Goal: Task Accomplishment & Management: Use online tool/utility

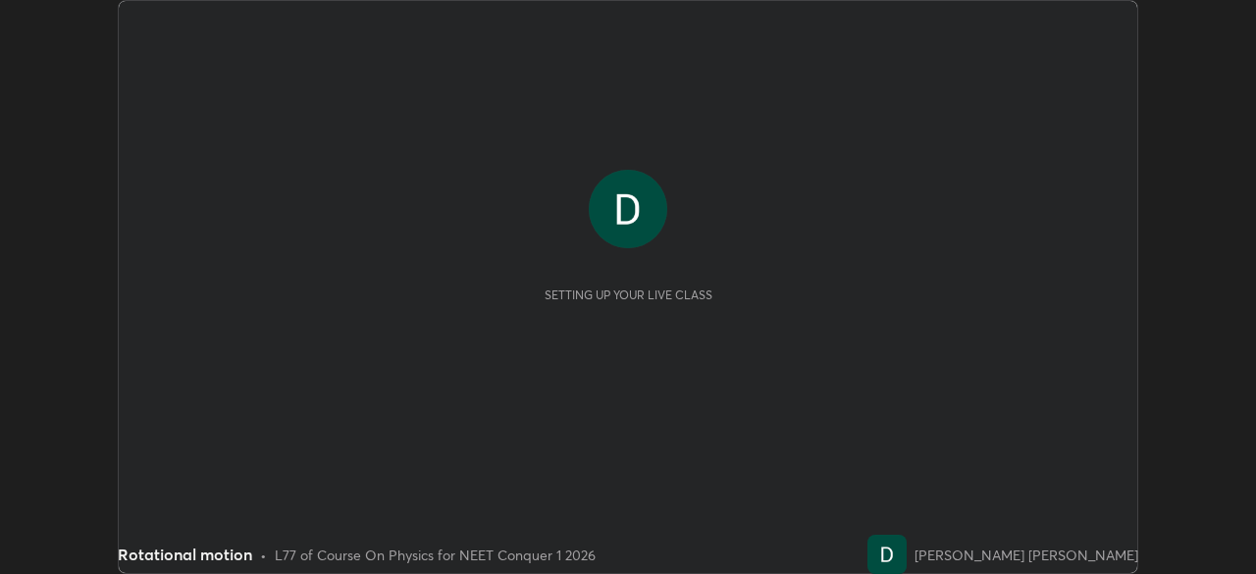
scroll to position [574, 1255]
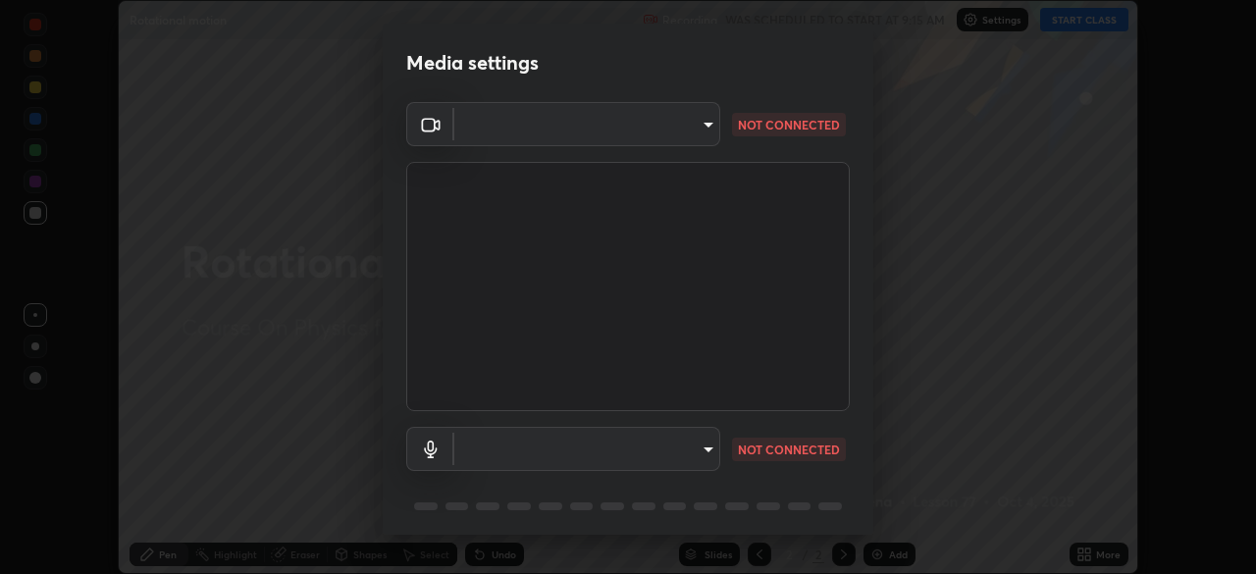
type input "bbfd6cf7026d504dd468edf870e60777175f15071da0e6f82e0d5b970fd68df4"
type input "default"
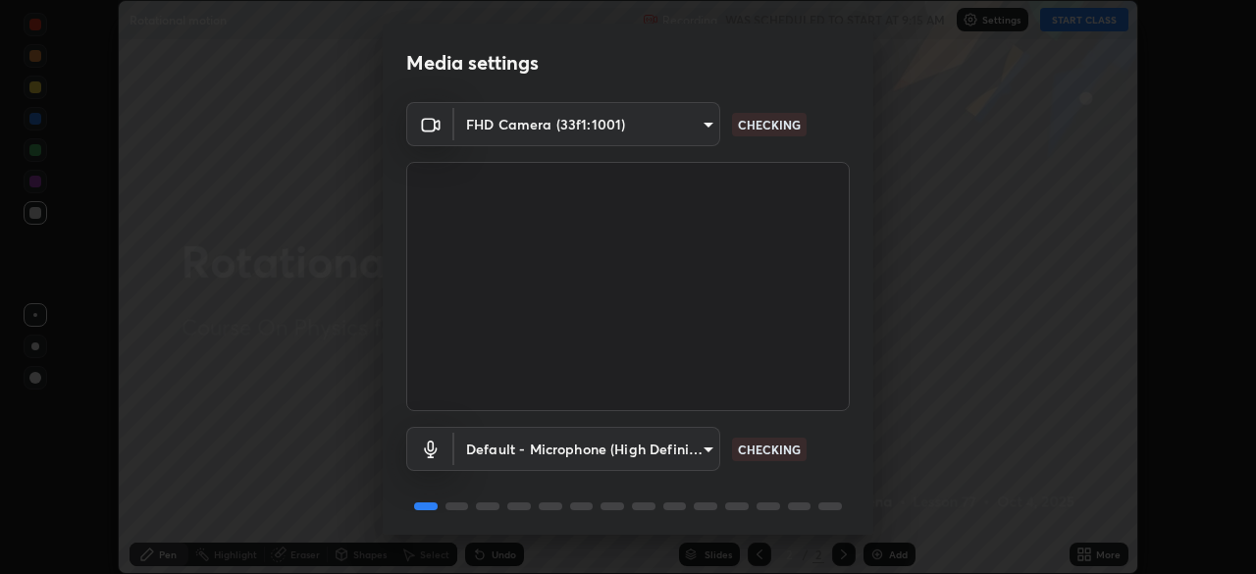
scroll to position [70, 0]
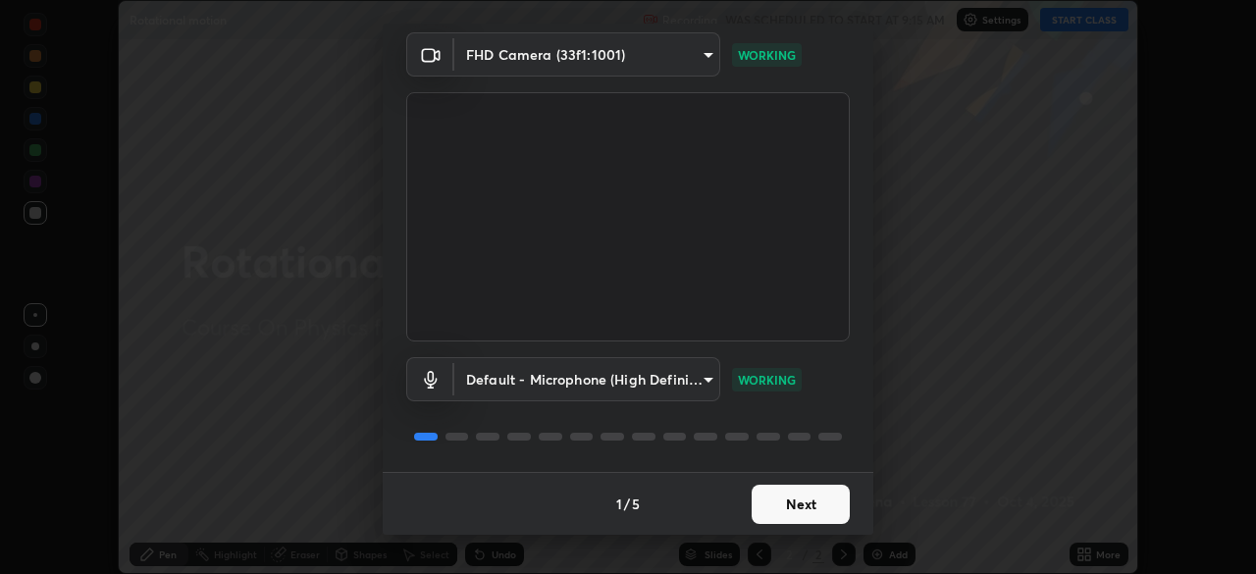
click at [774, 499] on button "Next" at bounding box center [801, 504] width 98 height 39
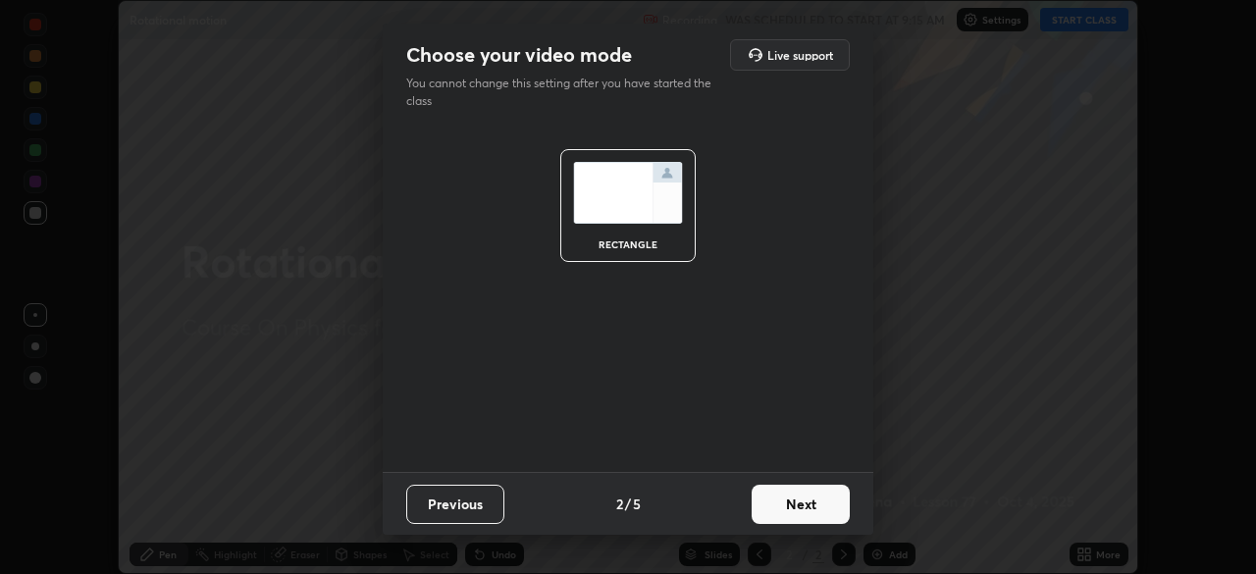
scroll to position [0, 0]
click at [775, 505] on button "Next" at bounding box center [801, 504] width 98 height 39
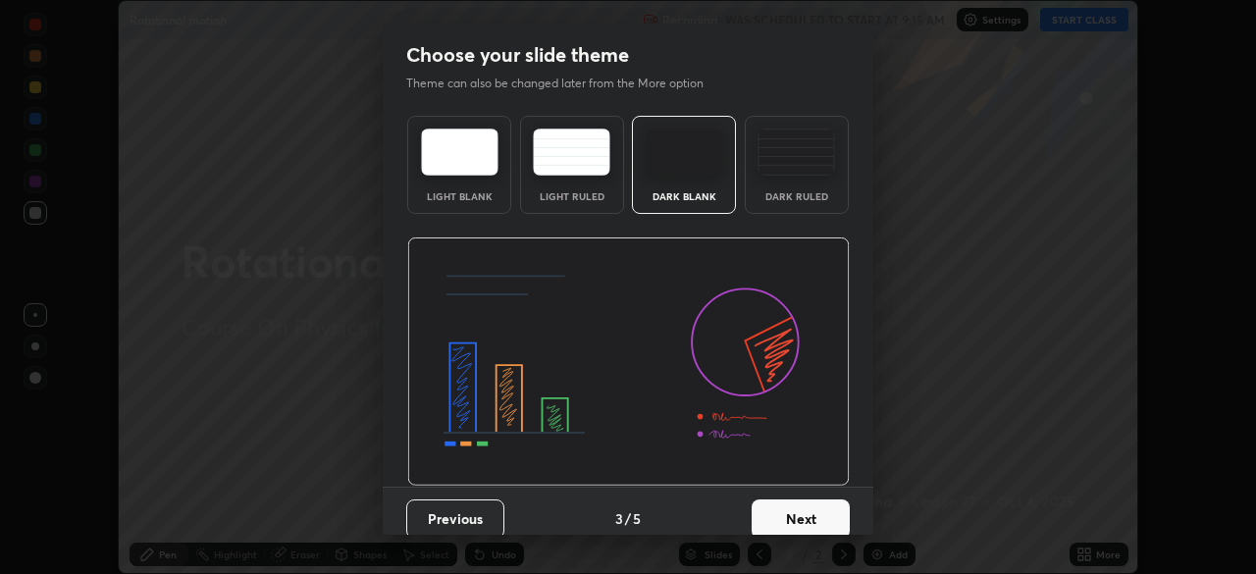
click at [782, 511] on button "Next" at bounding box center [801, 519] width 98 height 39
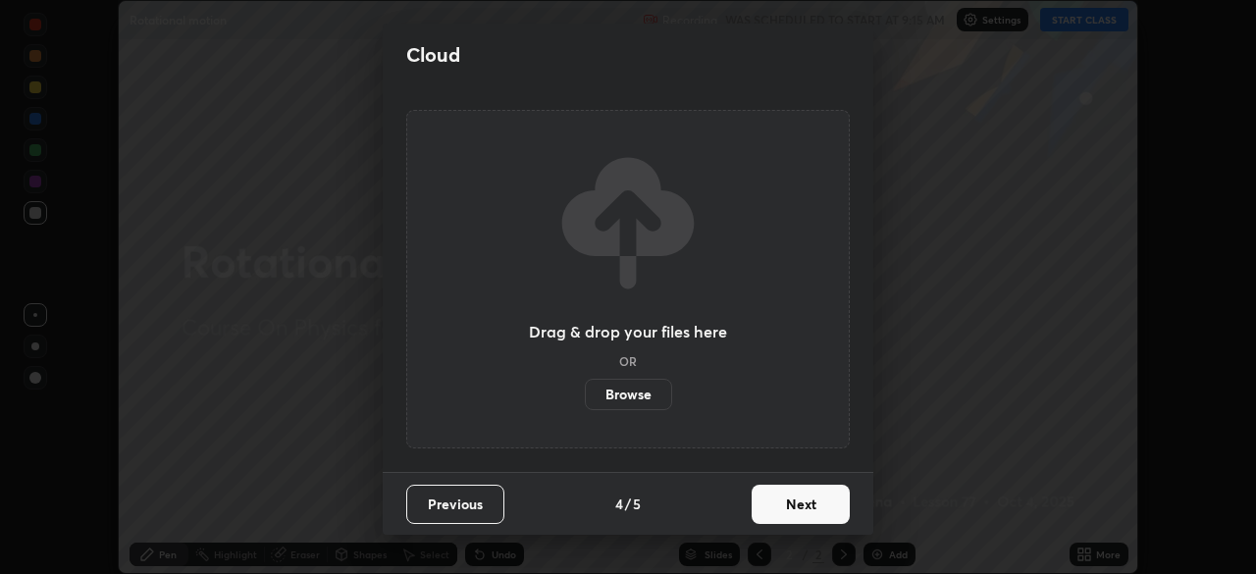
click at [780, 512] on button "Next" at bounding box center [801, 504] width 98 height 39
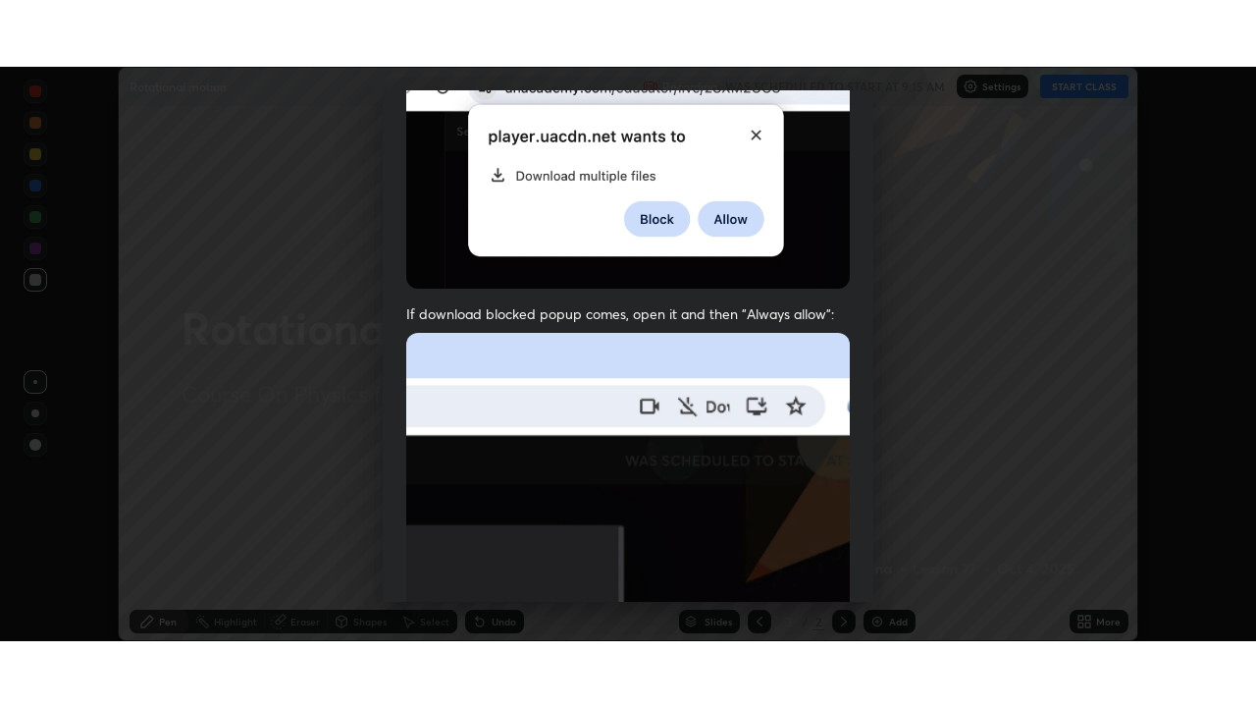
scroll to position [470, 0]
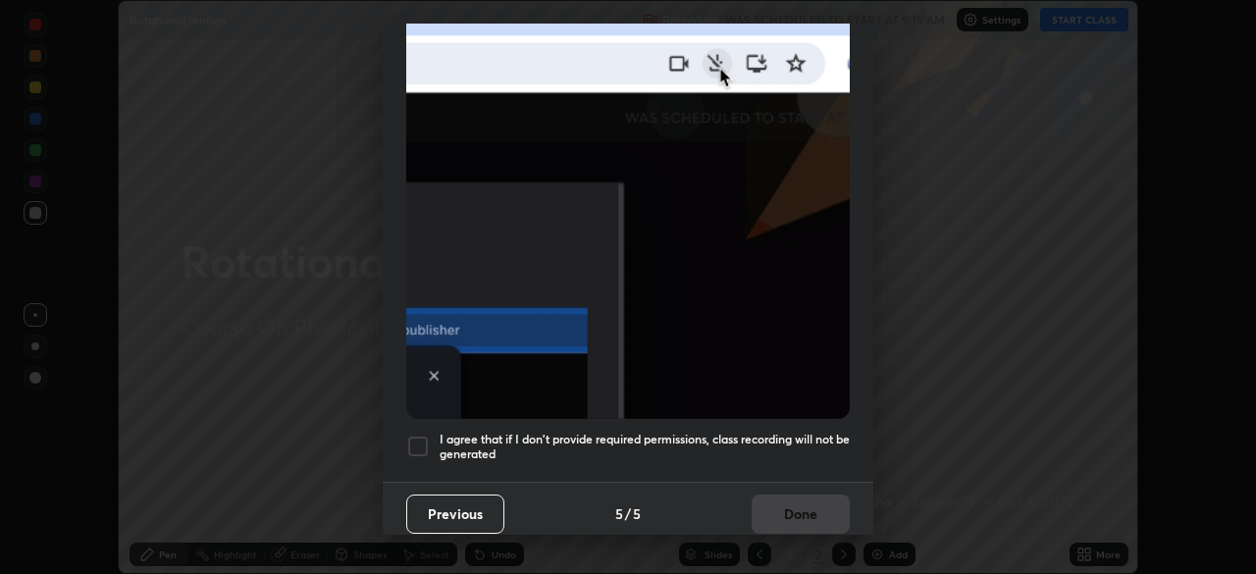
click at [421, 435] on div at bounding box center [418, 447] width 24 height 24
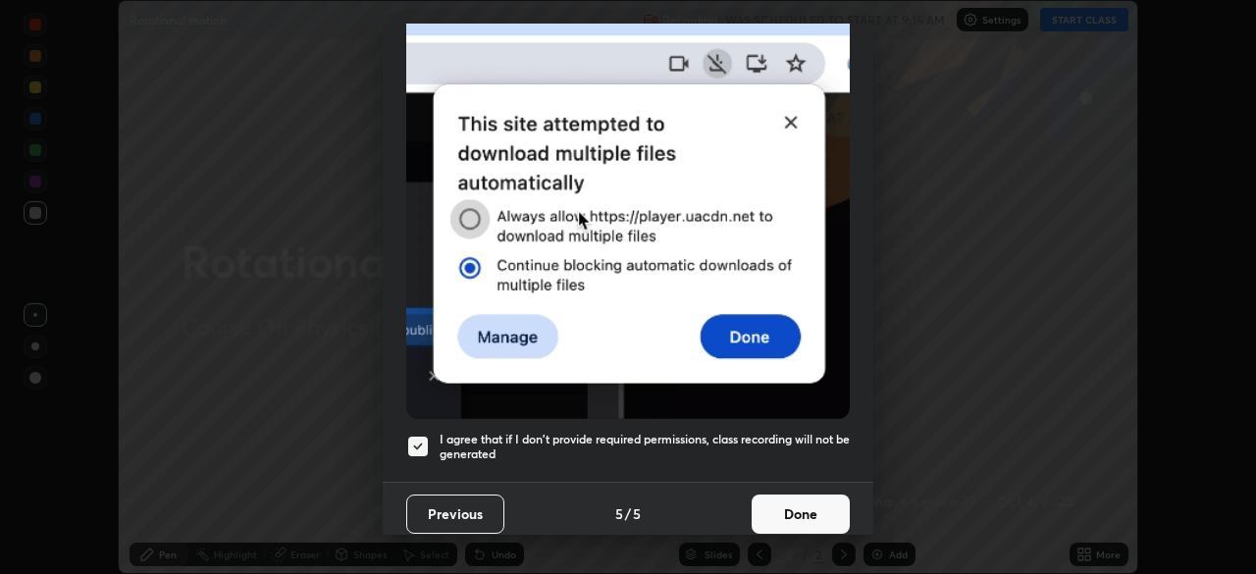
click at [800, 506] on button "Done" at bounding box center [801, 514] width 98 height 39
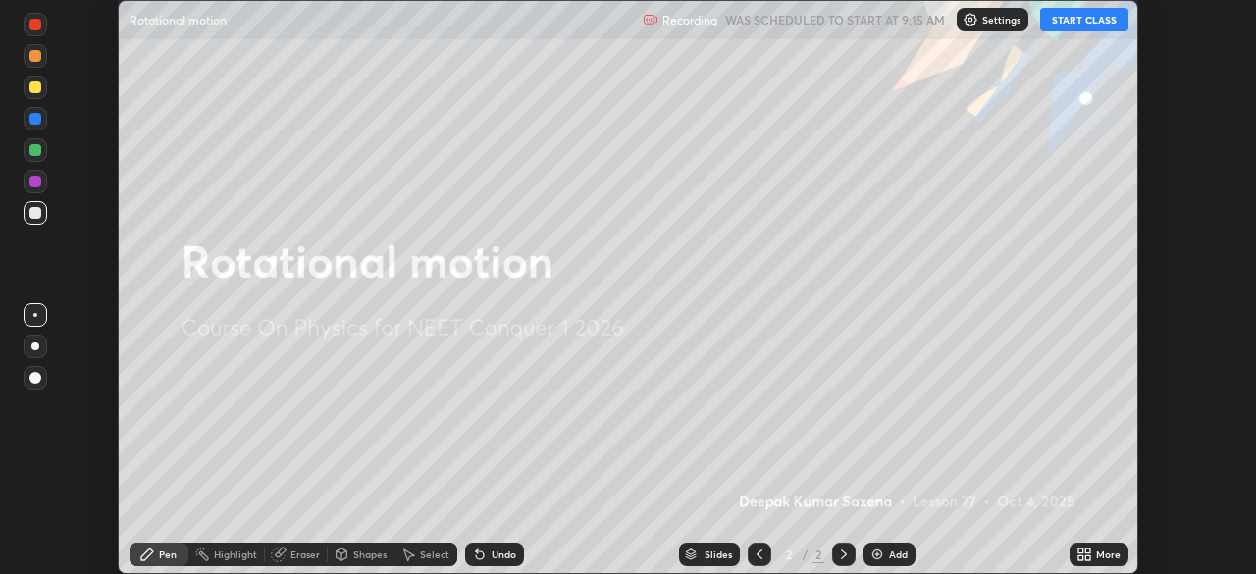
click at [1103, 561] on div "More" at bounding box center [1099, 555] width 59 height 24
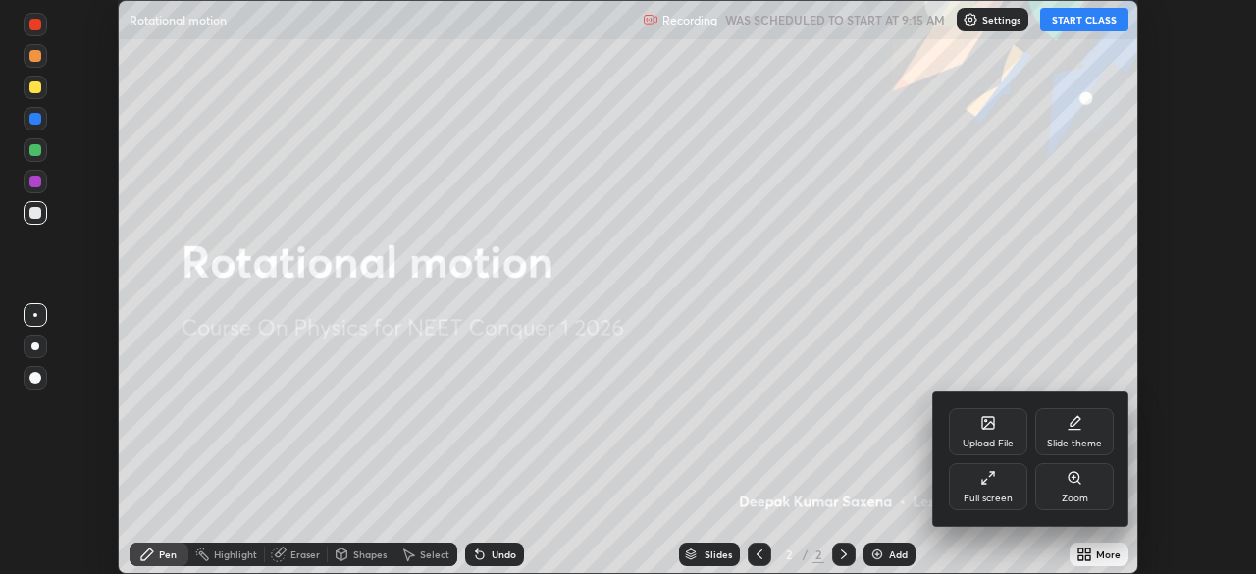
click at [1001, 486] on div "Full screen" at bounding box center [988, 486] width 79 height 47
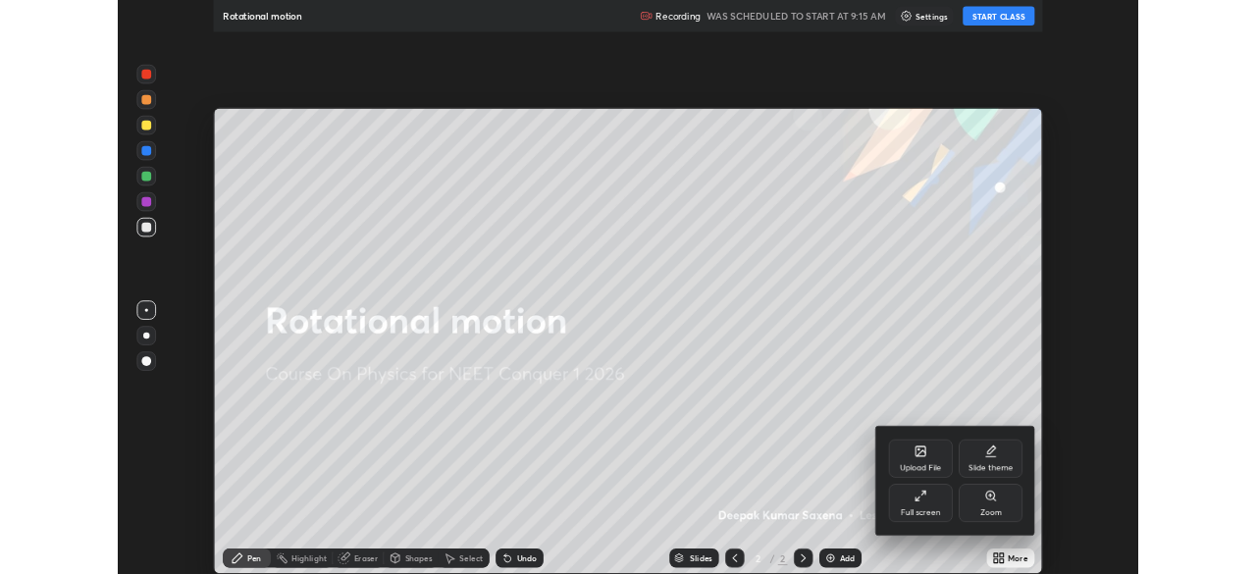
scroll to position [707, 1256]
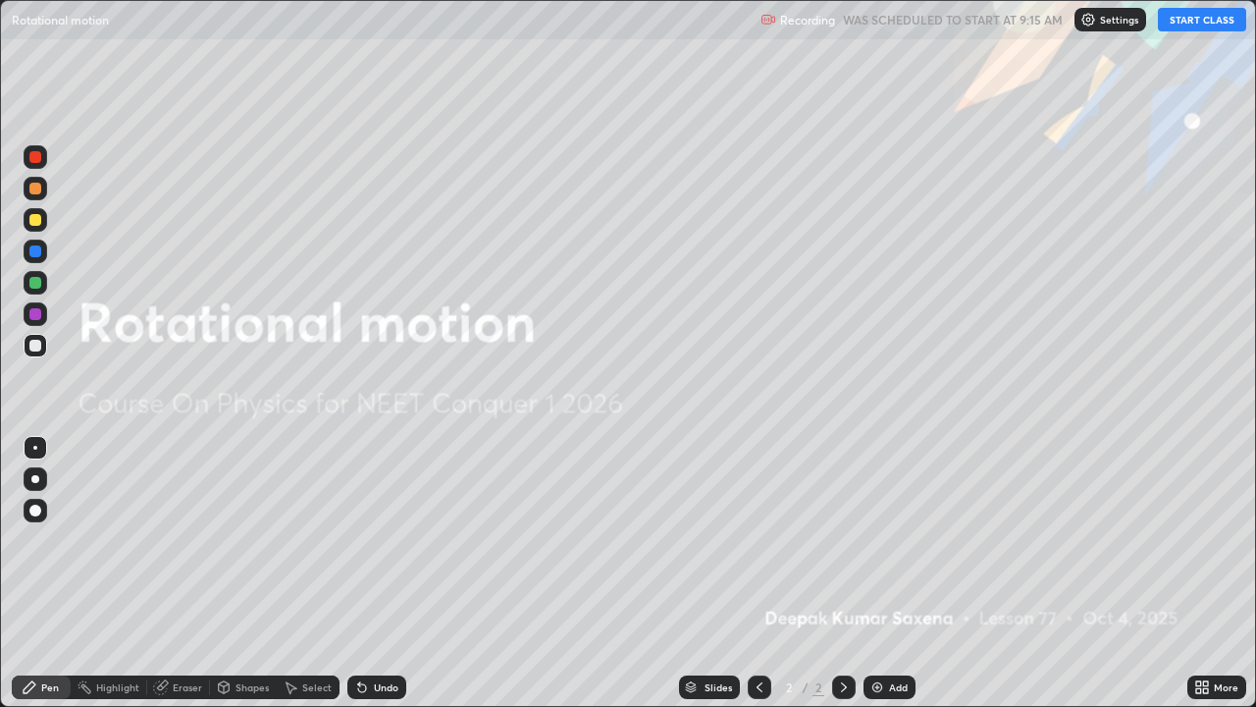
click at [1194, 23] on button "START CLASS" at bounding box center [1202, 20] width 88 height 24
click at [891, 573] on div "Add" at bounding box center [898, 687] width 19 height 10
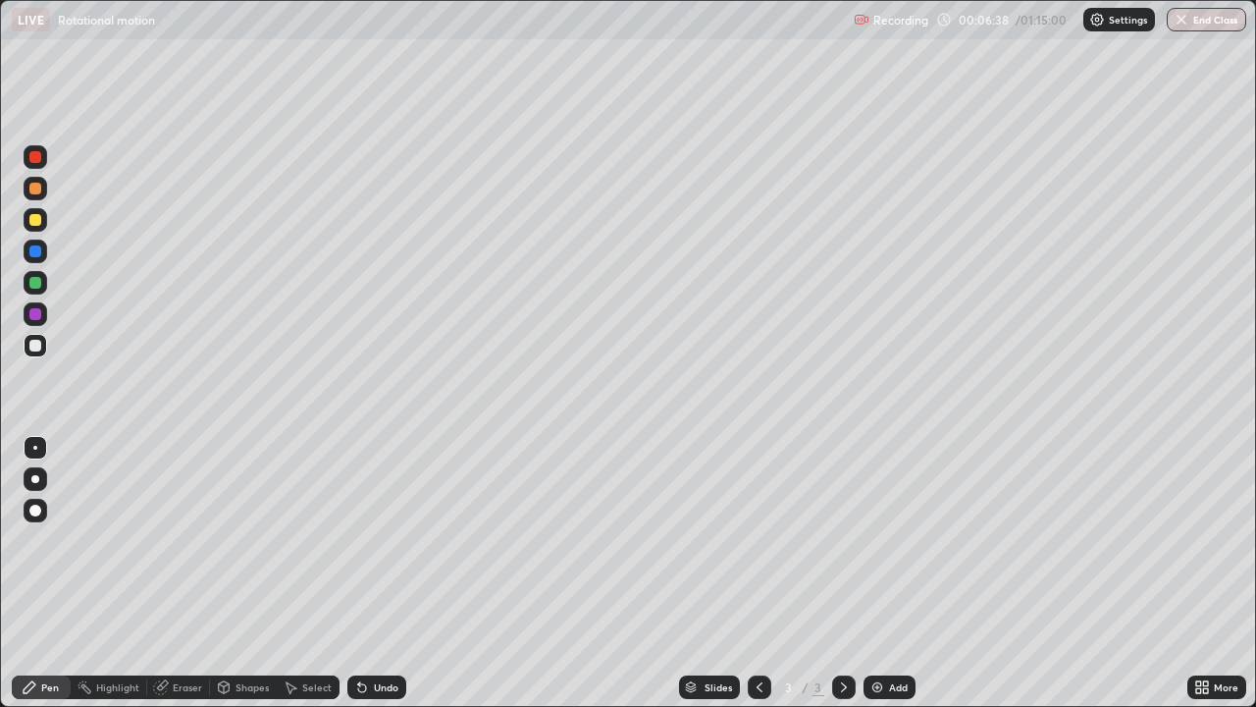
click at [33, 222] on div at bounding box center [35, 220] width 12 height 12
click at [33, 348] on div at bounding box center [35, 346] width 12 height 12
click at [36, 225] on div at bounding box center [35, 220] width 12 height 12
click at [33, 353] on div at bounding box center [36, 346] width 24 height 24
click at [229, 573] on icon at bounding box center [224, 687] width 16 height 16
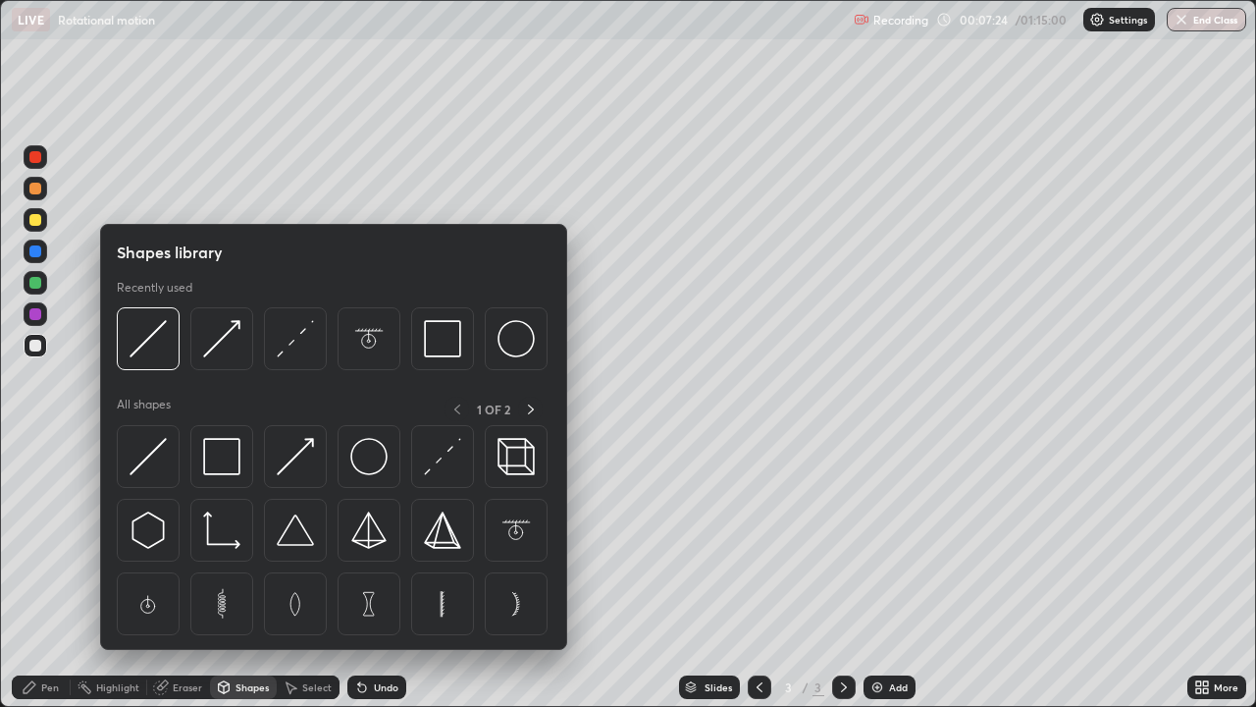
click at [44, 360] on div at bounding box center [36, 345] width 24 height 31
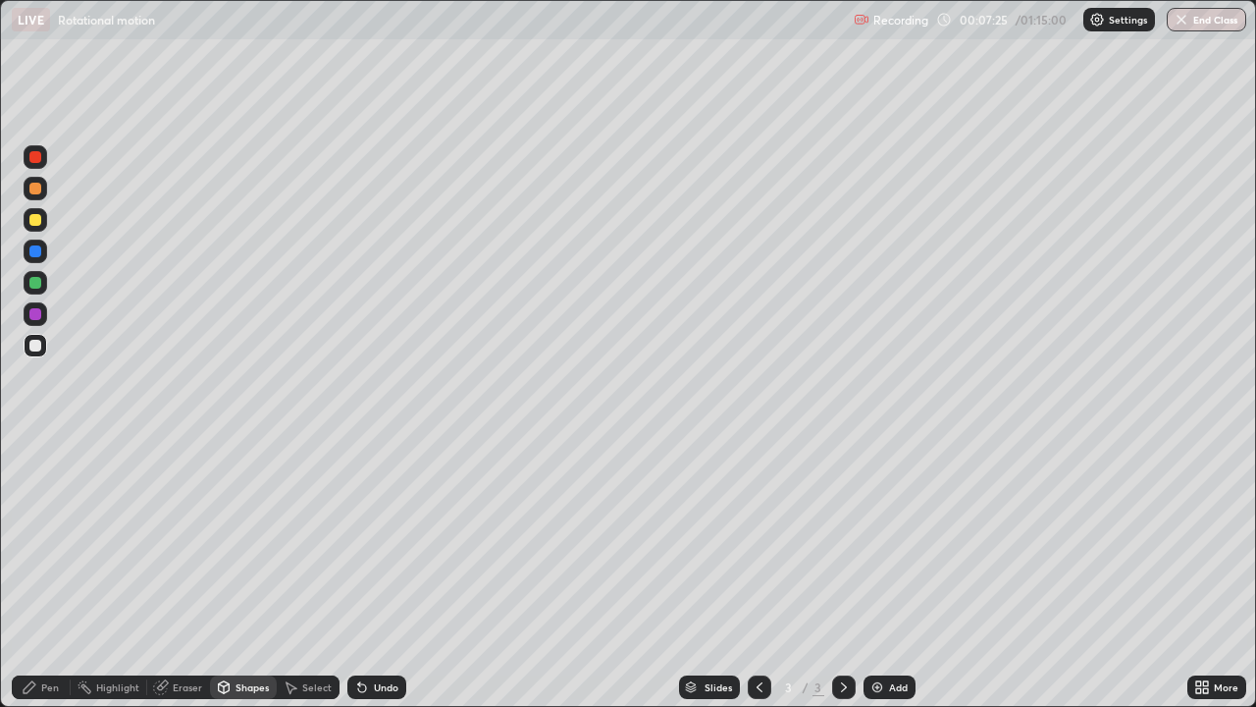
click at [32, 349] on div at bounding box center [35, 346] width 12 height 12
click at [31, 219] on div at bounding box center [35, 220] width 12 height 12
click at [48, 573] on div "Pen" at bounding box center [50, 687] width 18 height 10
click at [247, 573] on div "Shapes" at bounding box center [252, 687] width 33 height 10
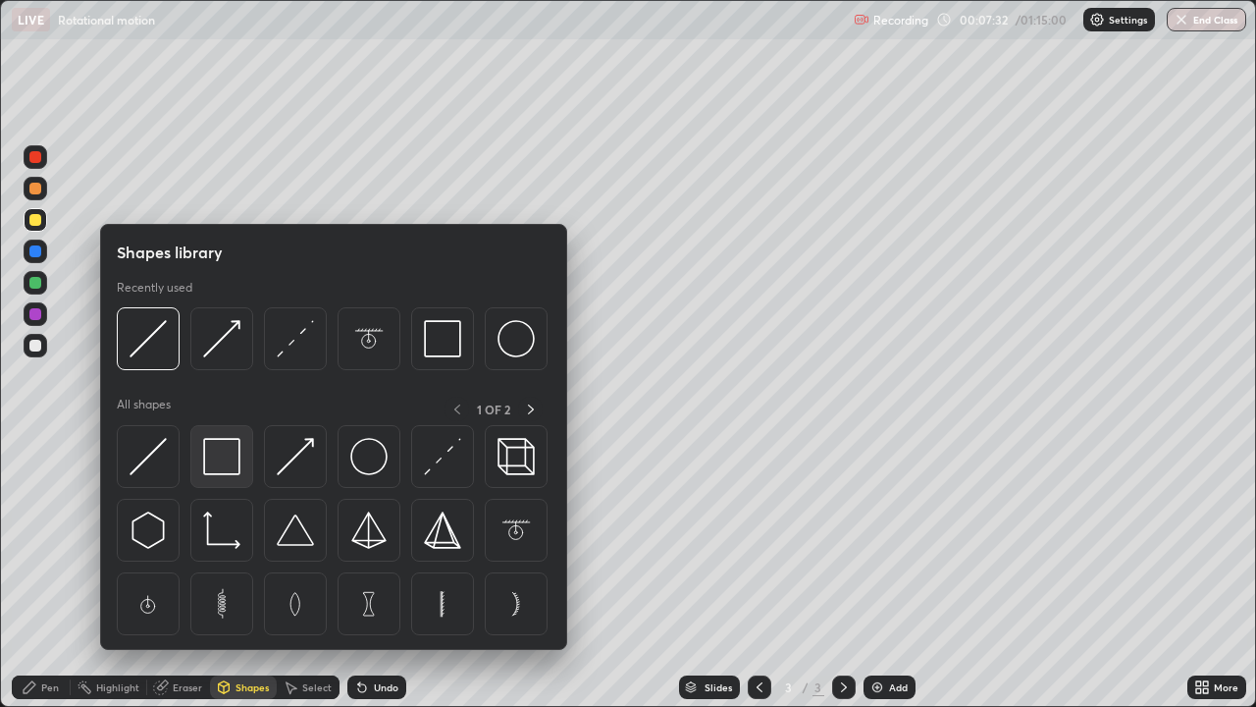
click at [217, 460] on img at bounding box center [221, 456] width 37 height 37
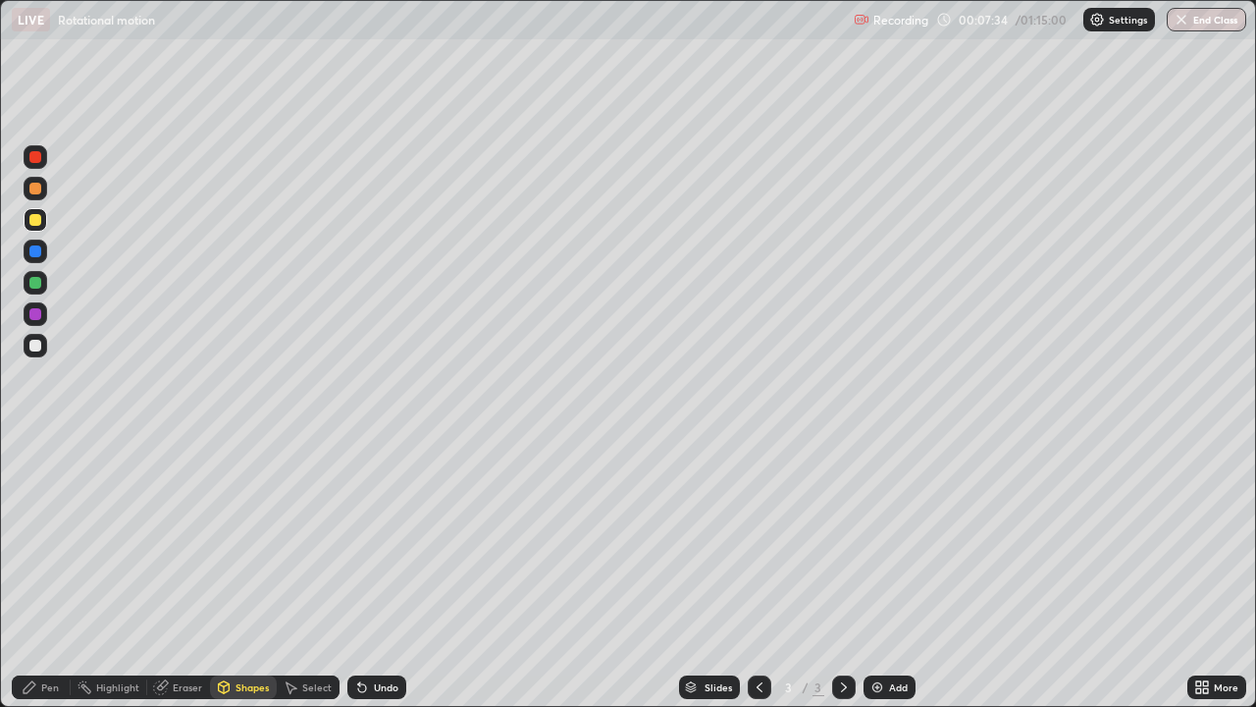
click at [50, 573] on div "Pen" at bounding box center [50, 687] width 18 height 10
click at [31, 344] on div at bounding box center [35, 346] width 12 height 12
click at [173, 573] on div "Eraser" at bounding box center [187, 687] width 29 height 10
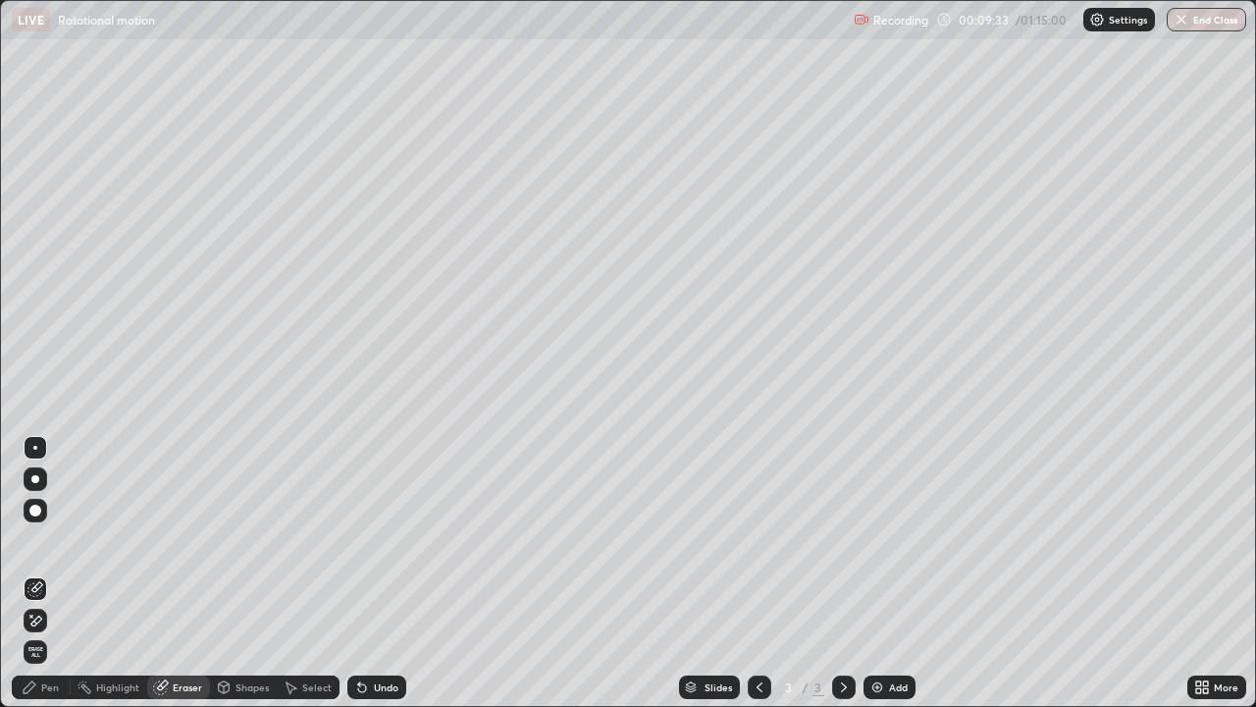
click at [238, 573] on div "Shapes" at bounding box center [243, 687] width 67 height 24
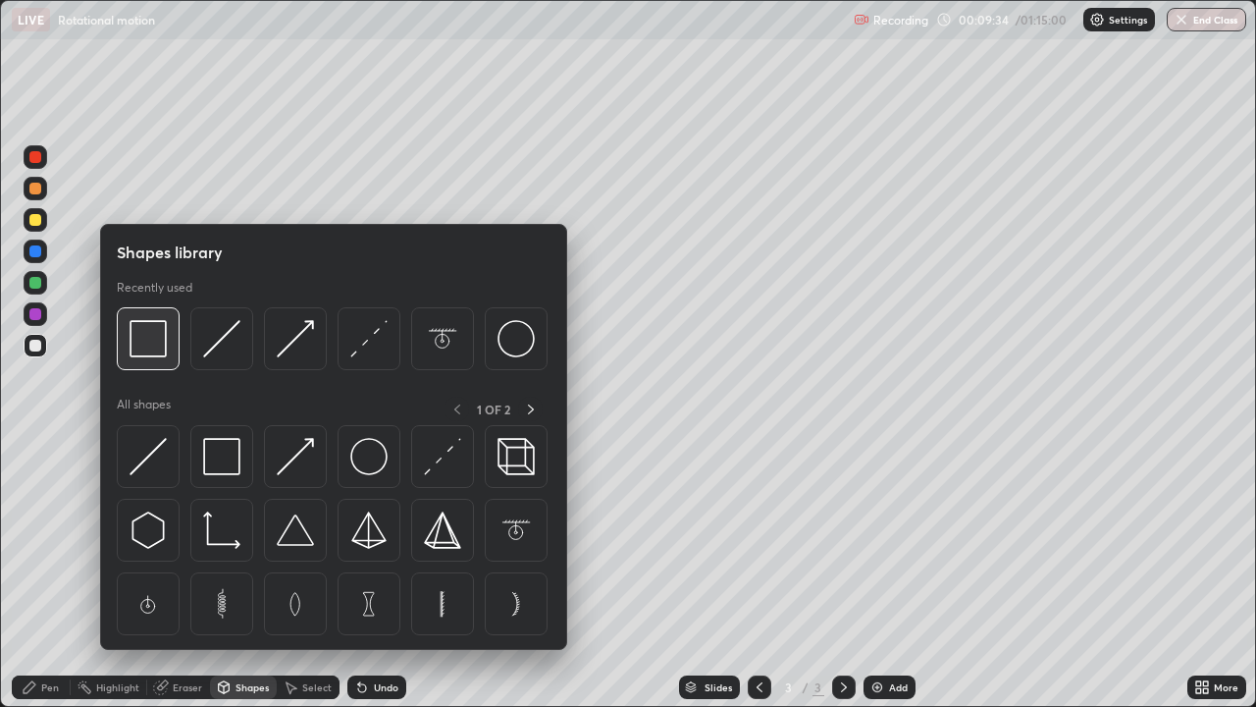
click at [150, 358] on div at bounding box center [148, 338] width 63 height 63
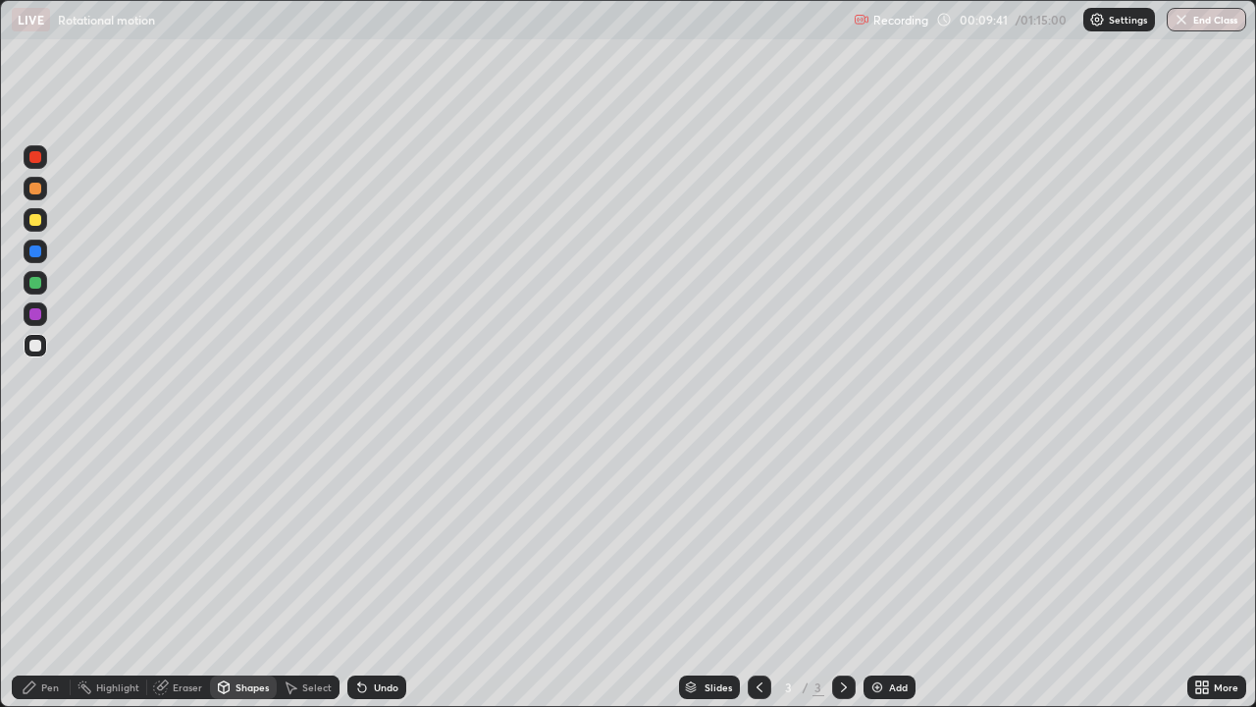
click at [35, 346] on div at bounding box center [35, 346] width 12 height 12
click at [379, 573] on div "Undo" at bounding box center [386, 687] width 25 height 10
click at [377, 573] on div "Undo" at bounding box center [386, 687] width 25 height 10
click at [27, 573] on div "Pen" at bounding box center [41, 687] width 59 height 24
click at [33, 260] on div at bounding box center [36, 251] width 24 height 24
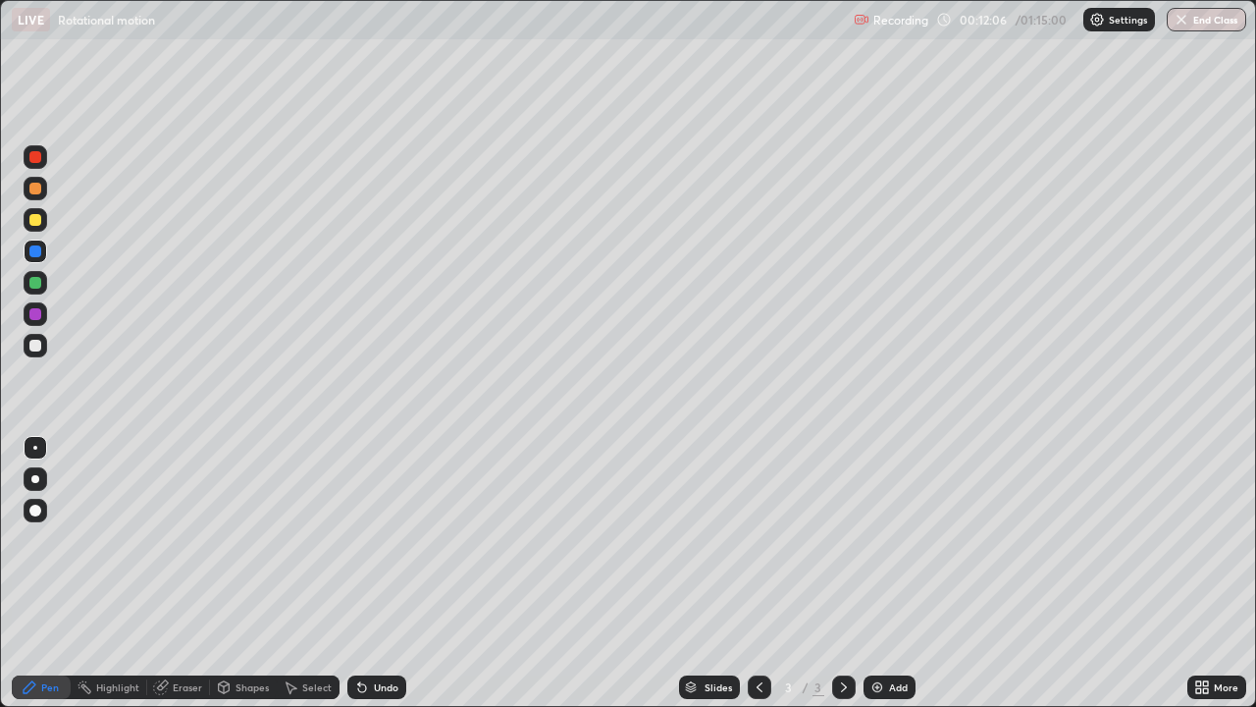
click at [394, 573] on div "Undo" at bounding box center [376, 687] width 59 height 24
click at [393, 573] on div "Undo" at bounding box center [376, 687] width 59 height 24
click at [888, 573] on div "Add" at bounding box center [890, 687] width 52 height 24
click at [232, 573] on div "Shapes" at bounding box center [243, 687] width 67 height 24
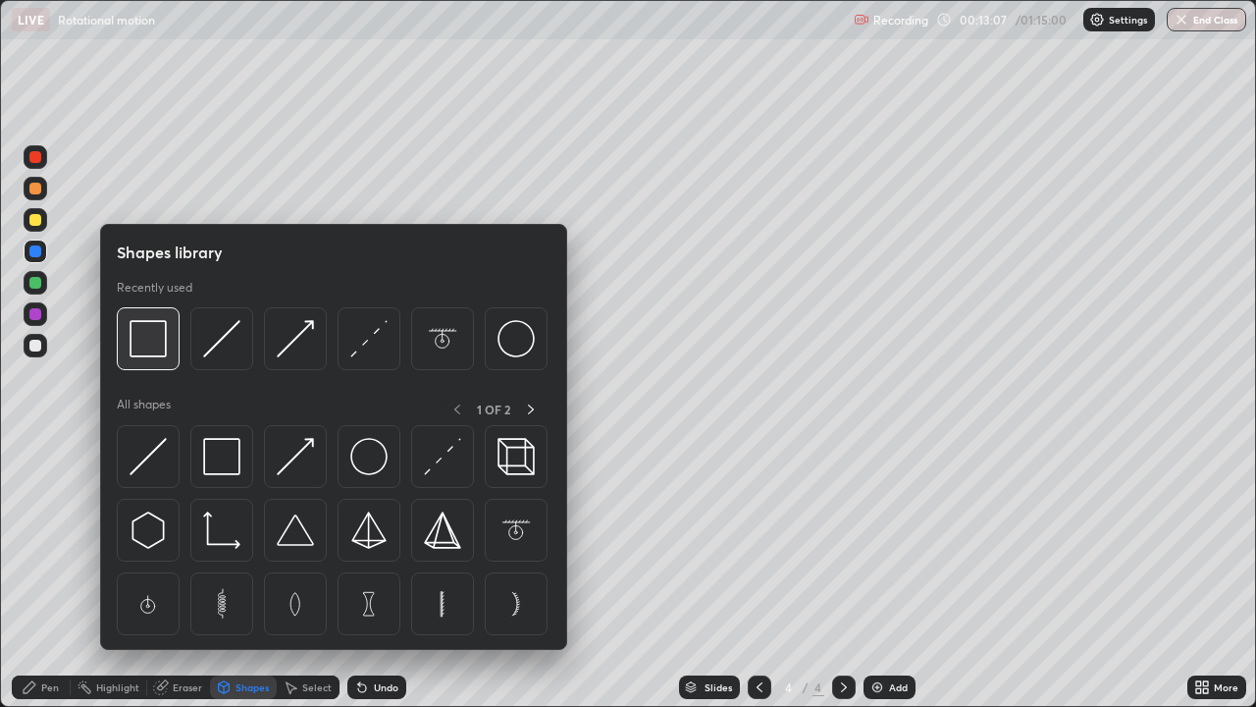
click at [160, 348] on img at bounding box center [148, 338] width 37 height 37
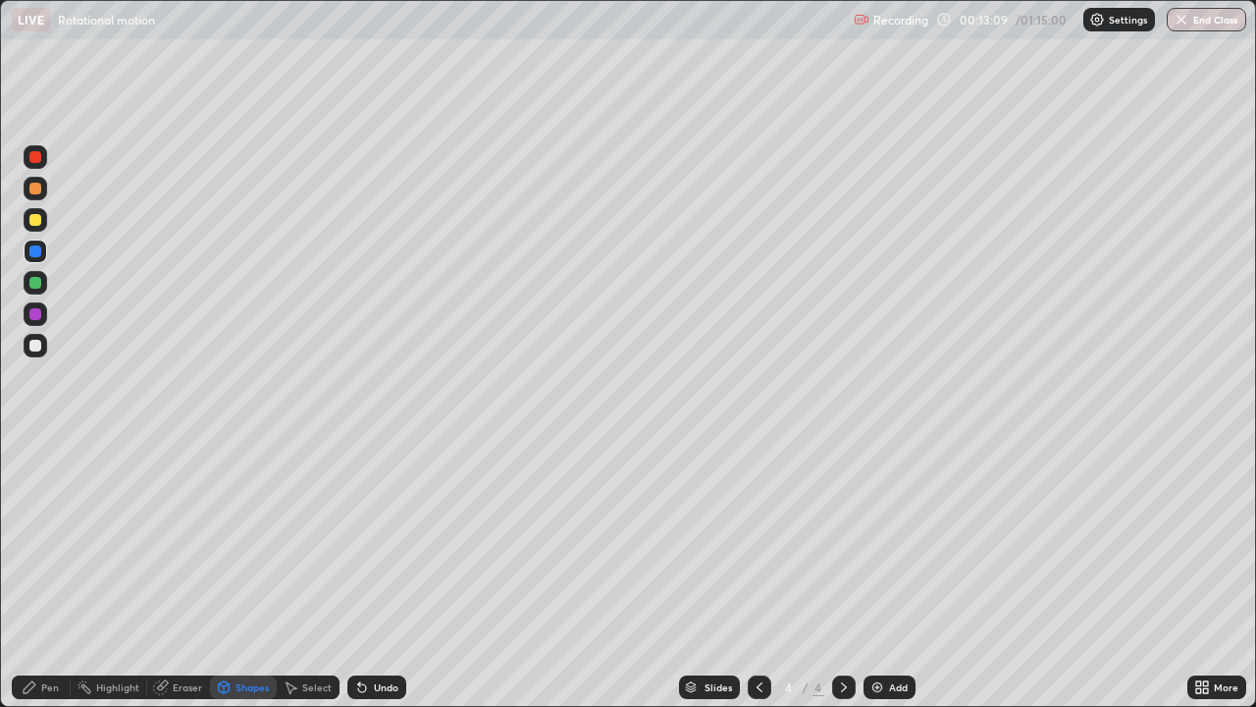
click at [56, 573] on div "Pen" at bounding box center [50, 687] width 18 height 10
click at [374, 573] on div "Undo" at bounding box center [386, 687] width 25 height 10
click at [368, 573] on div "Undo" at bounding box center [376, 687] width 59 height 24
click at [758, 573] on icon at bounding box center [760, 687] width 16 height 16
click at [836, 573] on icon at bounding box center [844, 687] width 16 height 16
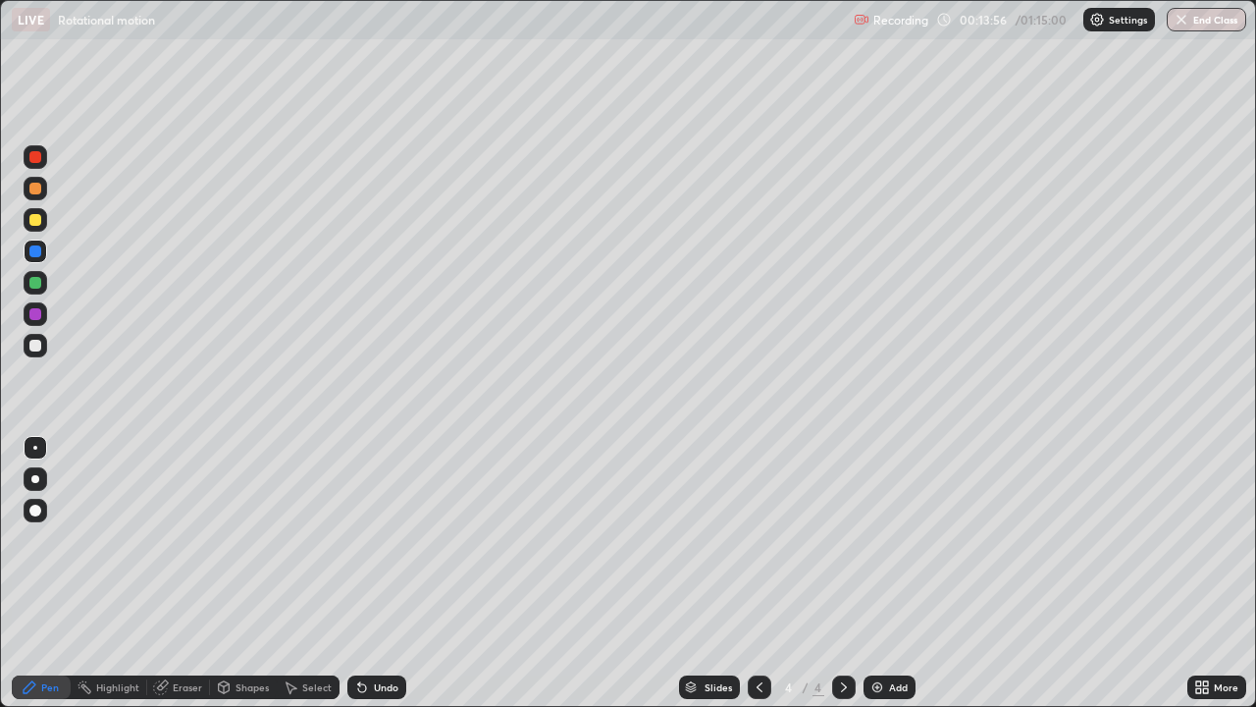
click at [37, 347] on div at bounding box center [35, 346] width 12 height 12
click at [246, 573] on div "Shapes" at bounding box center [252, 687] width 33 height 10
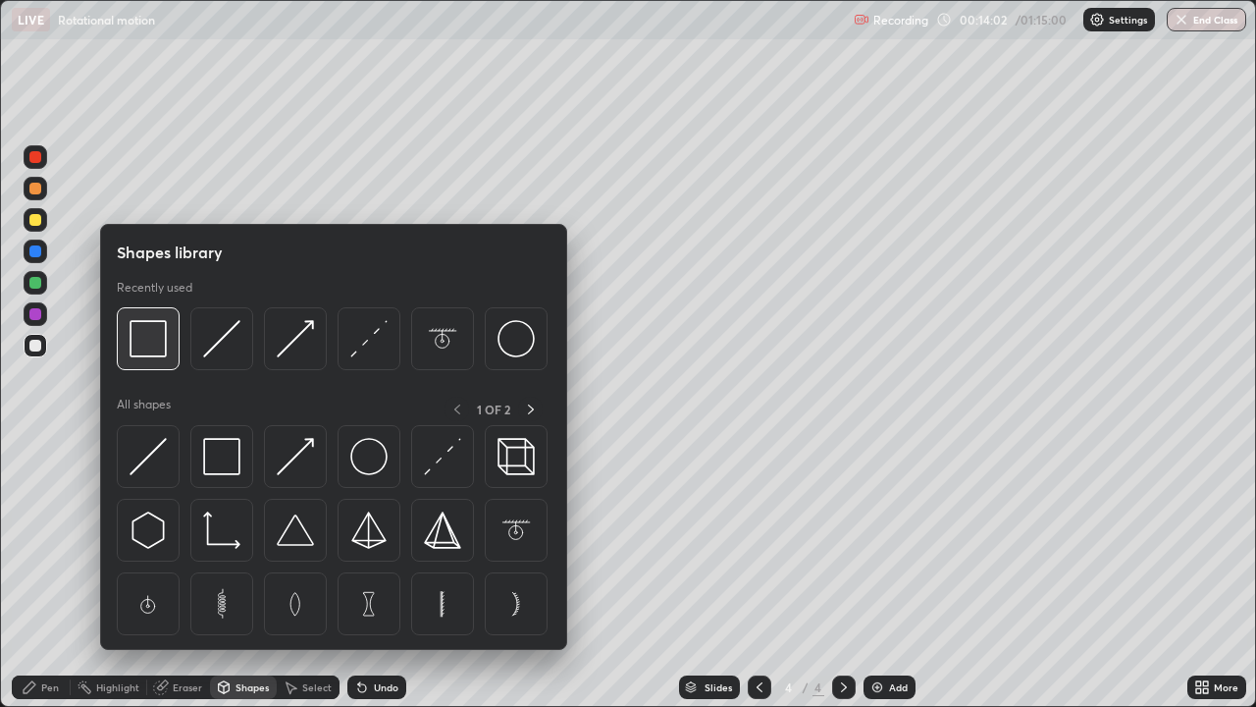
click at [150, 350] on img at bounding box center [148, 338] width 37 height 37
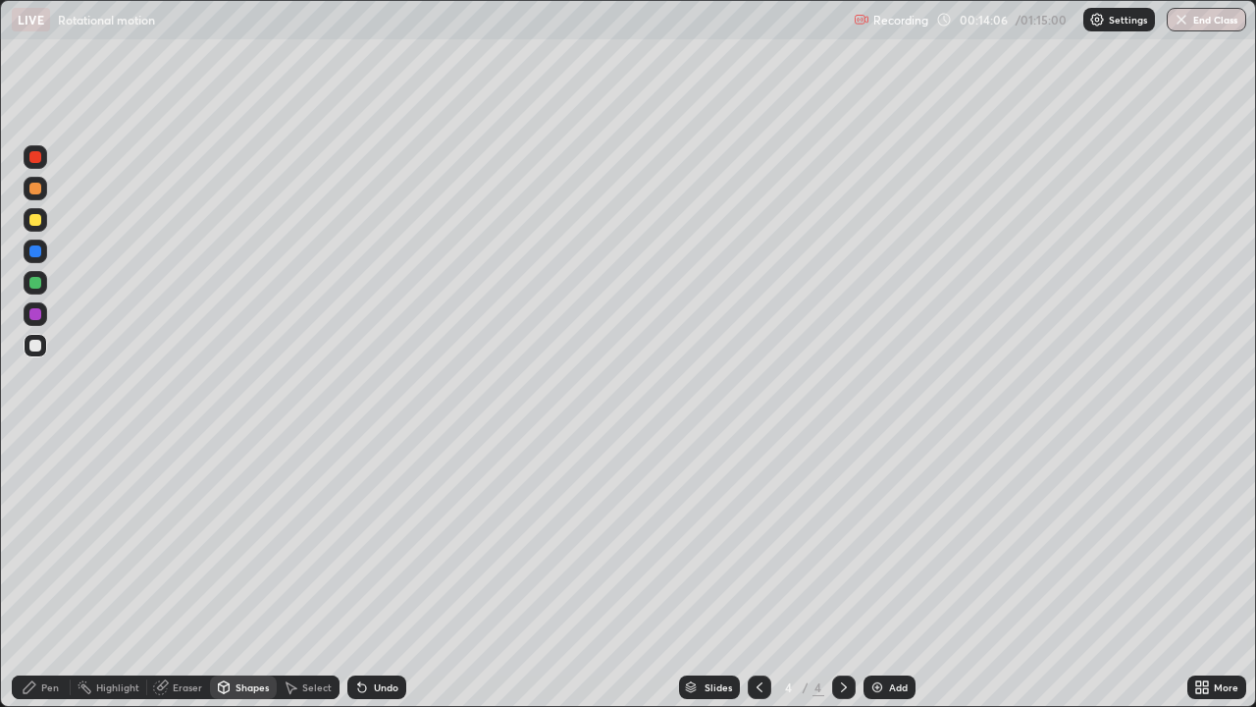
click at [30, 573] on icon at bounding box center [30, 687] width 16 height 16
click at [395, 573] on div "Undo" at bounding box center [386, 687] width 25 height 10
click at [758, 573] on icon at bounding box center [760, 687] width 16 height 16
click at [841, 573] on div at bounding box center [844, 686] width 24 height 39
click at [763, 573] on div at bounding box center [760, 687] width 24 height 24
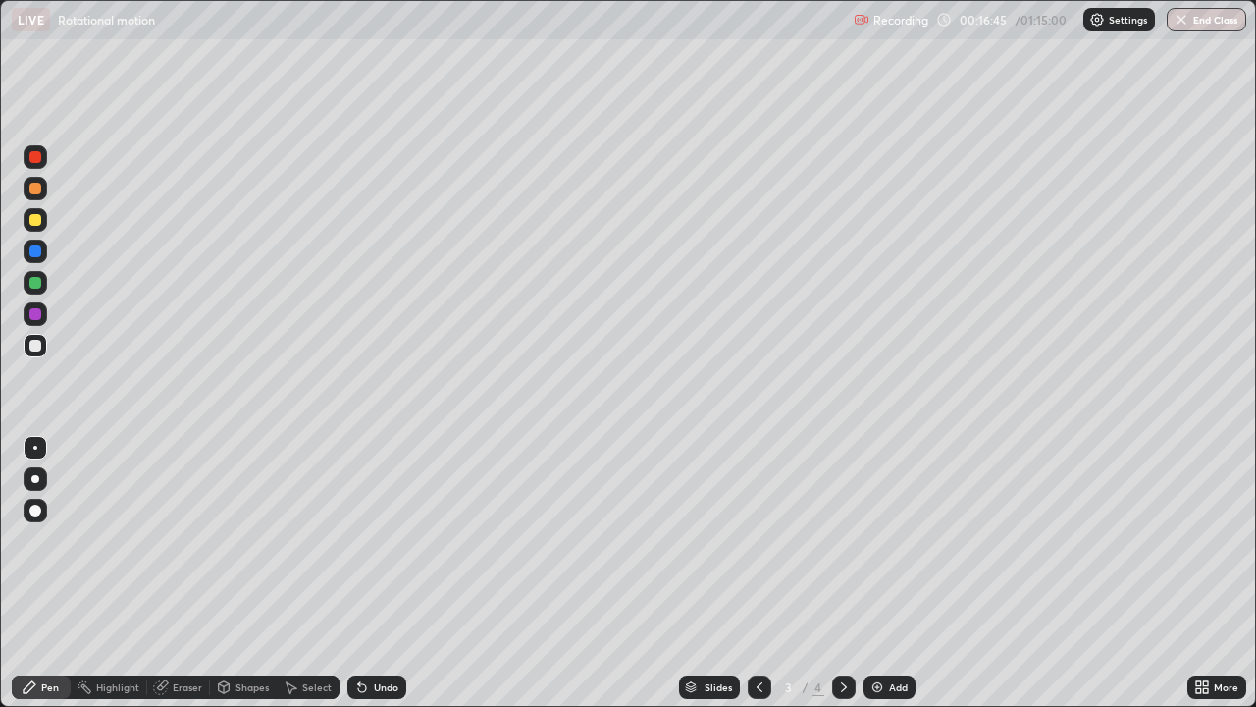
click at [833, 573] on div at bounding box center [844, 687] width 24 height 24
click at [842, 573] on icon at bounding box center [844, 687] width 16 height 16
click at [893, 573] on div "Add" at bounding box center [898, 687] width 19 height 10
click at [245, 573] on div "Shapes" at bounding box center [252, 687] width 33 height 10
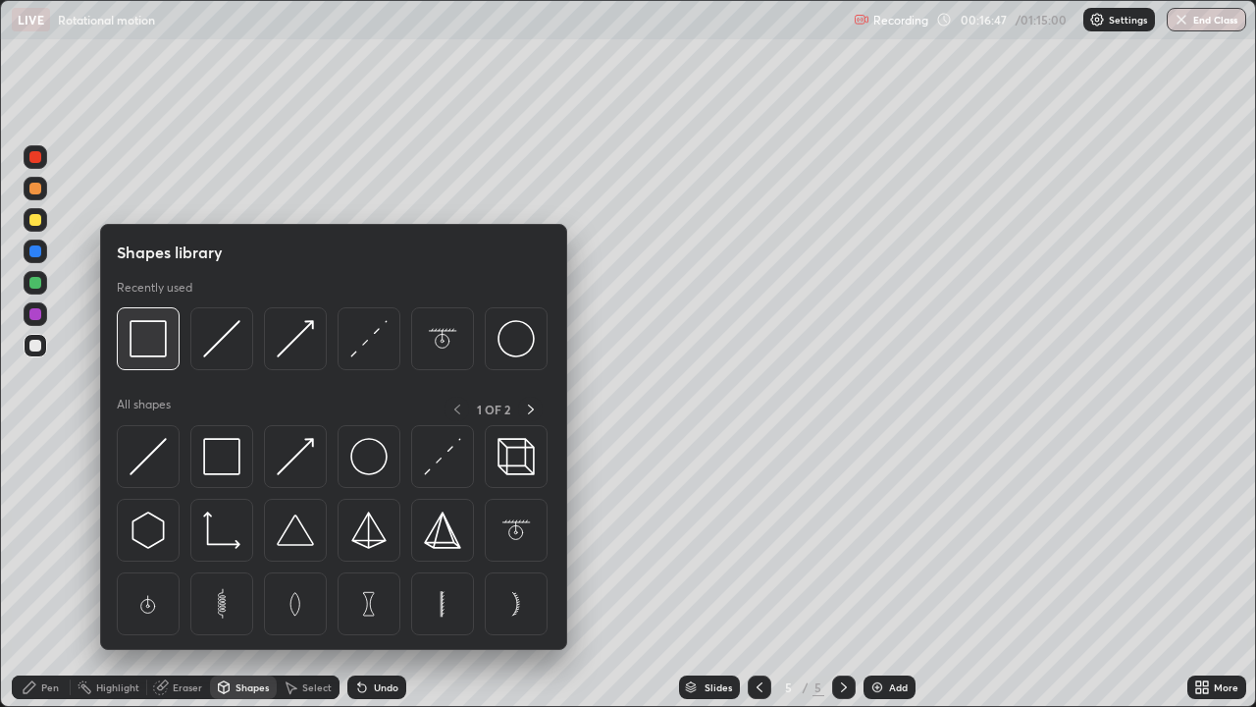
click at [157, 355] on img at bounding box center [148, 338] width 37 height 37
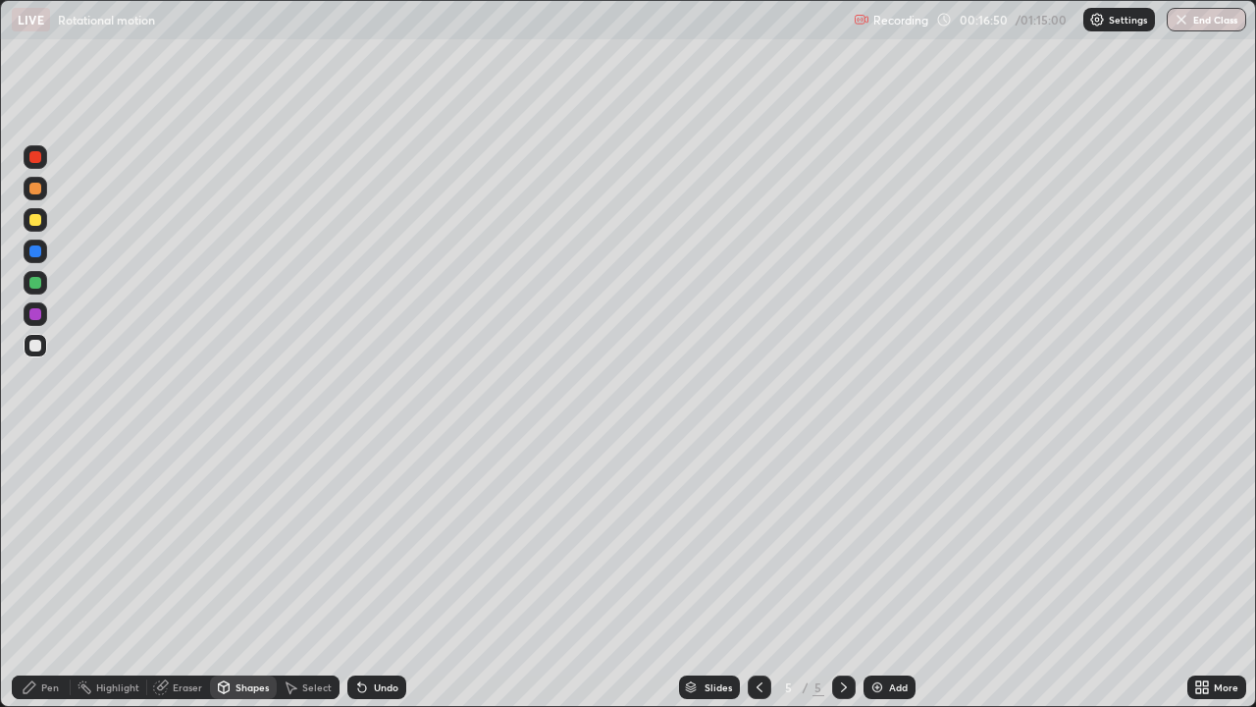
click at [359, 573] on icon at bounding box center [362, 688] width 8 height 8
click at [255, 573] on div "Shapes" at bounding box center [252, 687] width 33 height 10
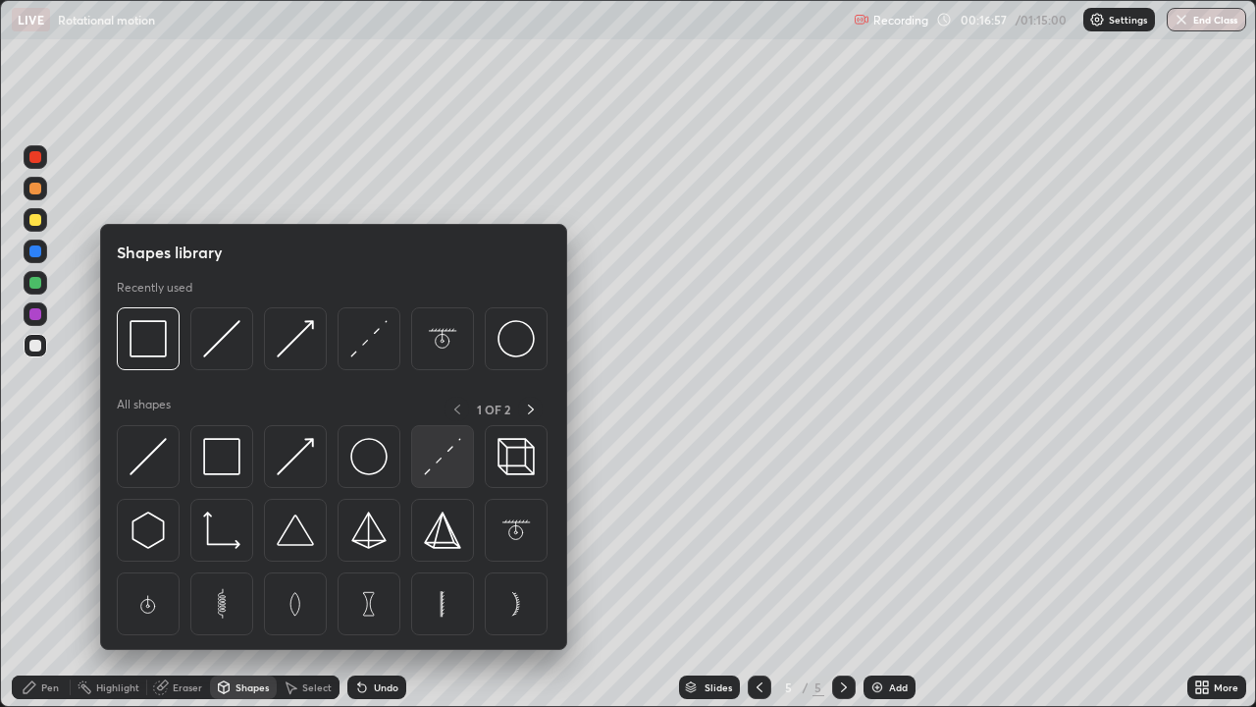
click at [437, 464] on img at bounding box center [442, 456] width 37 height 37
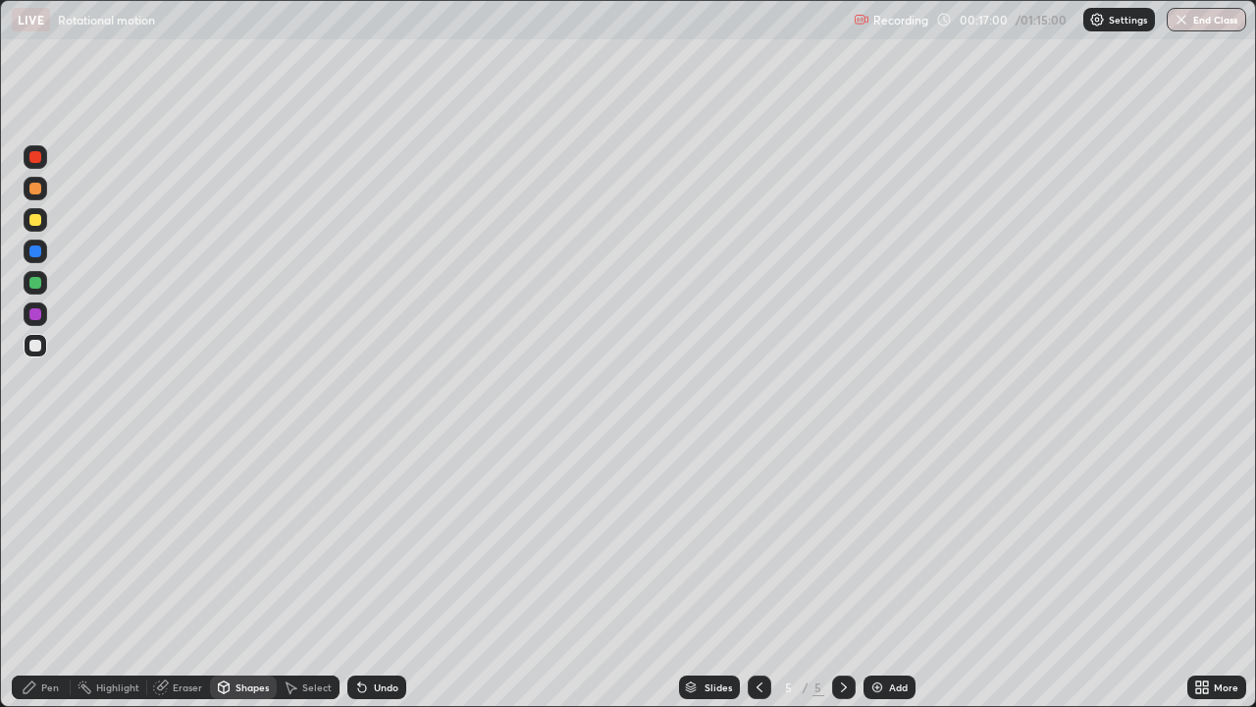
click at [37, 573] on div "Pen" at bounding box center [41, 687] width 59 height 24
click at [243, 573] on div "Shapes" at bounding box center [252, 687] width 33 height 10
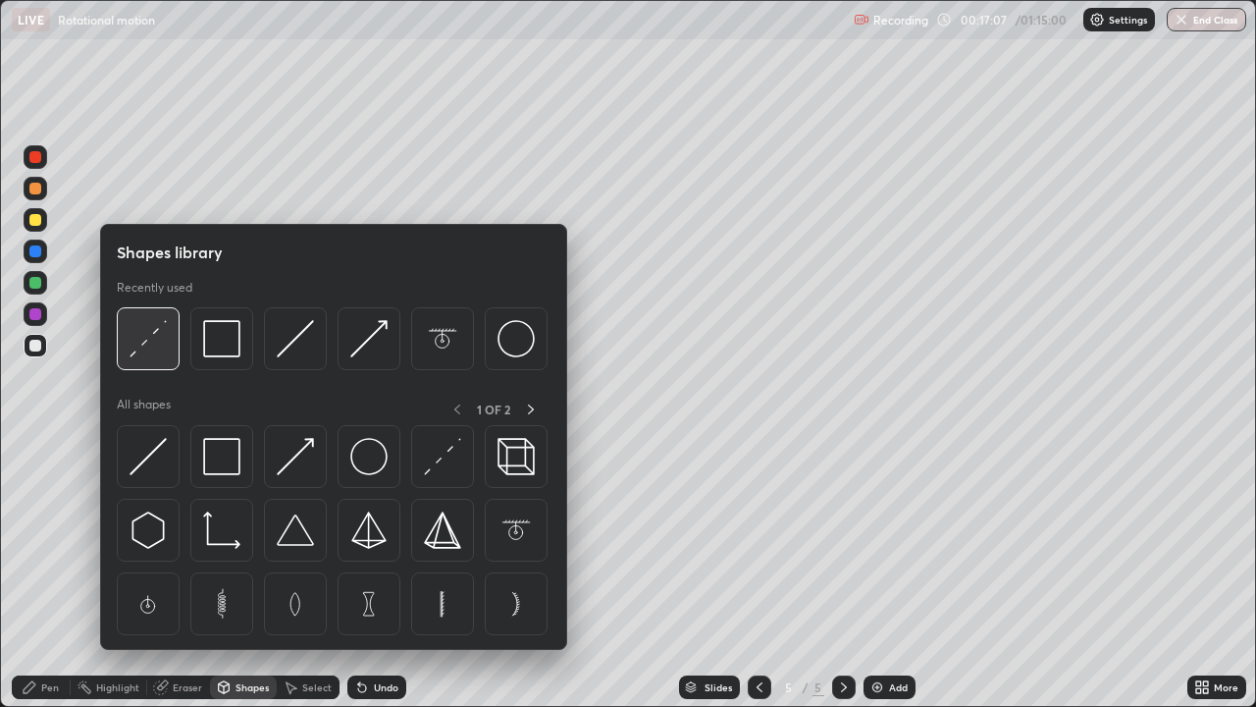
click at [156, 345] on img at bounding box center [148, 338] width 37 height 37
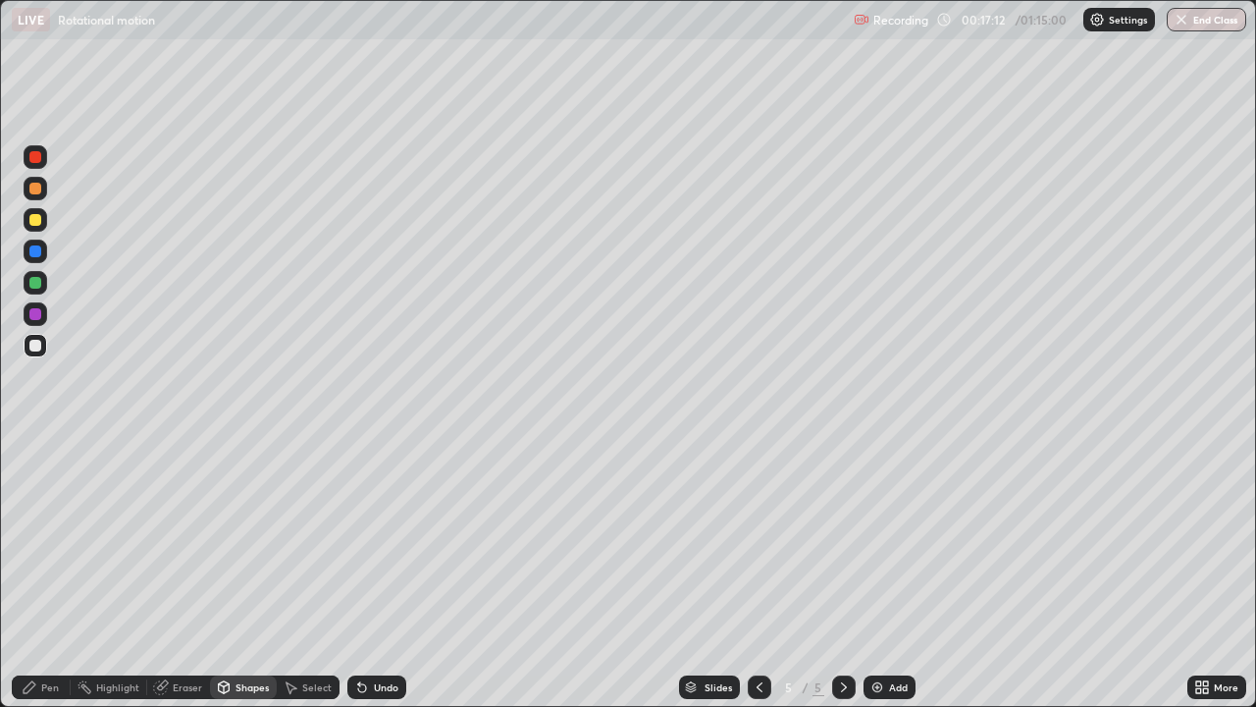
click at [54, 573] on div "Pen" at bounding box center [41, 687] width 59 height 24
click at [35, 221] on div at bounding box center [35, 220] width 12 height 12
click at [379, 573] on div "Undo" at bounding box center [376, 687] width 59 height 24
click at [250, 573] on div "Shapes" at bounding box center [252, 687] width 33 height 10
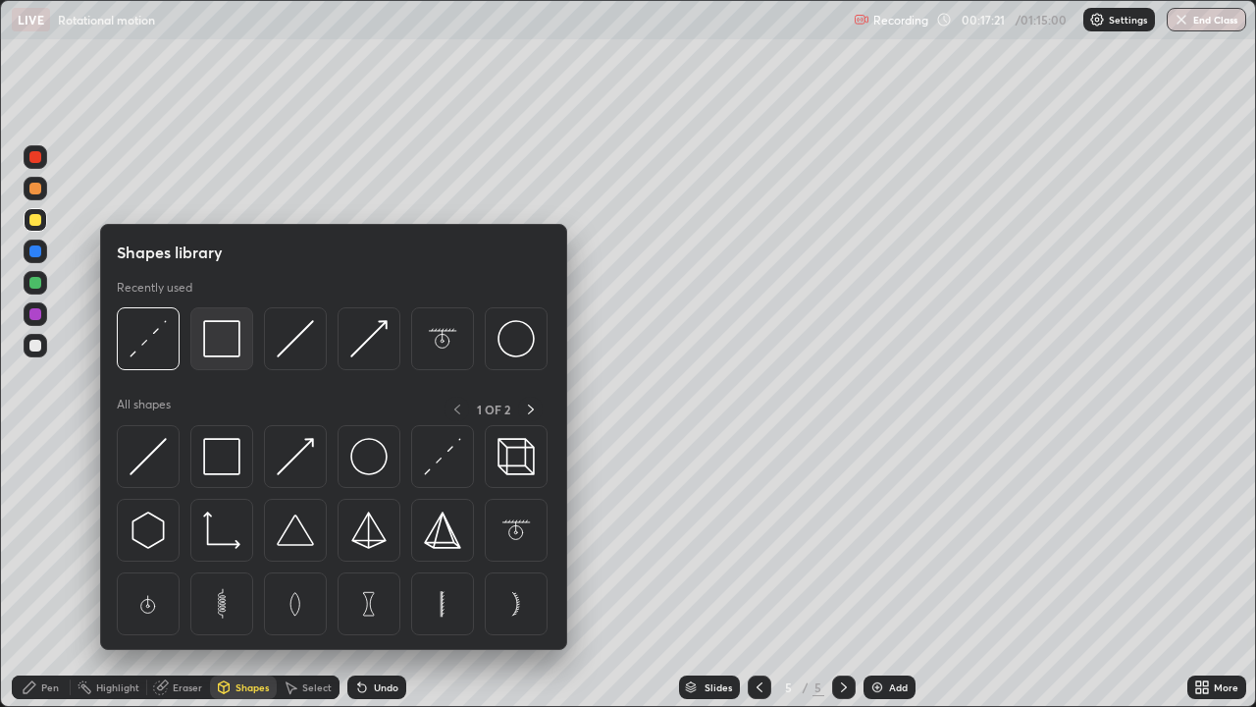
click at [224, 347] on img at bounding box center [221, 338] width 37 height 37
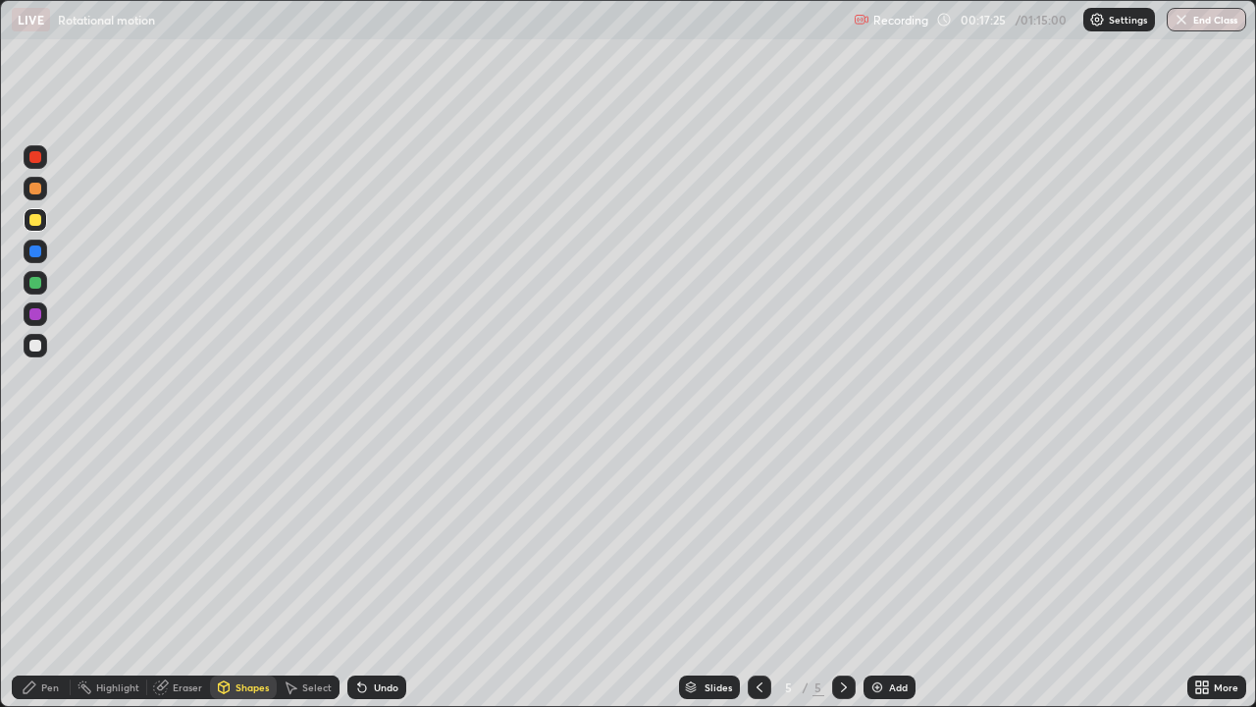
click at [238, 573] on div "Shapes" at bounding box center [252, 687] width 33 height 10
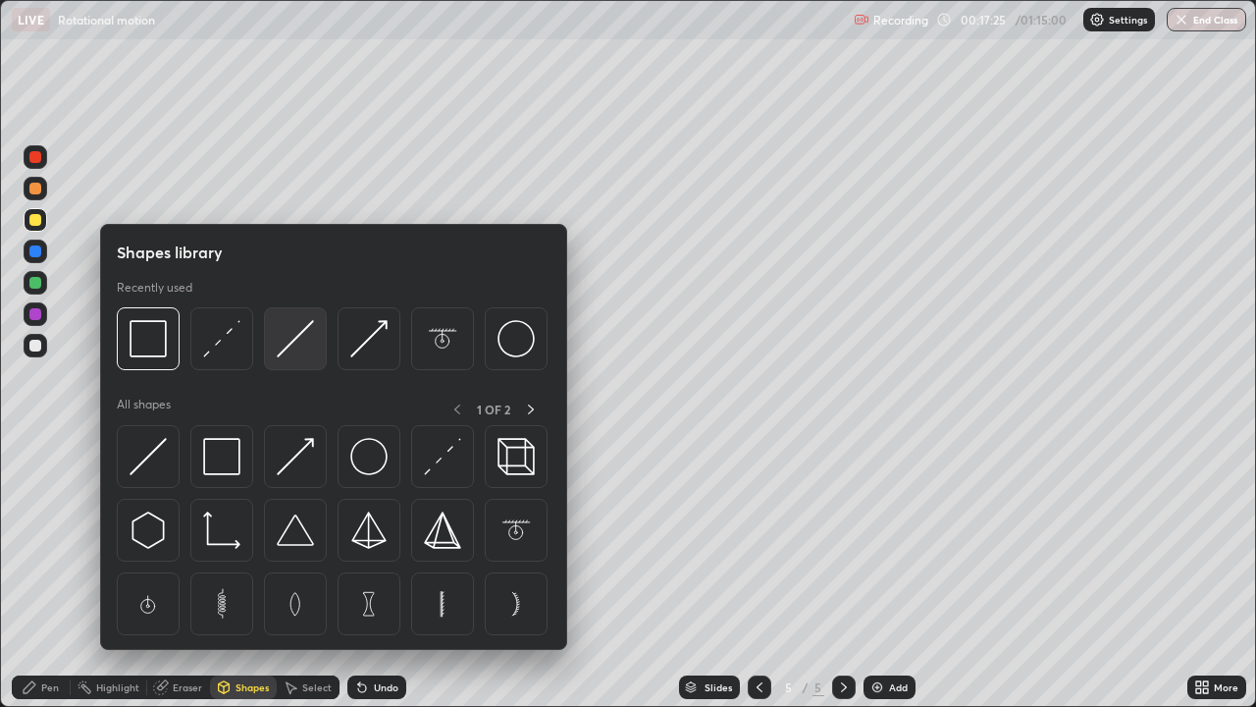
click at [287, 349] on img at bounding box center [295, 338] width 37 height 37
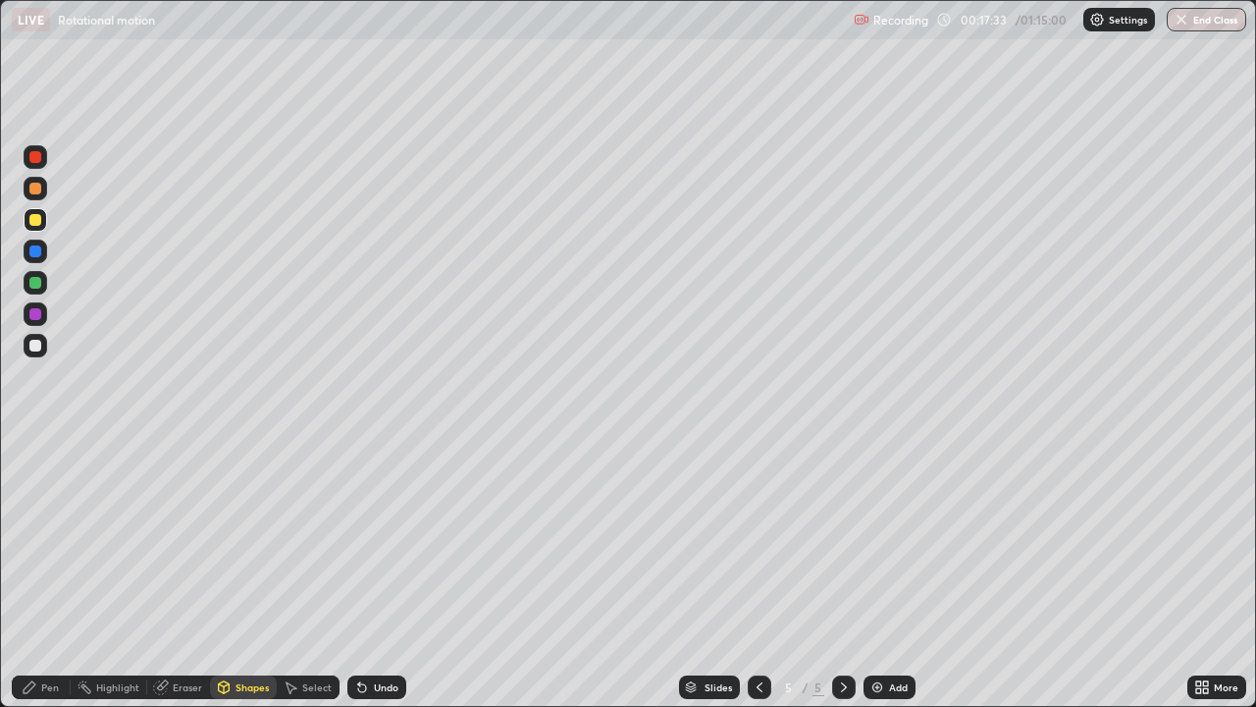
click at [239, 573] on div "Shapes" at bounding box center [243, 687] width 67 height 24
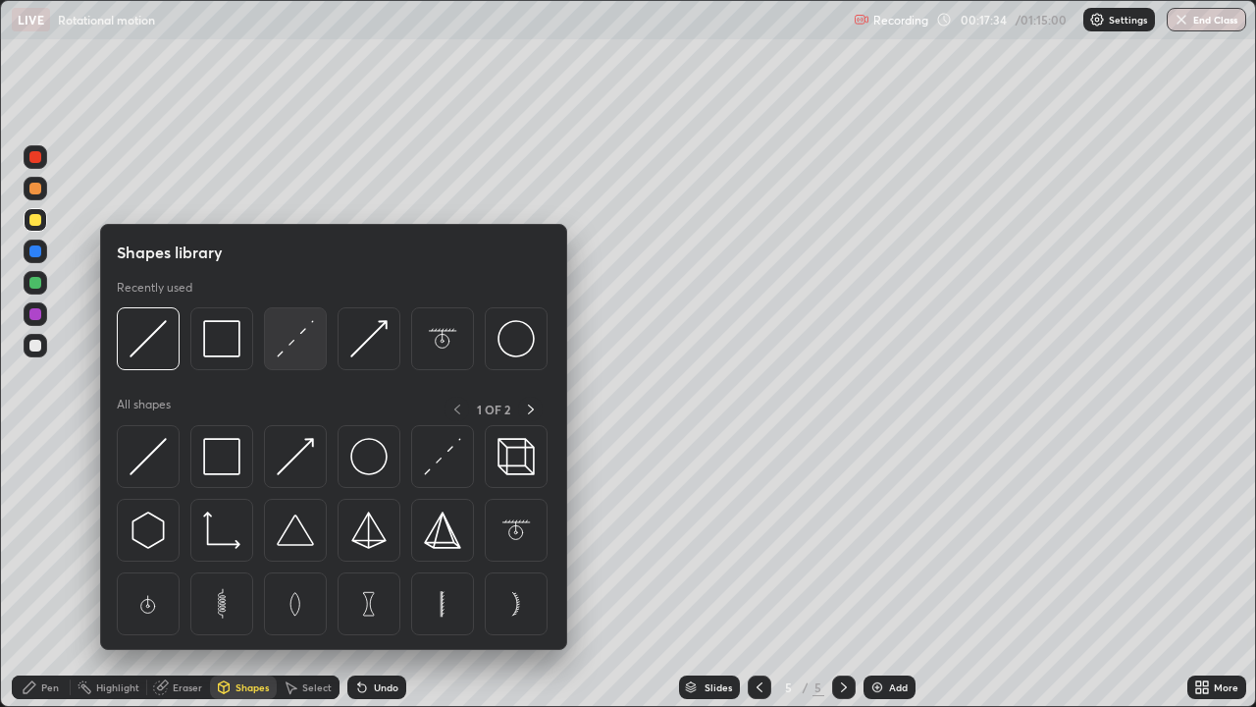
click at [293, 344] on img at bounding box center [295, 338] width 37 height 37
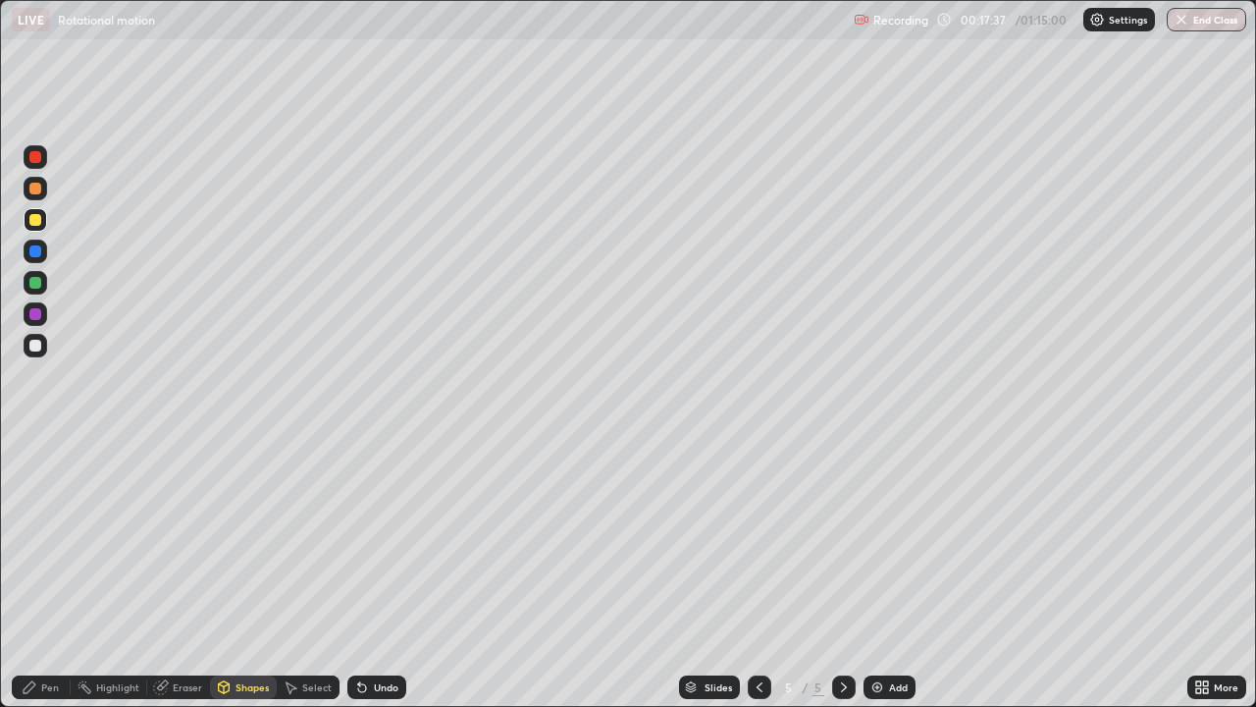
click at [44, 573] on div "Pen" at bounding box center [50, 687] width 18 height 10
click at [250, 573] on div "Shapes" at bounding box center [252, 687] width 33 height 10
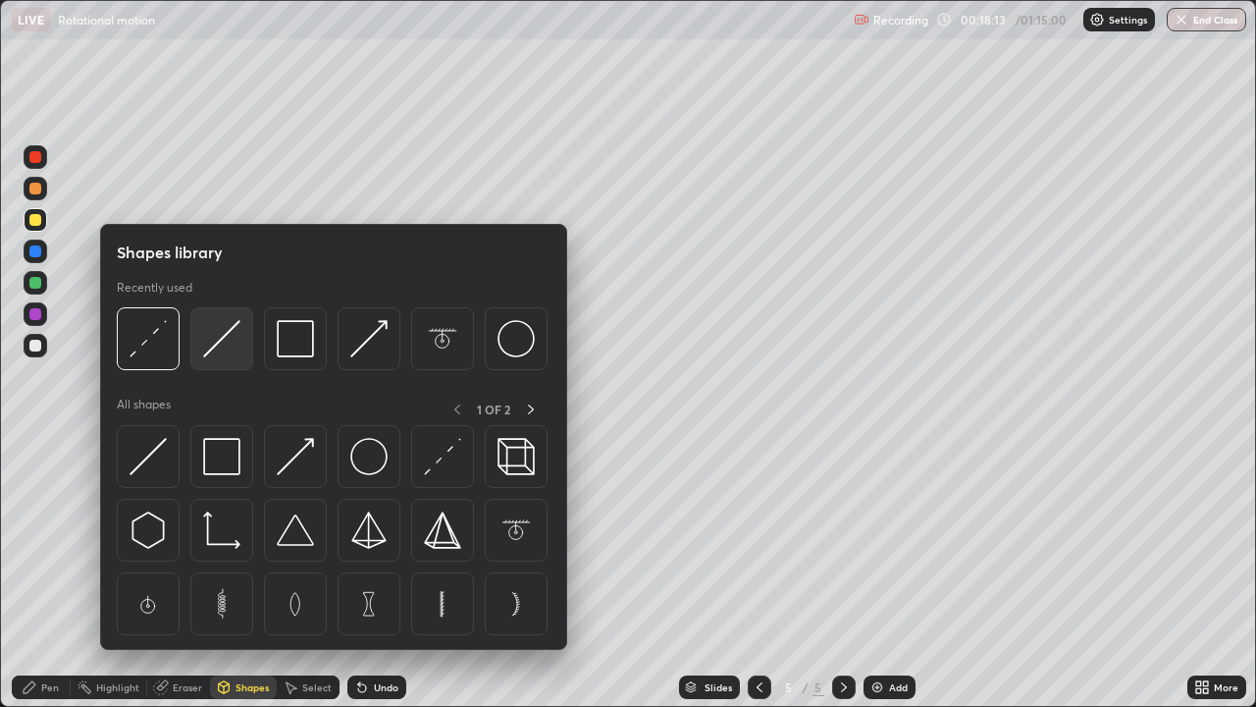
click at [219, 338] on img at bounding box center [221, 338] width 37 height 37
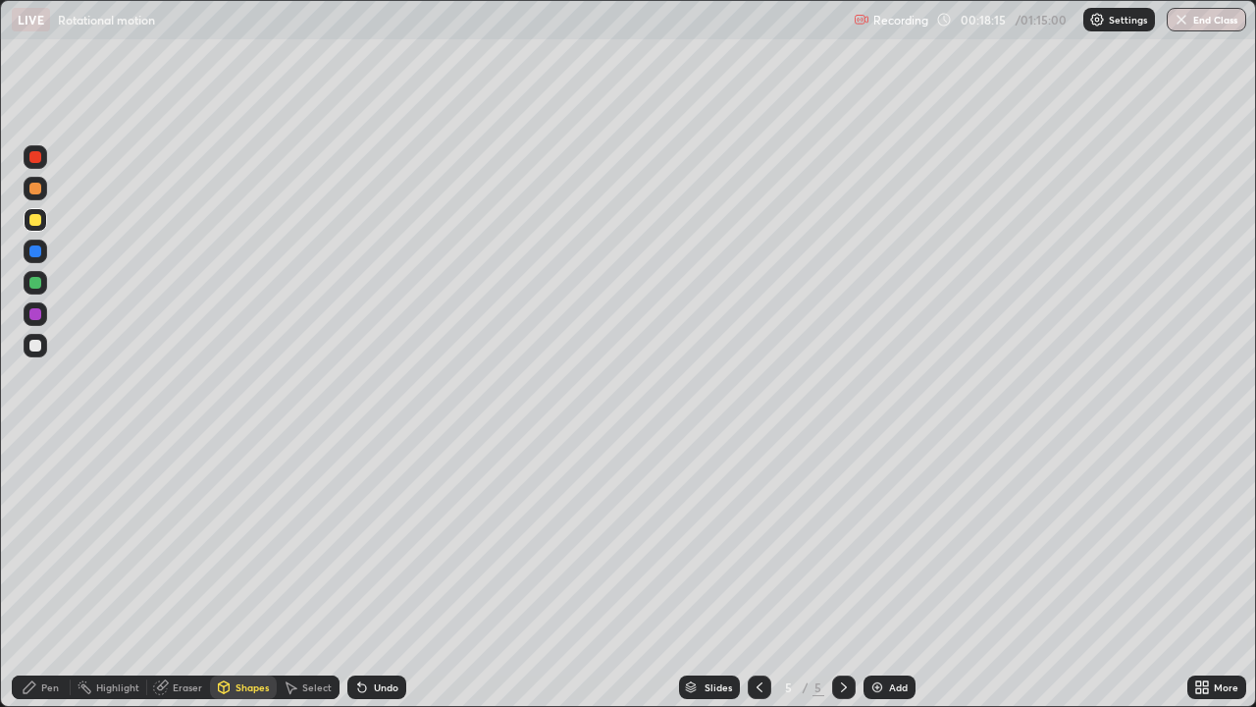
click at [43, 573] on div "Pen" at bounding box center [50, 687] width 18 height 10
click at [758, 573] on icon at bounding box center [760, 687] width 16 height 16
click at [841, 573] on icon at bounding box center [844, 687] width 6 height 10
click at [758, 573] on icon at bounding box center [760, 687] width 16 height 16
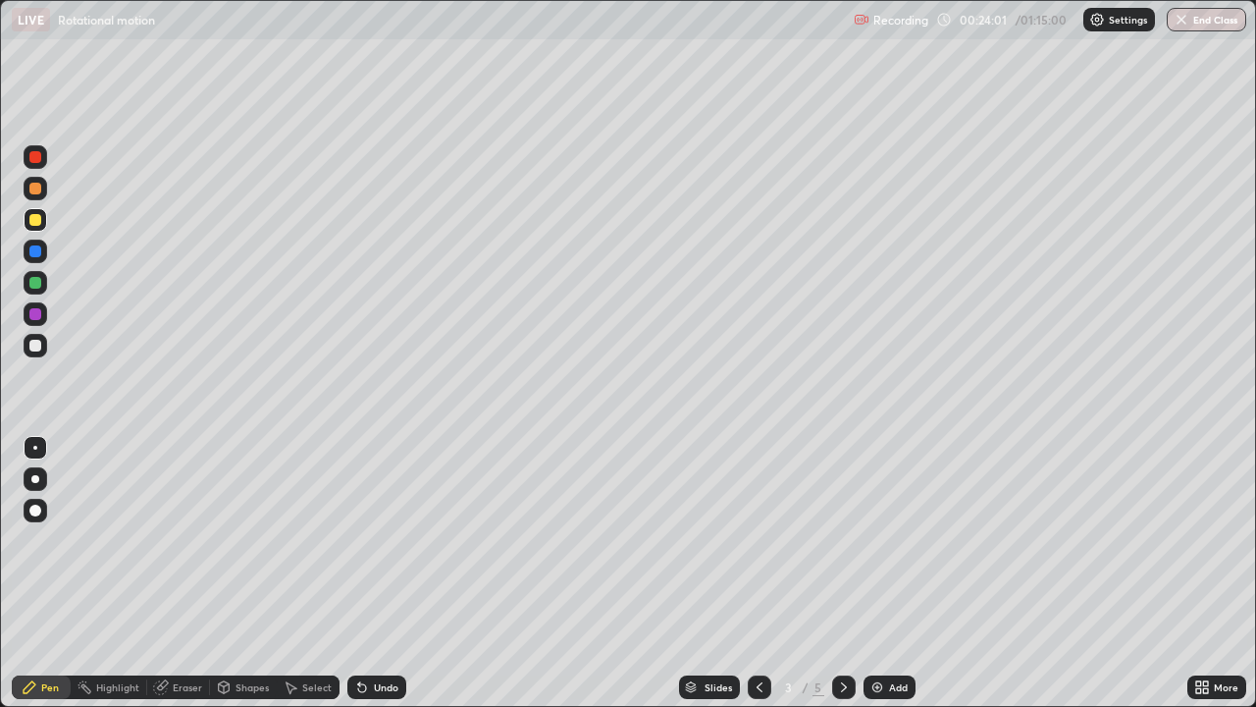
click at [838, 573] on div at bounding box center [844, 687] width 24 height 24
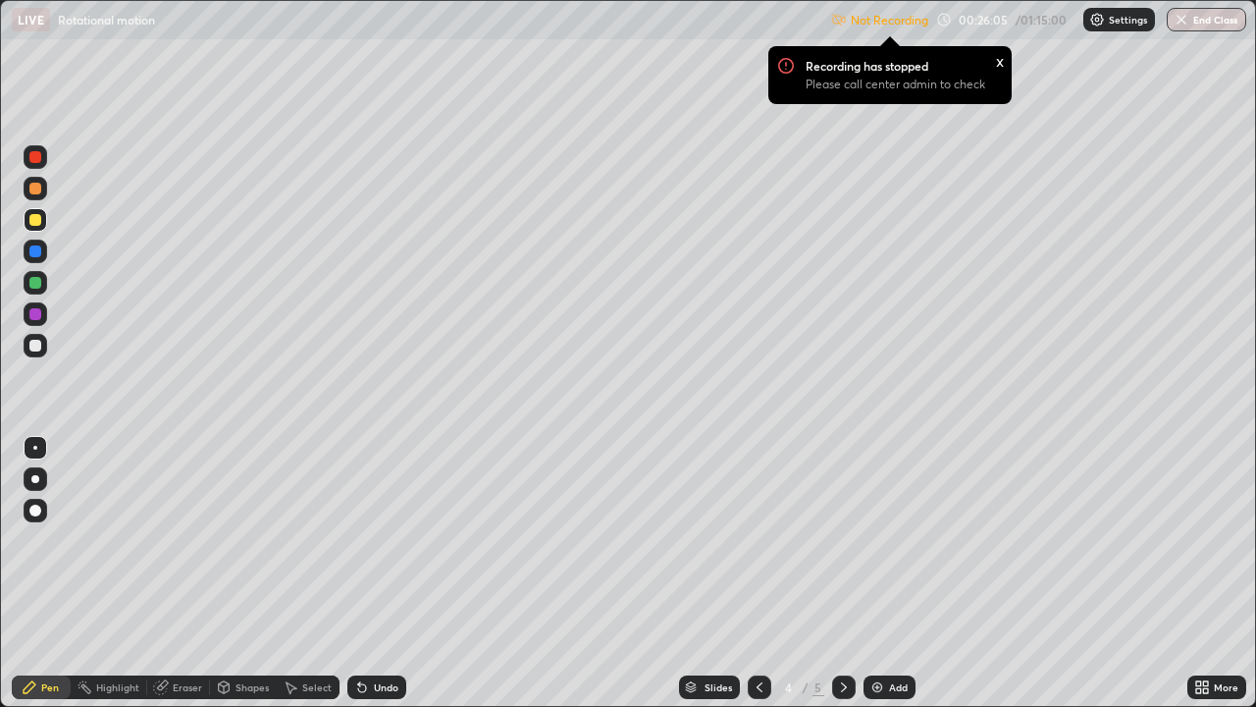
click at [912, 31] on div "Recording has stopped Please call center admin to check x" at bounding box center [890, 74] width 275 height 89
click at [899, 30] on div "Recording has stopped Please call center admin to check x" at bounding box center [890, 74] width 275 height 89
click at [1112, 27] on div "Settings" at bounding box center [1119, 20] width 72 height 24
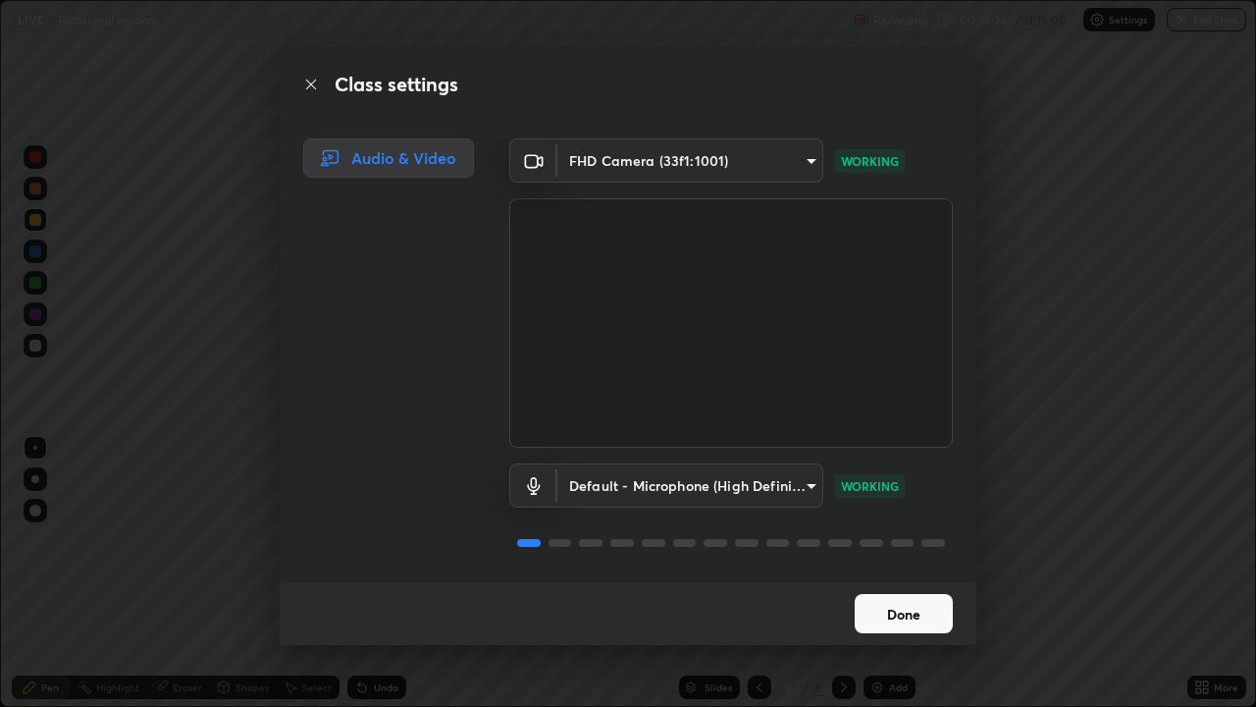
click at [903, 573] on button "Done" at bounding box center [904, 613] width 98 height 39
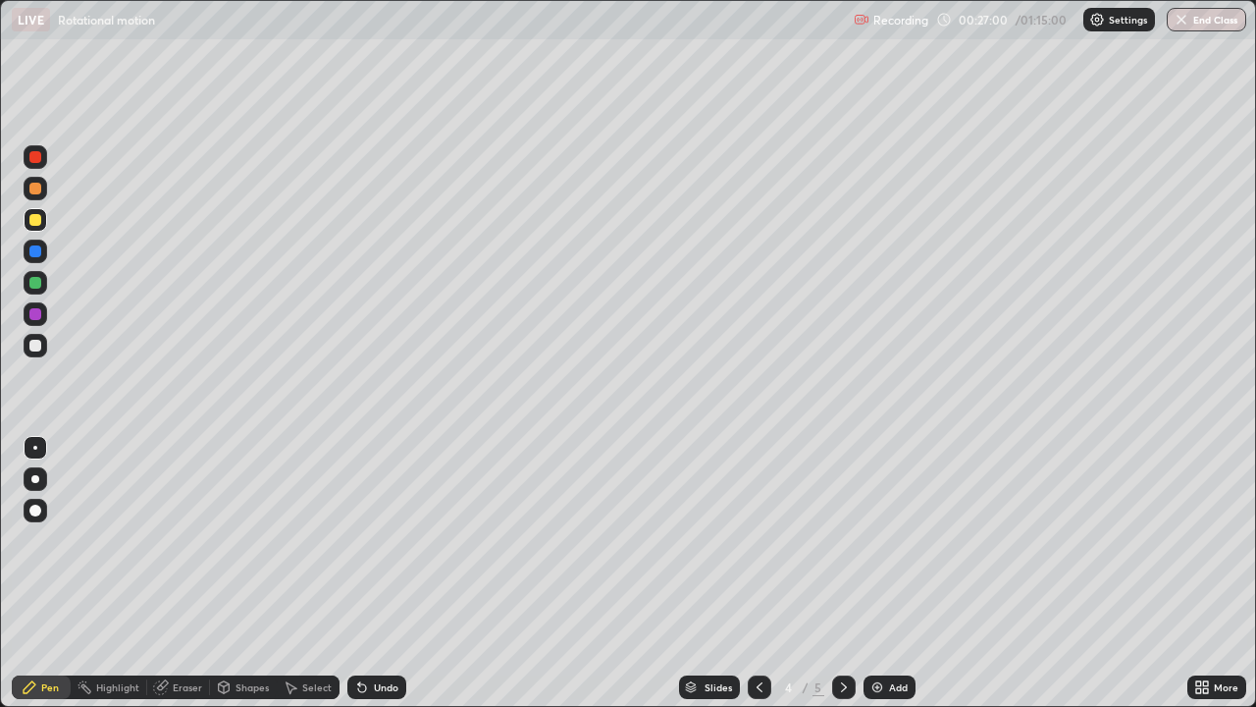
click at [839, 573] on icon at bounding box center [844, 687] width 16 height 16
click at [385, 573] on div "Undo" at bounding box center [386, 687] width 25 height 10
click at [889, 573] on div "Add" at bounding box center [898, 687] width 19 height 10
click at [60, 573] on div "Pen" at bounding box center [41, 687] width 59 height 24
click at [362, 573] on icon at bounding box center [362, 688] width 8 height 8
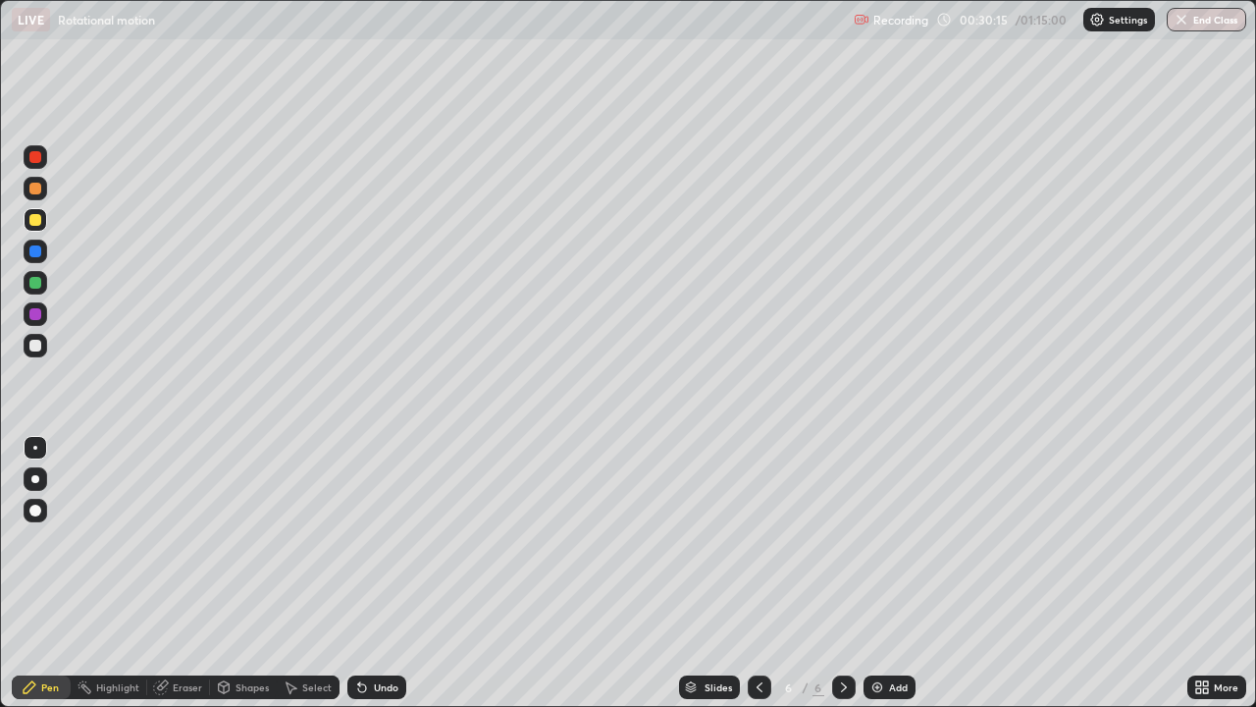
click at [369, 573] on div "Undo" at bounding box center [376, 687] width 59 height 24
click at [379, 573] on div "Undo" at bounding box center [386, 687] width 25 height 10
click at [880, 573] on img at bounding box center [878, 687] width 16 height 16
click at [39, 342] on div at bounding box center [35, 346] width 12 height 12
click at [374, 573] on div "Undo" at bounding box center [386, 687] width 25 height 10
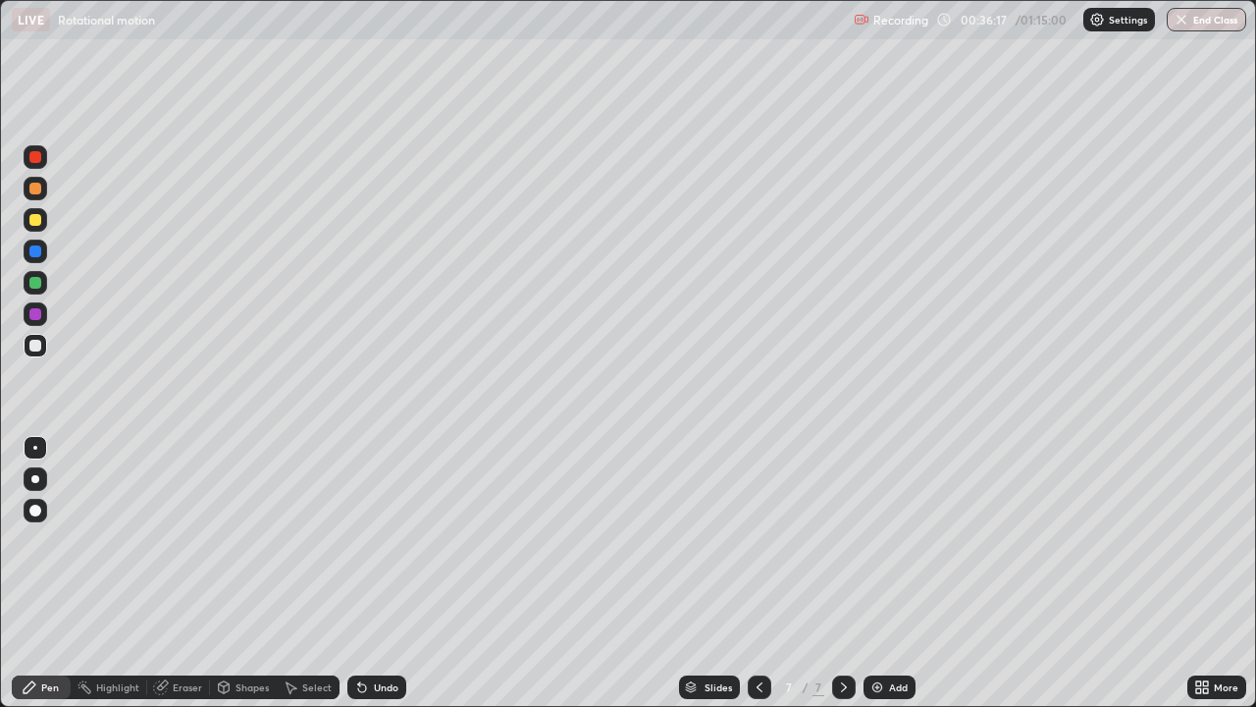
click at [35, 510] on div at bounding box center [35, 510] width 12 height 12
click at [35, 448] on div at bounding box center [35, 448] width 4 height 4
click at [388, 573] on div "Undo" at bounding box center [386, 687] width 25 height 10
click at [903, 573] on div "Add" at bounding box center [898, 687] width 19 height 10
click at [758, 573] on icon at bounding box center [760, 687] width 16 height 16
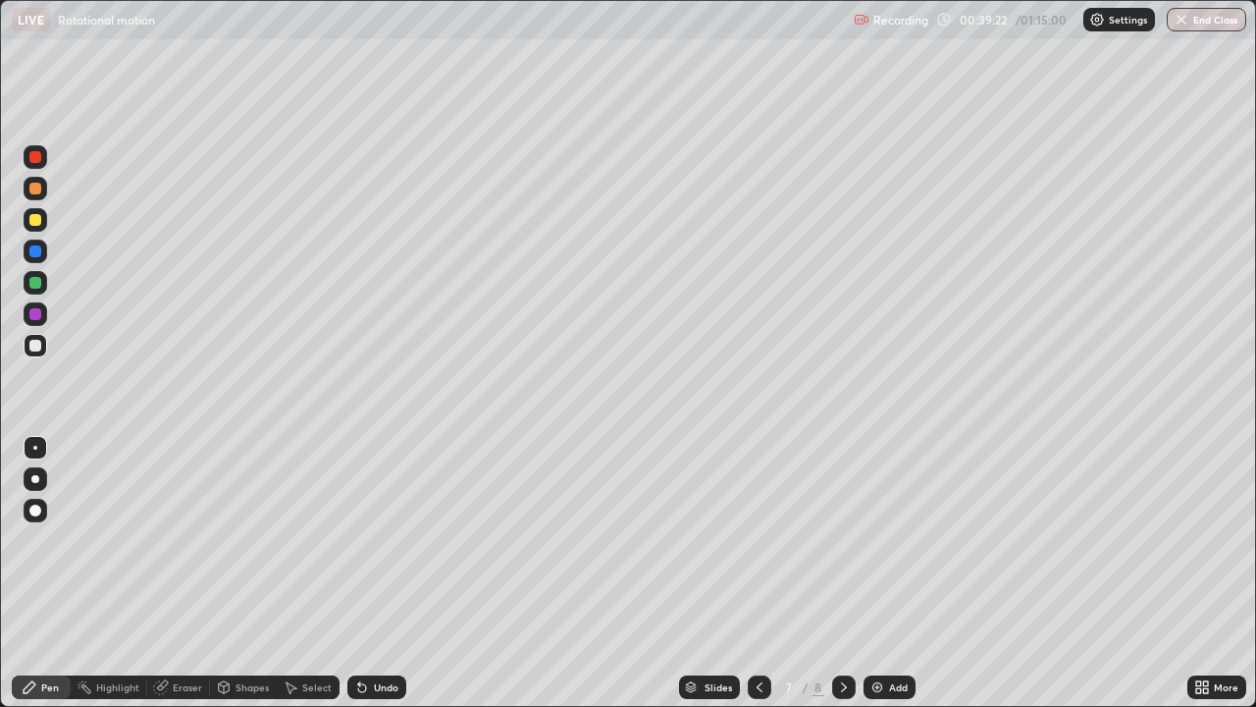
click at [886, 573] on div "Add" at bounding box center [890, 687] width 52 height 24
click at [246, 573] on div "Shapes" at bounding box center [252, 687] width 33 height 10
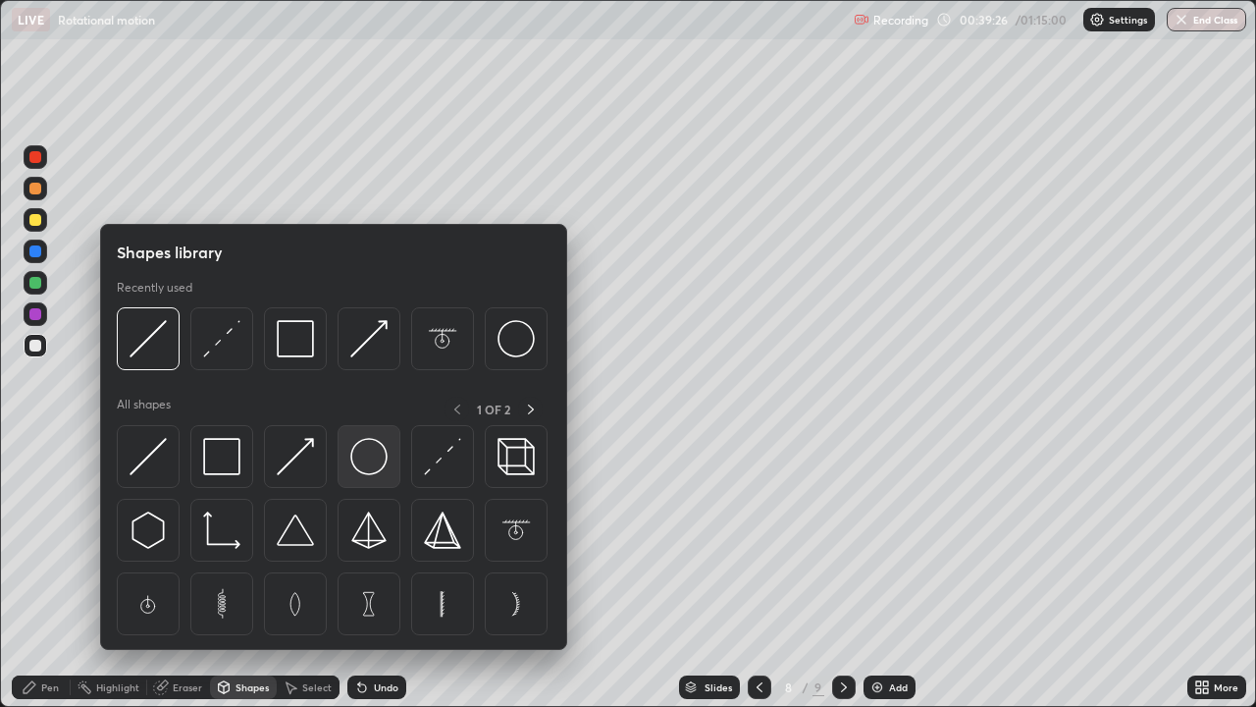
click at [368, 462] on img at bounding box center [368, 456] width 37 height 37
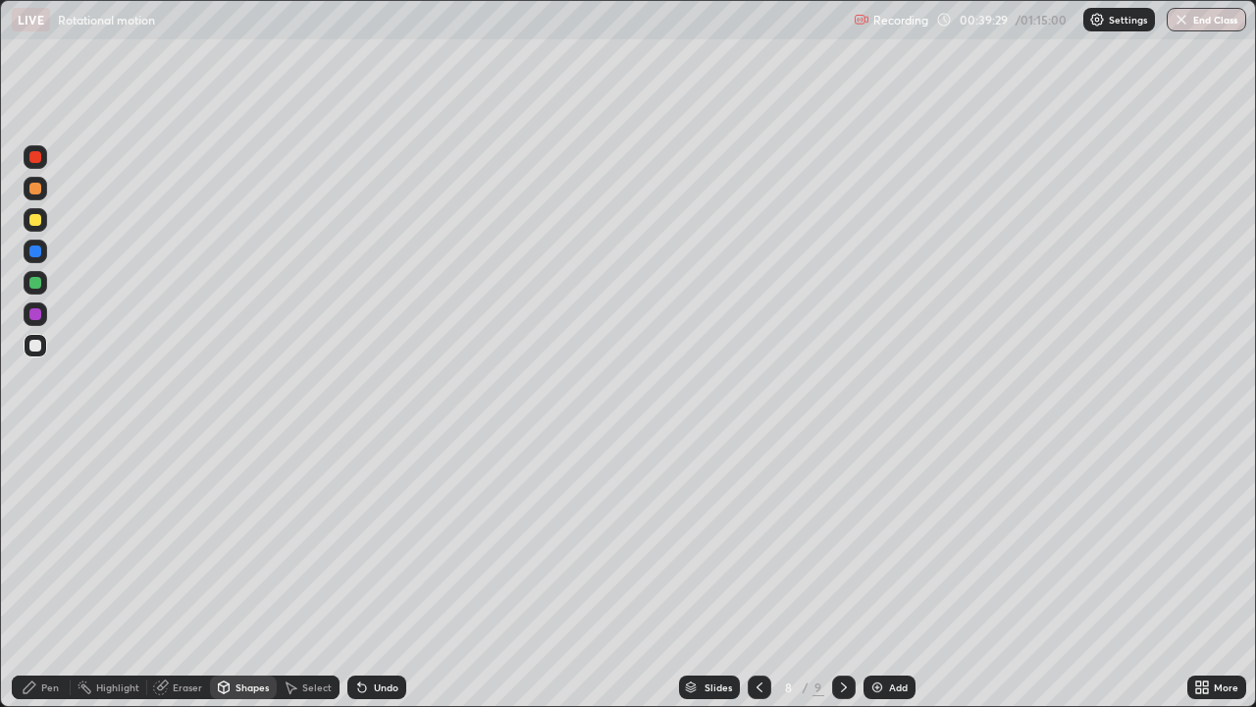
click at [249, 573] on div "Shapes" at bounding box center [252, 687] width 33 height 10
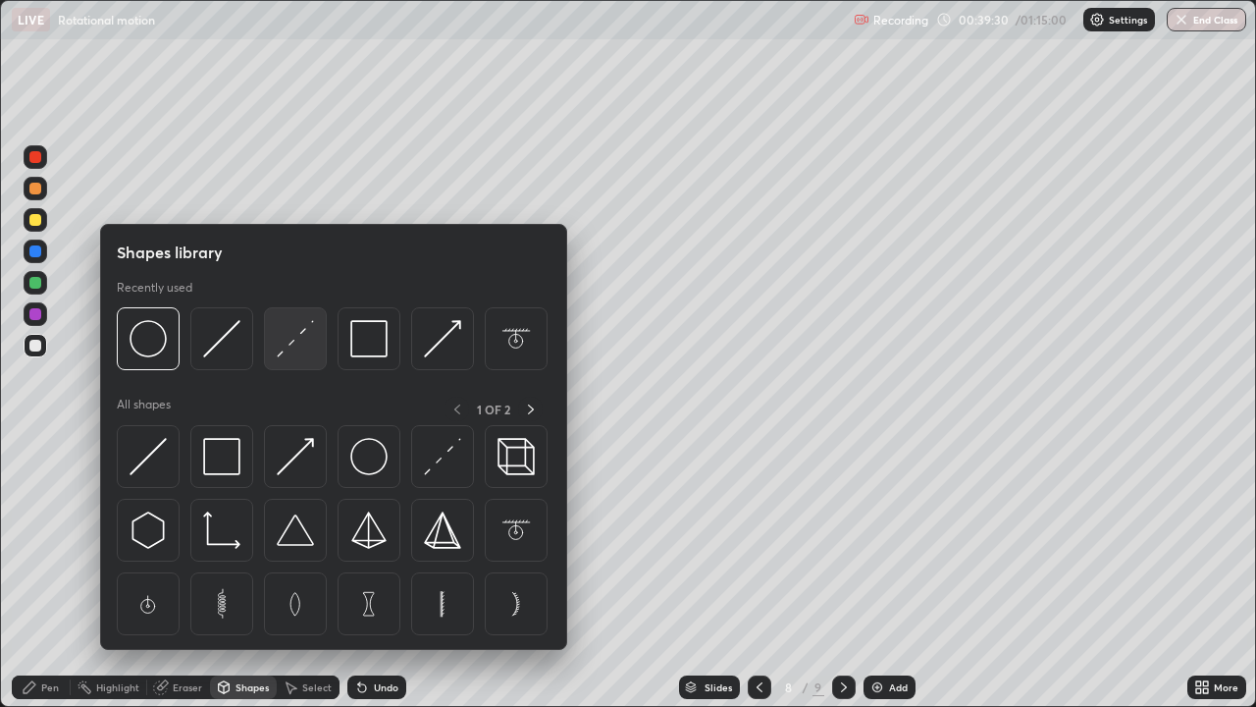
click at [305, 337] on img at bounding box center [295, 338] width 37 height 37
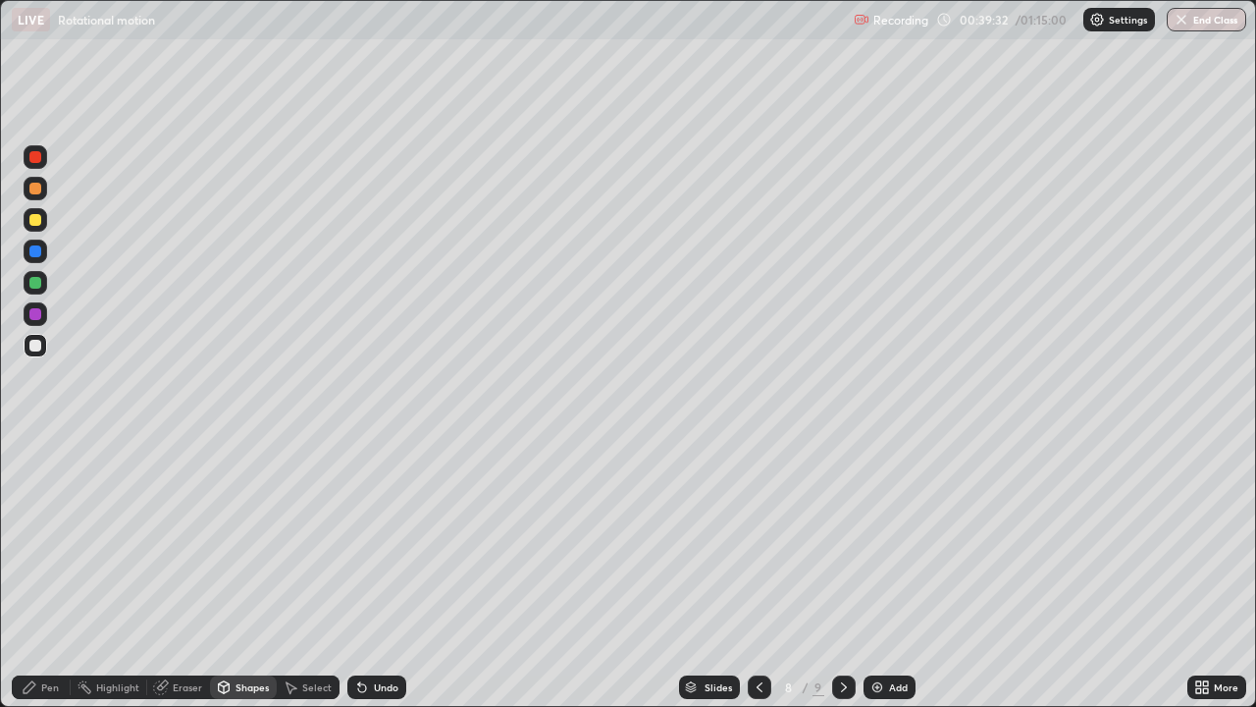
click at [251, 573] on div "Shapes" at bounding box center [252, 687] width 33 height 10
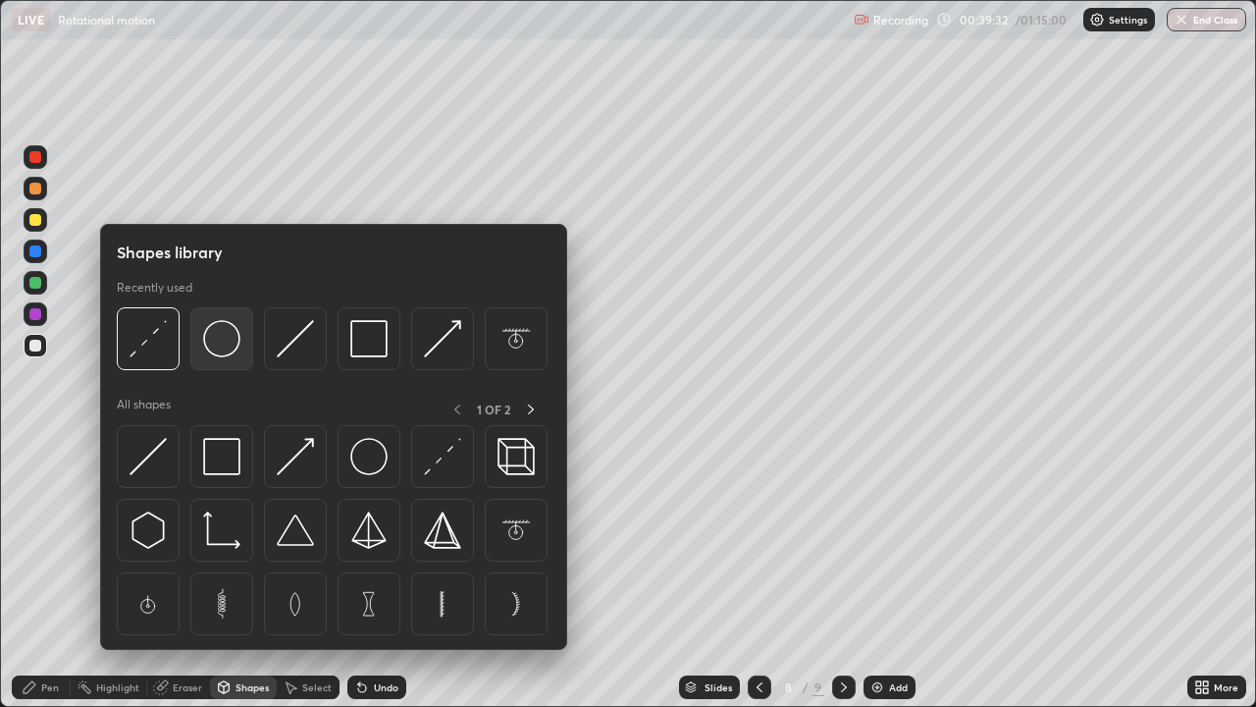
click at [215, 343] on img at bounding box center [221, 338] width 37 height 37
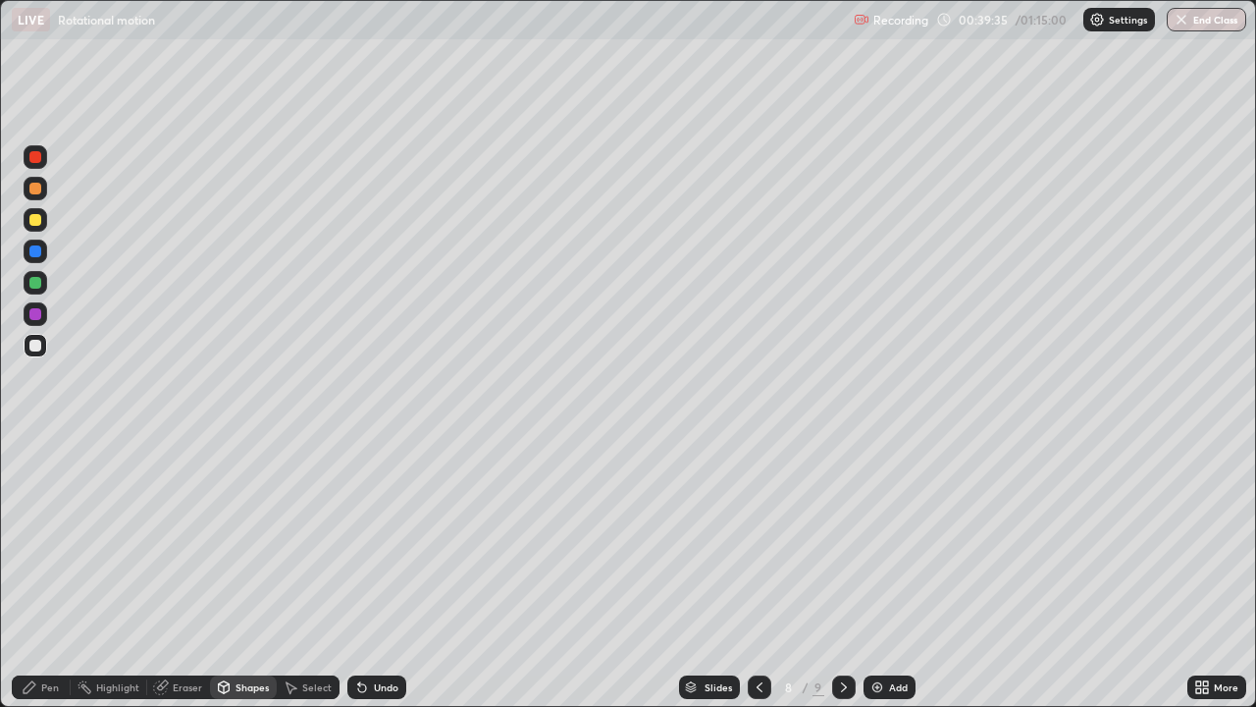
click at [257, 573] on div "Shapes" at bounding box center [243, 687] width 67 height 24
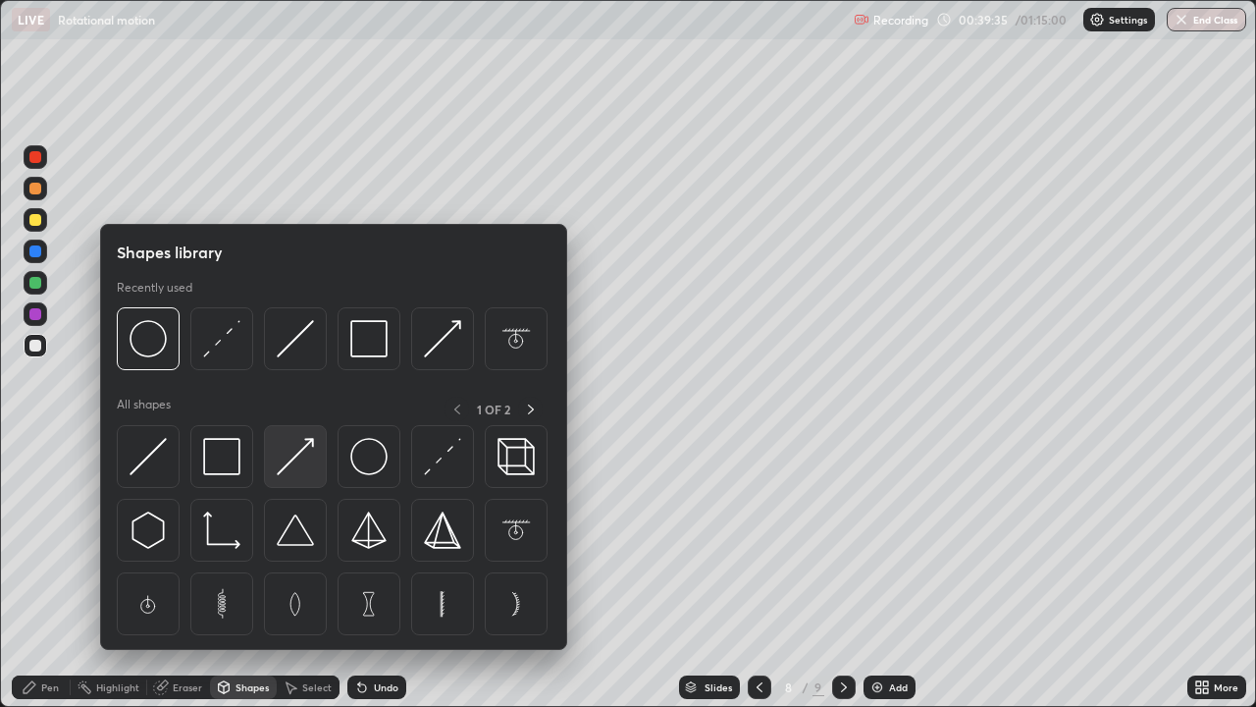
click at [301, 452] on img at bounding box center [295, 456] width 37 height 37
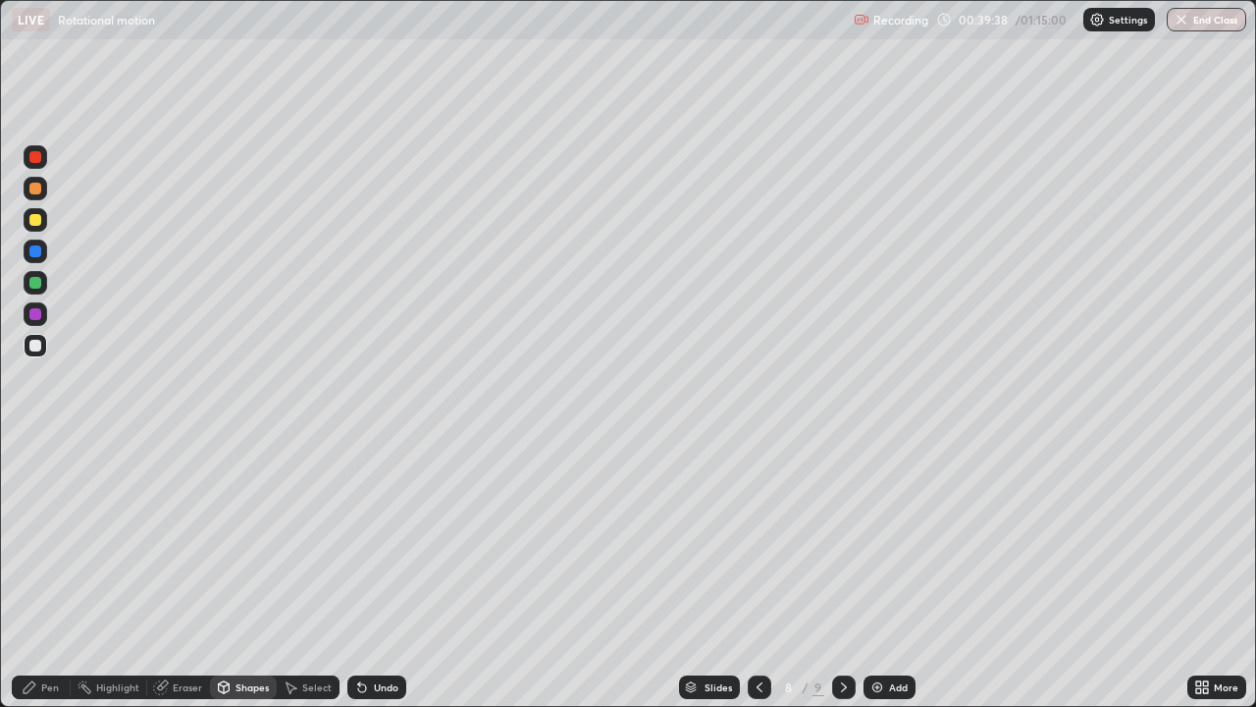
click at [38, 573] on div "Pen" at bounding box center [41, 687] width 59 height 24
click at [36, 222] on div at bounding box center [35, 220] width 12 height 12
click at [40, 344] on div at bounding box center [35, 346] width 12 height 12
click at [883, 573] on div "Add" at bounding box center [890, 687] width 52 height 24
click at [748, 573] on div at bounding box center [759, 687] width 24 height 24
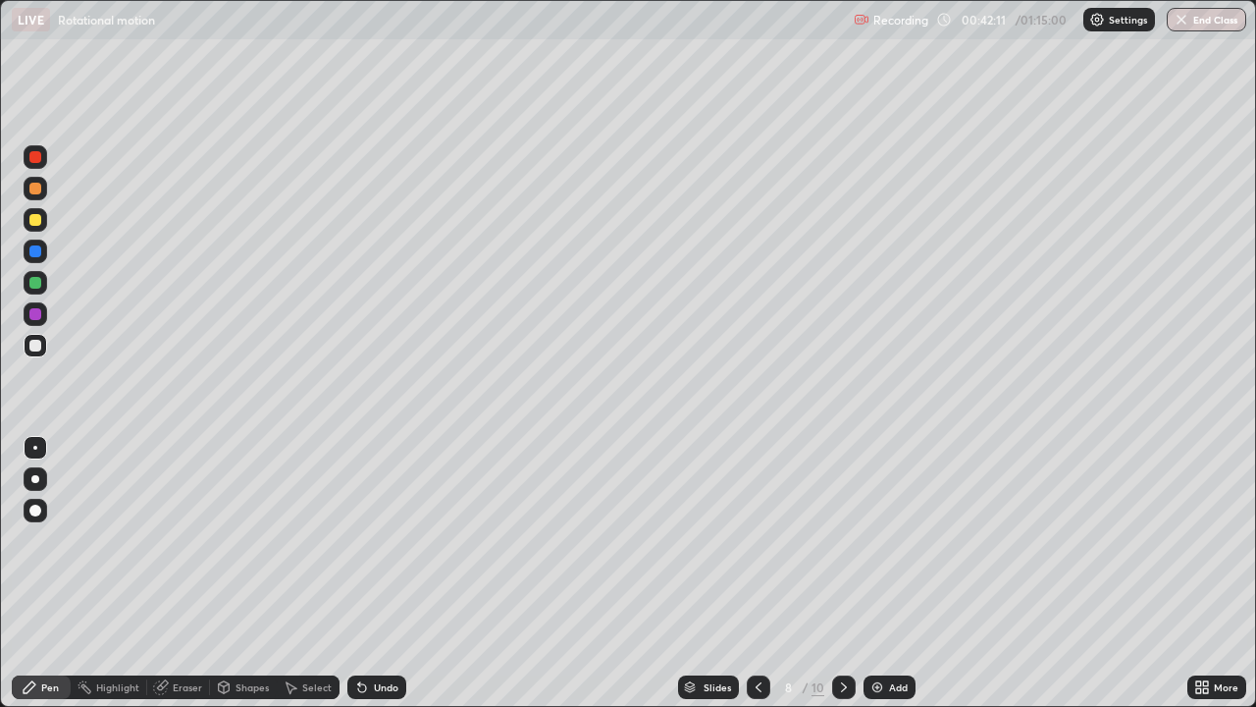
click at [842, 573] on icon at bounding box center [844, 687] width 16 height 16
click at [385, 573] on div "Undo" at bounding box center [386, 687] width 25 height 10
click at [386, 573] on div "Undo" at bounding box center [386, 687] width 25 height 10
click at [389, 573] on div "Undo" at bounding box center [386, 687] width 25 height 10
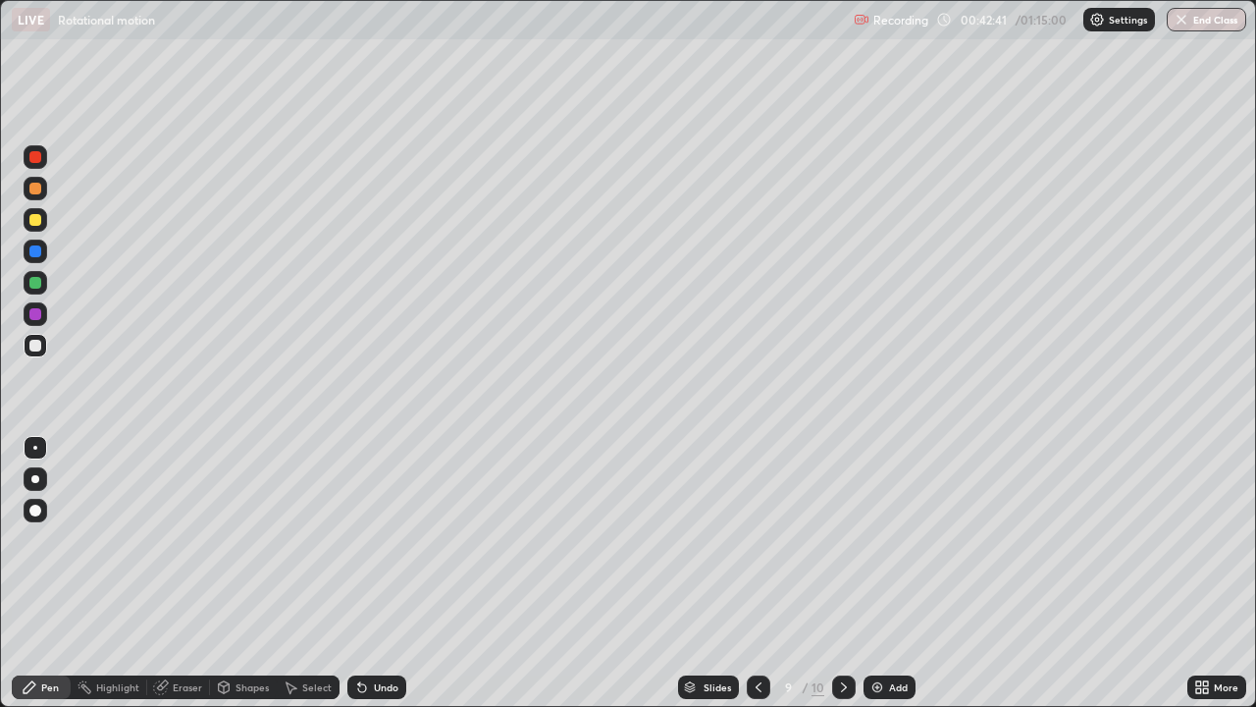
click at [756, 573] on icon at bounding box center [759, 687] width 6 height 10
click at [755, 573] on icon at bounding box center [759, 687] width 16 height 16
click at [838, 573] on icon at bounding box center [844, 687] width 16 height 16
click at [842, 573] on icon at bounding box center [844, 687] width 16 height 16
click at [757, 573] on icon at bounding box center [759, 687] width 16 height 16
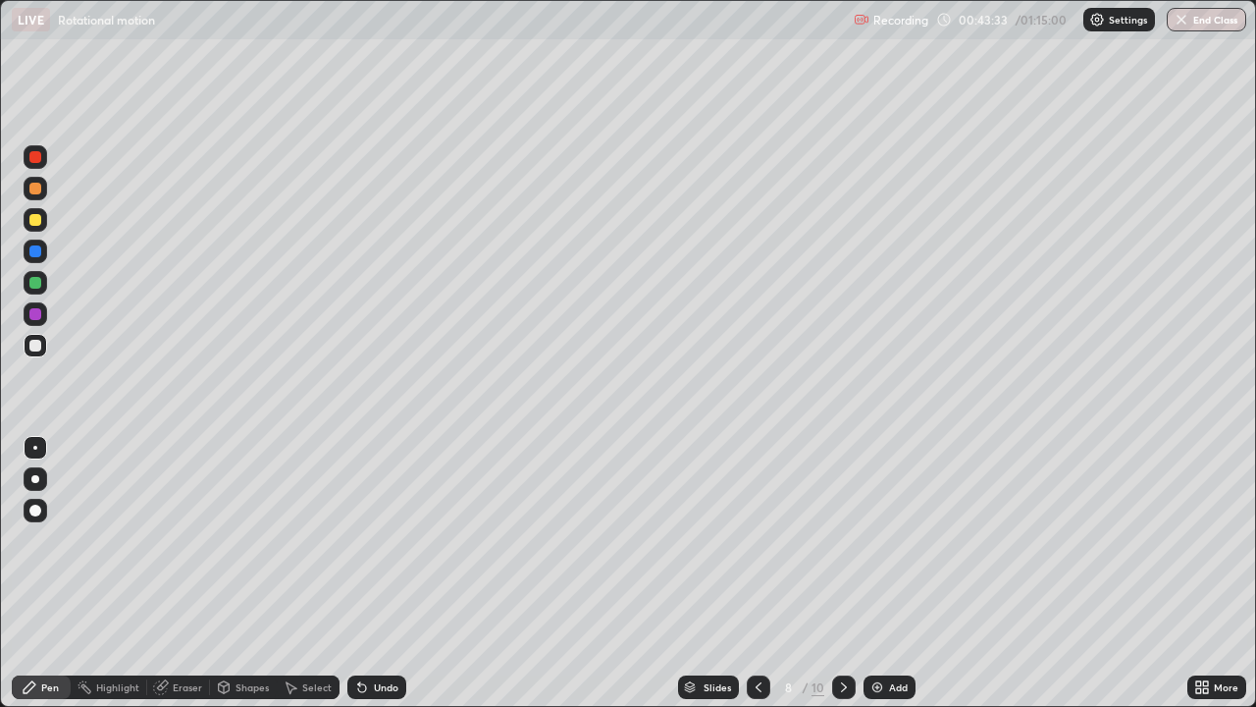
click at [842, 573] on icon at bounding box center [844, 687] width 16 height 16
click at [240, 573] on div "Shapes" at bounding box center [252, 687] width 33 height 10
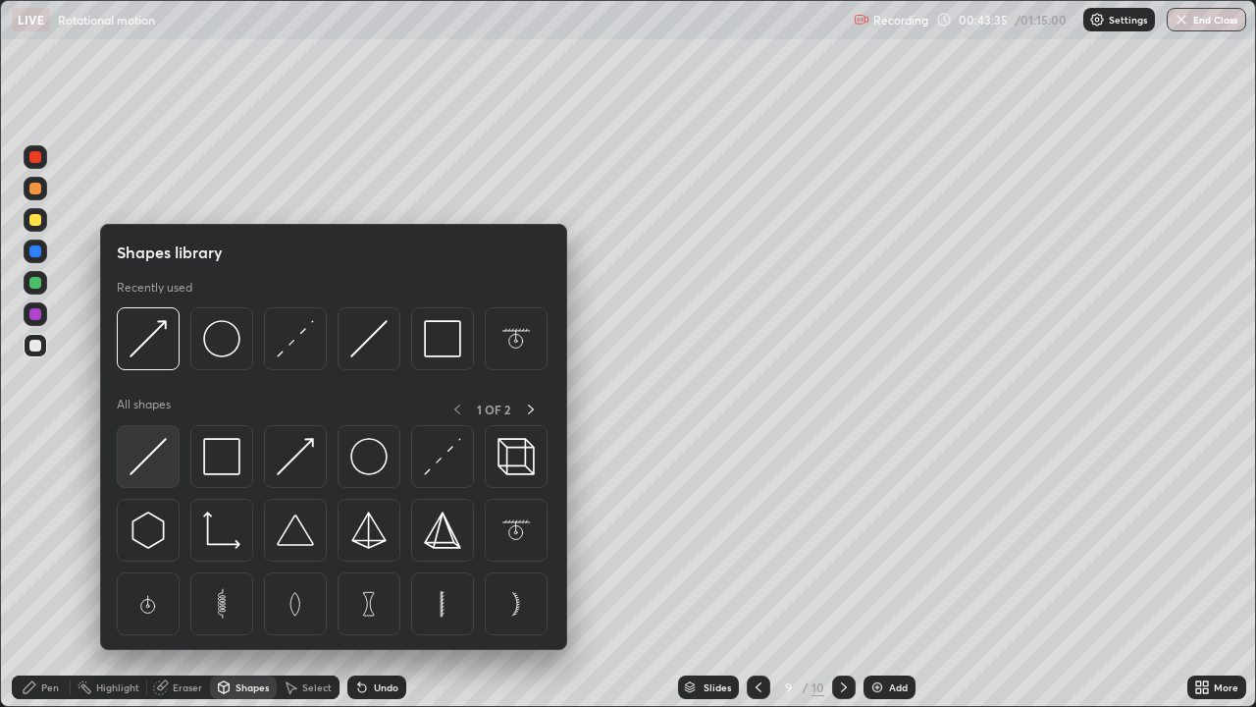
click at [160, 454] on img at bounding box center [148, 456] width 37 height 37
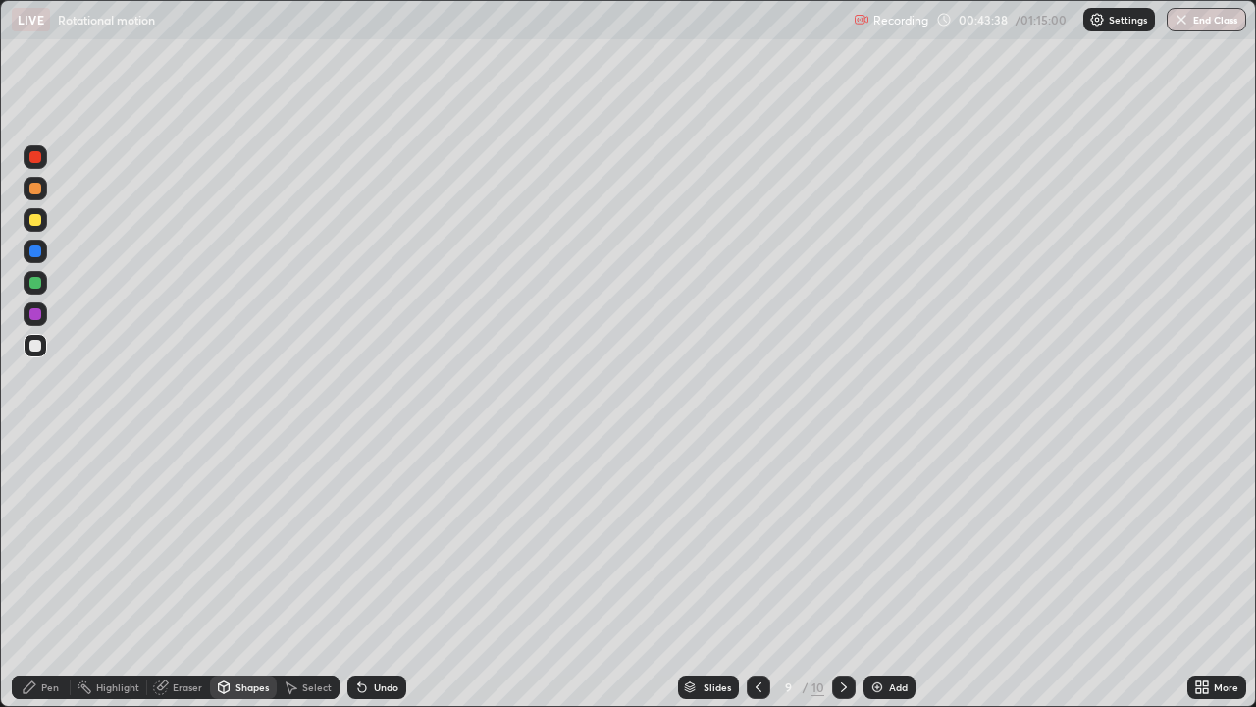
click at [44, 573] on div "Pen" at bounding box center [50, 687] width 18 height 10
click at [241, 573] on div "Shapes" at bounding box center [252, 687] width 33 height 10
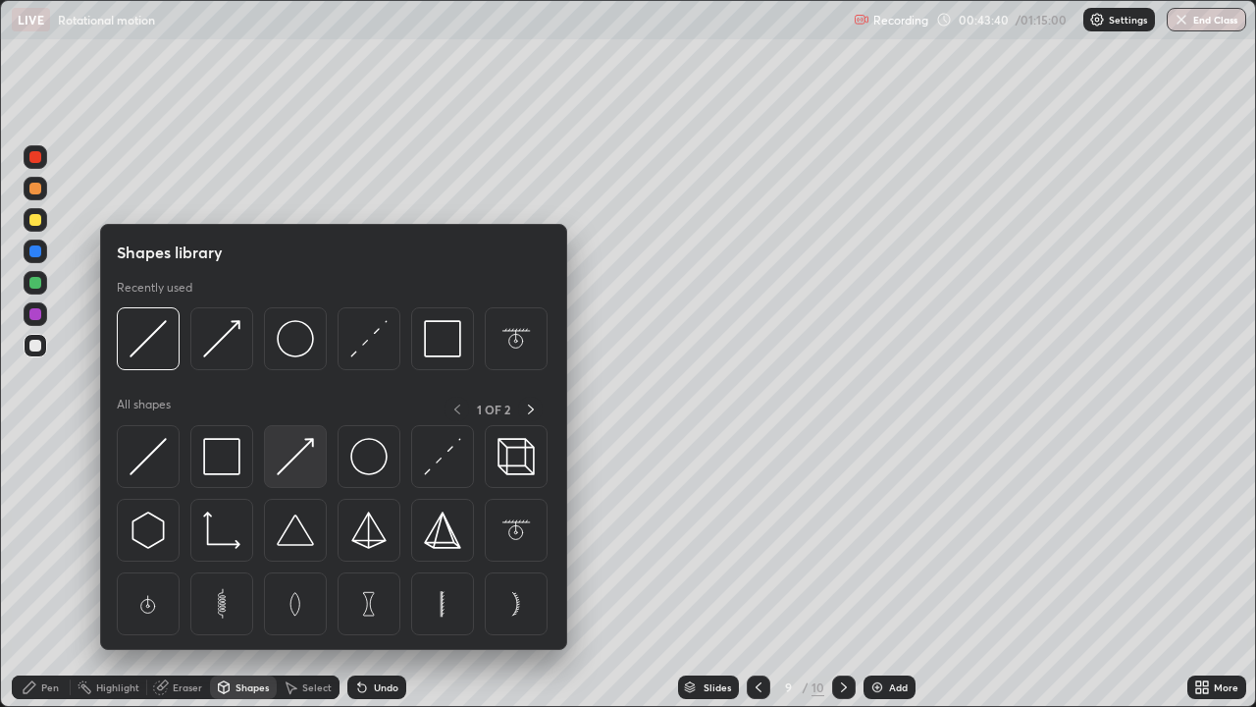
click at [296, 458] on img at bounding box center [295, 456] width 37 height 37
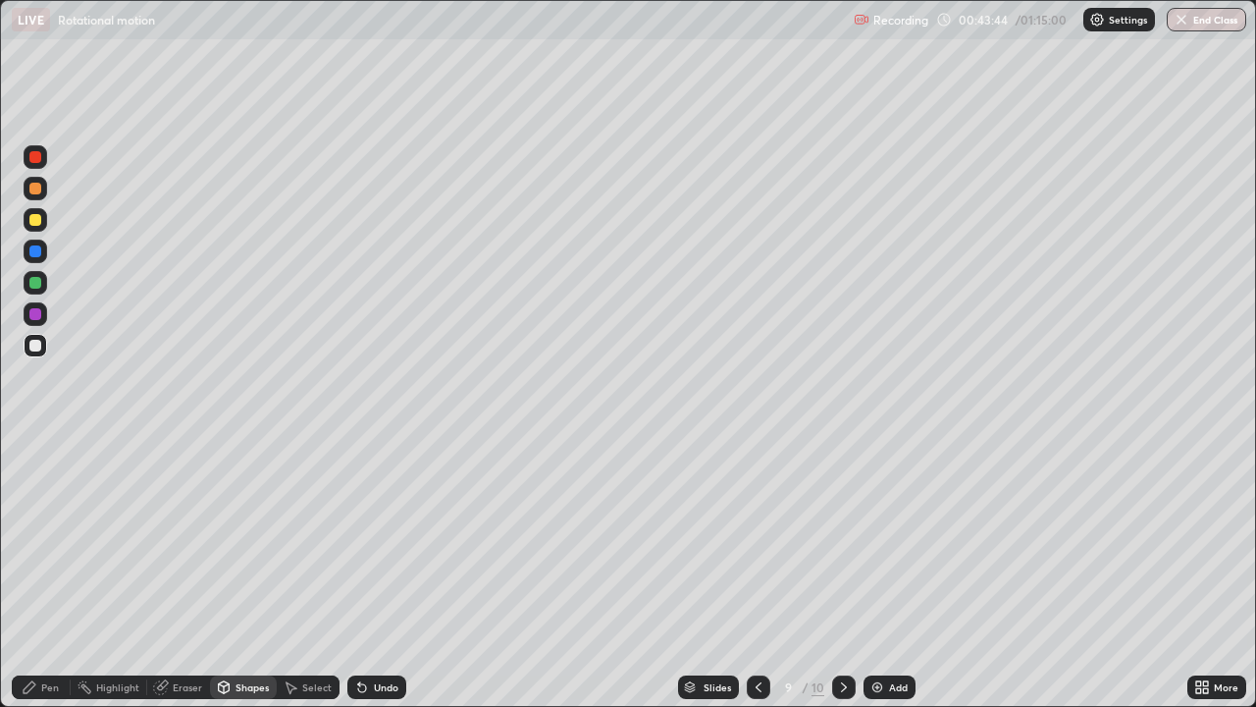
click at [50, 573] on div "Pen" at bounding box center [50, 687] width 18 height 10
click at [243, 573] on div "Shapes" at bounding box center [252, 687] width 33 height 10
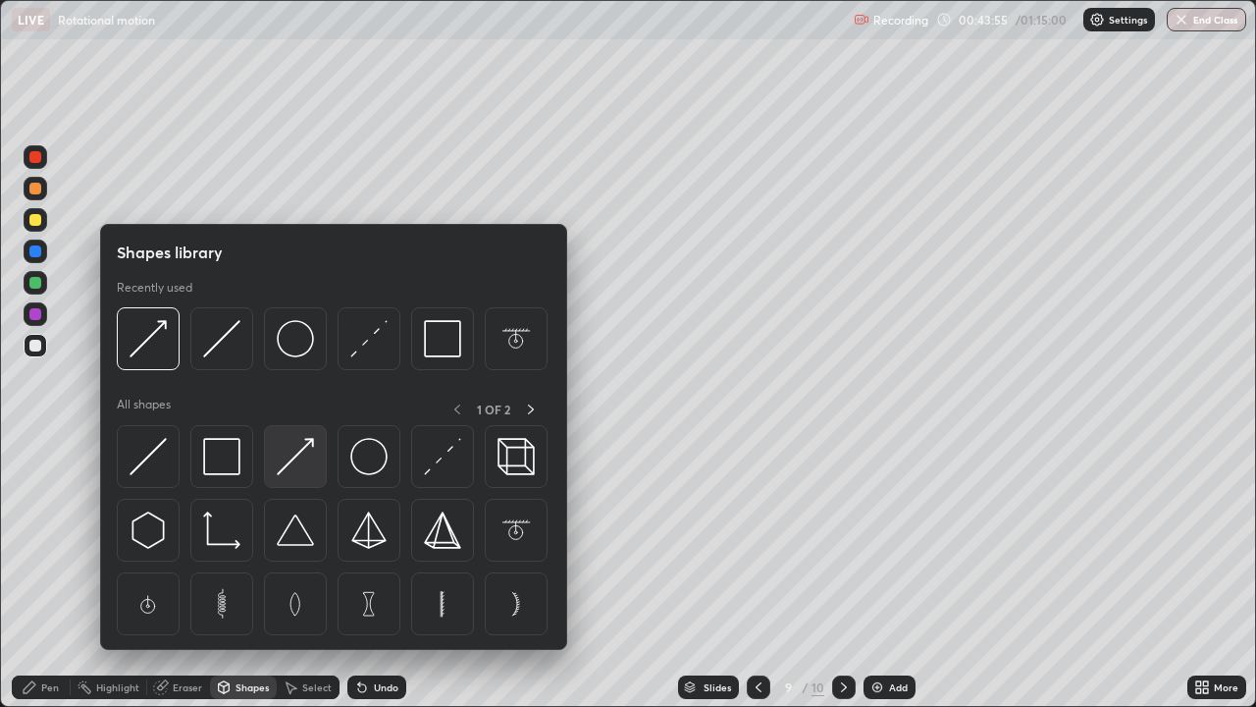
click at [300, 461] on img at bounding box center [295, 456] width 37 height 37
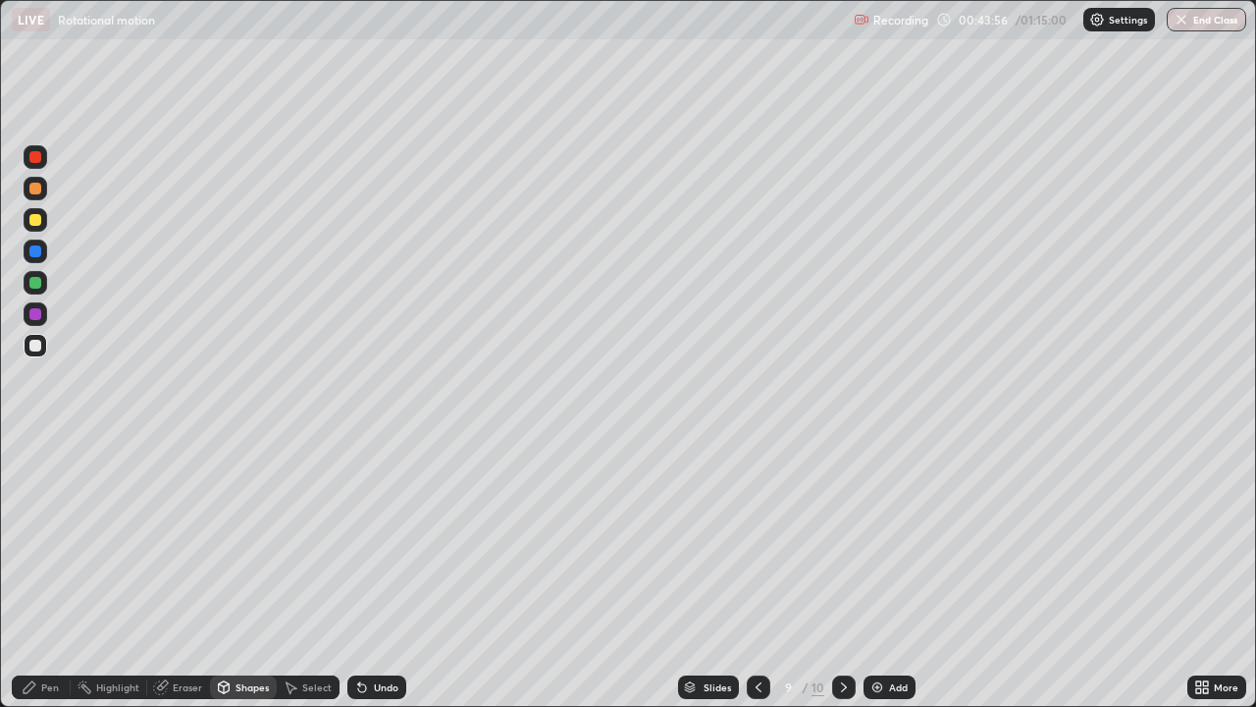
click at [45, 223] on div at bounding box center [36, 220] width 24 height 24
click at [38, 573] on div "Pen" at bounding box center [41, 687] width 59 height 24
click at [170, 573] on div "Eraser" at bounding box center [178, 687] width 63 height 24
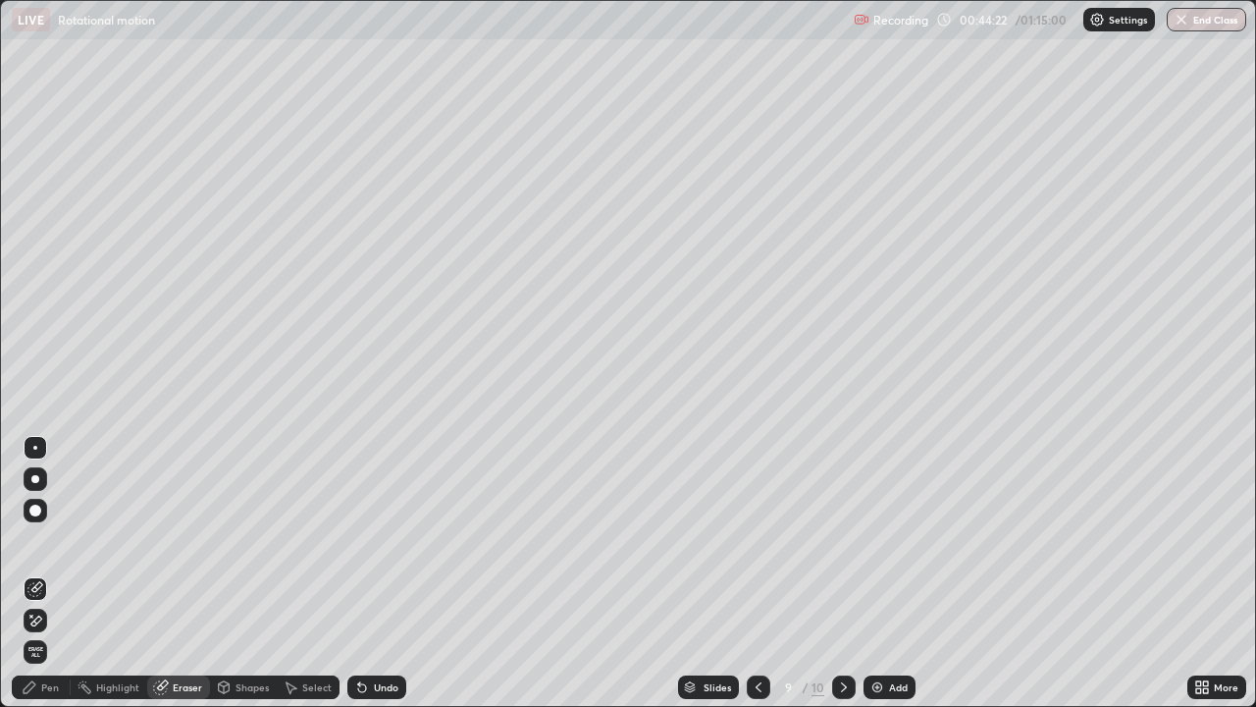
click at [51, 573] on div "Pen" at bounding box center [50, 687] width 18 height 10
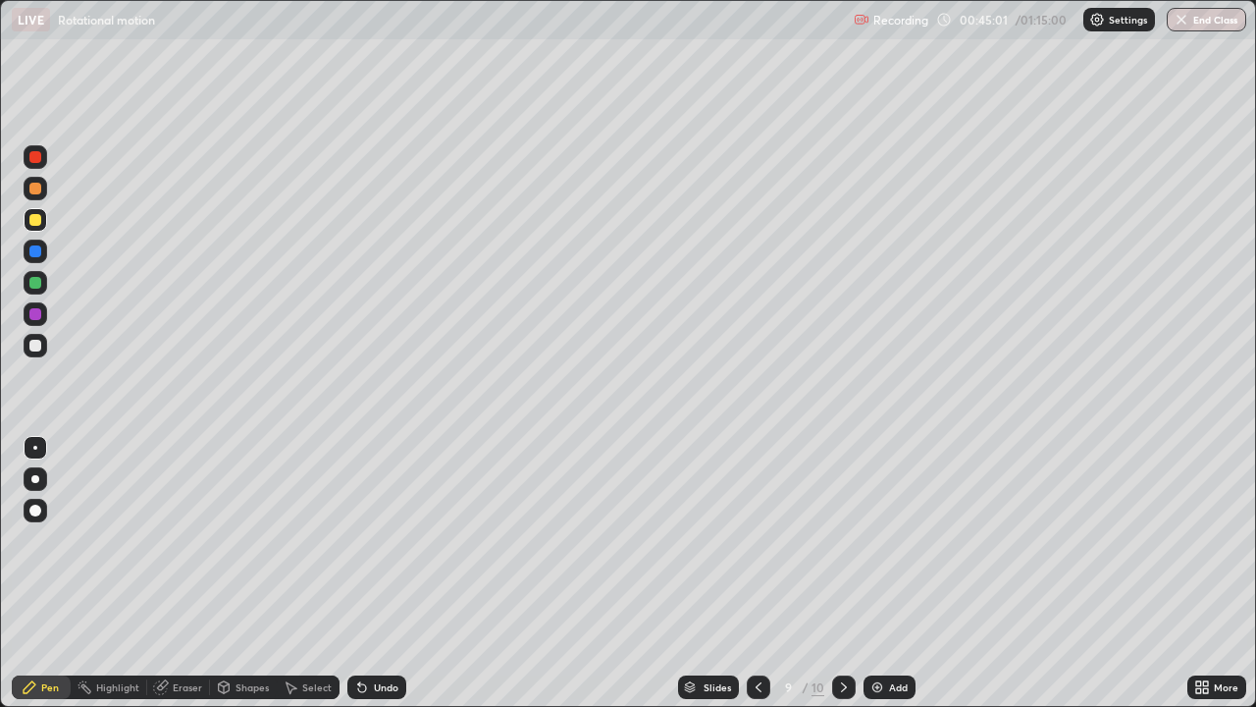
click at [248, 573] on div "Shapes" at bounding box center [252, 687] width 33 height 10
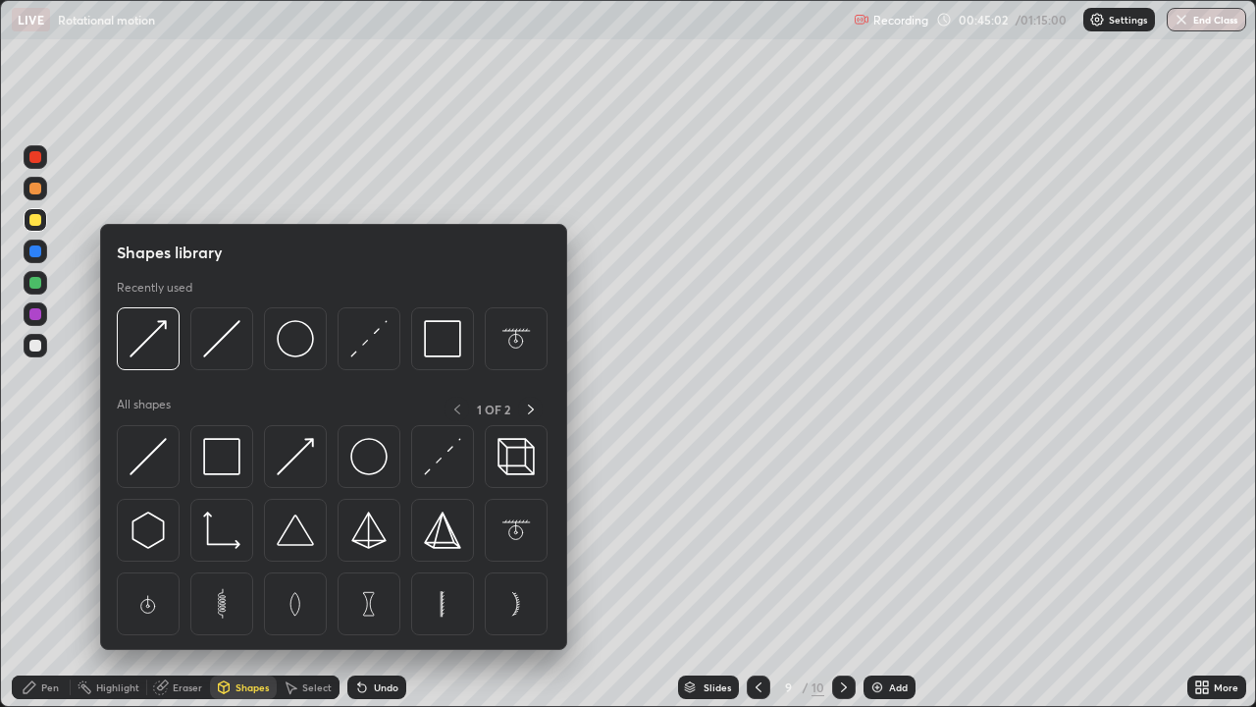
click at [35, 245] on div at bounding box center [35, 251] width 12 height 12
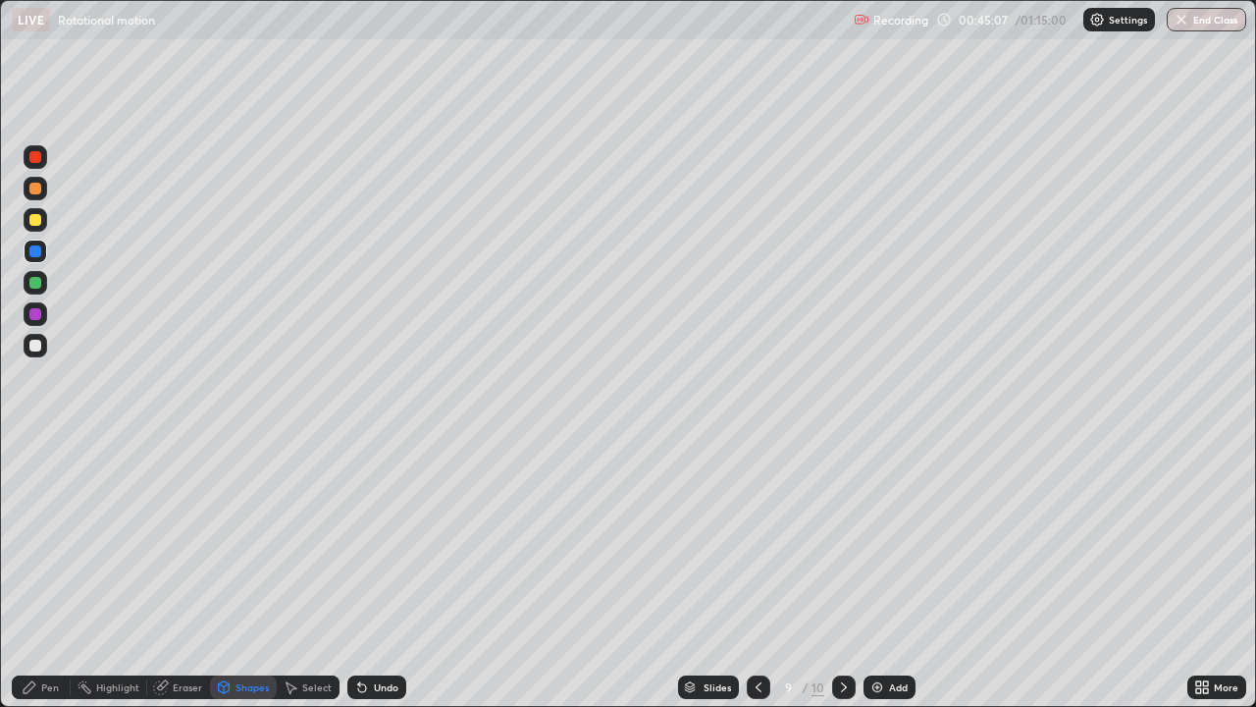
click at [395, 573] on div "Undo" at bounding box center [376, 687] width 59 height 24
click at [375, 573] on div "Undo" at bounding box center [376, 687] width 59 height 24
click at [65, 573] on div "Pen" at bounding box center [41, 687] width 59 height 24
click at [249, 573] on div "Shapes" at bounding box center [252, 687] width 33 height 10
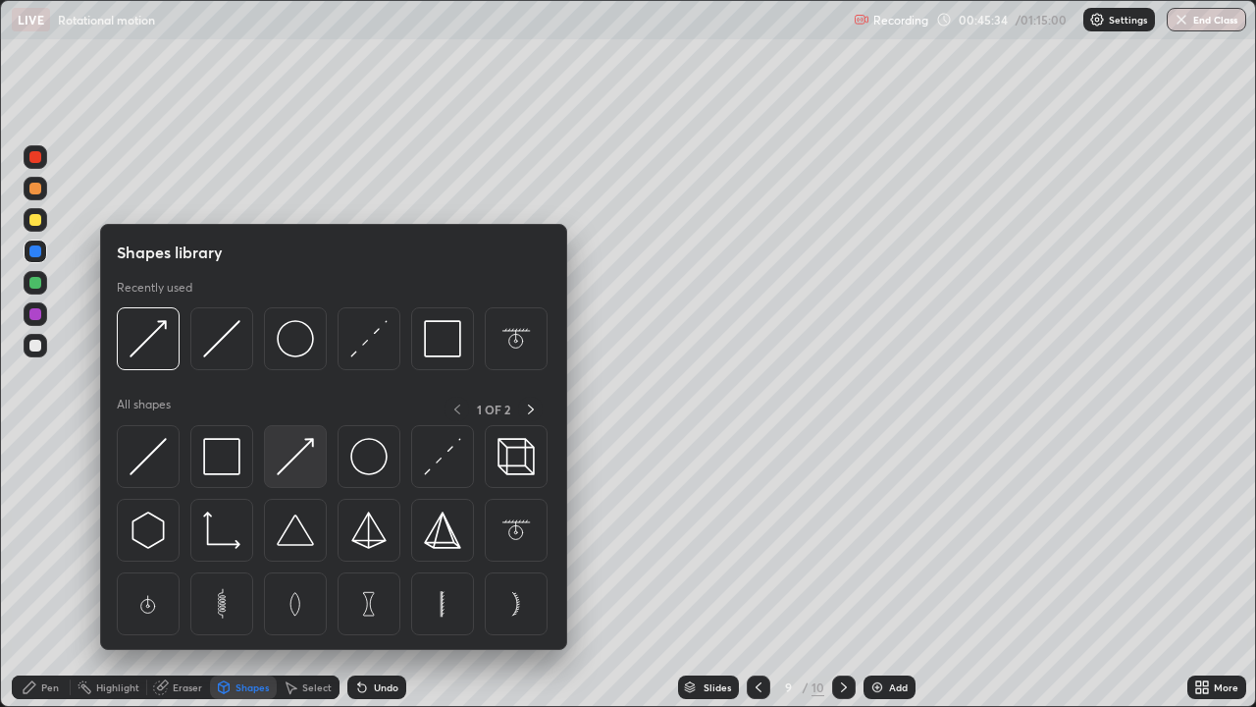
click at [292, 464] on img at bounding box center [295, 456] width 37 height 37
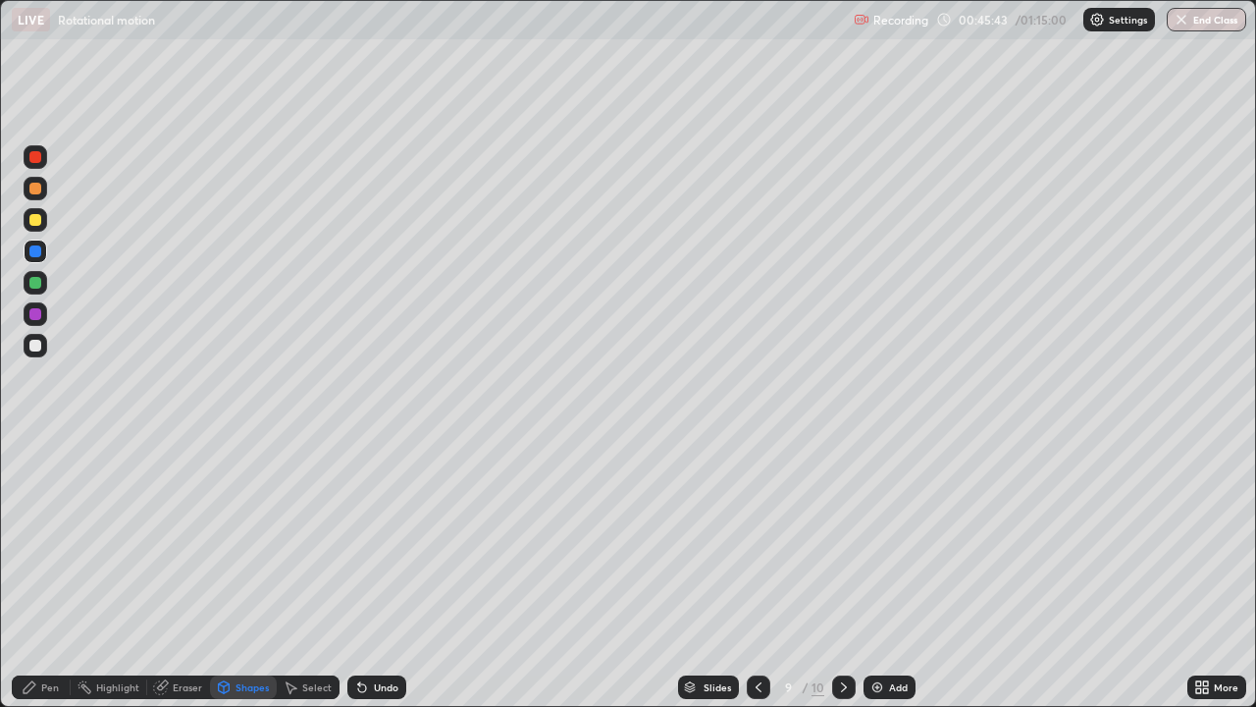
click at [36, 573] on icon at bounding box center [30, 687] width 16 height 16
click at [38, 343] on div at bounding box center [35, 346] width 12 height 12
click at [896, 573] on div "Add" at bounding box center [898, 687] width 19 height 10
click at [758, 573] on icon at bounding box center [760, 687] width 6 height 10
click at [758, 573] on icon at bounding box center [760, 687] width 16 height 16
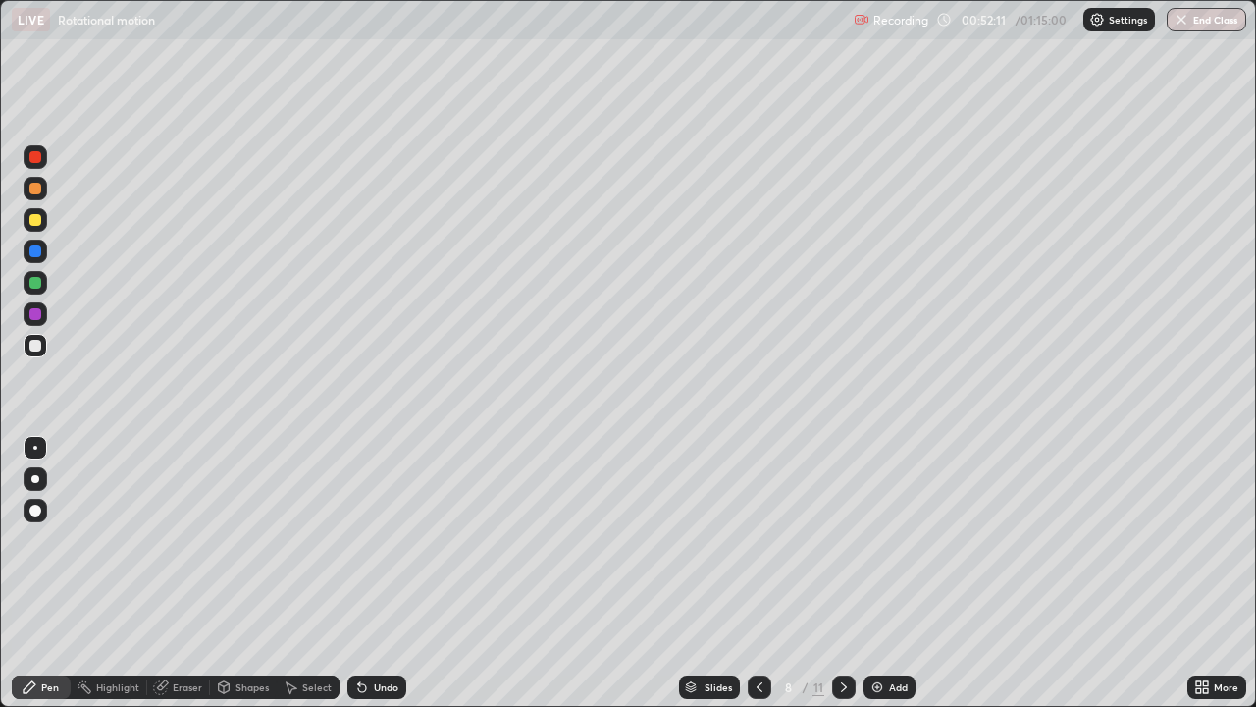
click at [766, 573] on div at bounding box center [760, 687] width 24 height 24
click at [839, 573] on icon at bounding box center [844, 687] width 16 height 16
click at [766, 573] on div at bounding box center [760, 687] width 24 height 24
click at [842, 573] on icon at bounding box center [844, 687] width 16 height 16
click at [748, 573] on div at bounding box center [760, 686] width 24 height 39
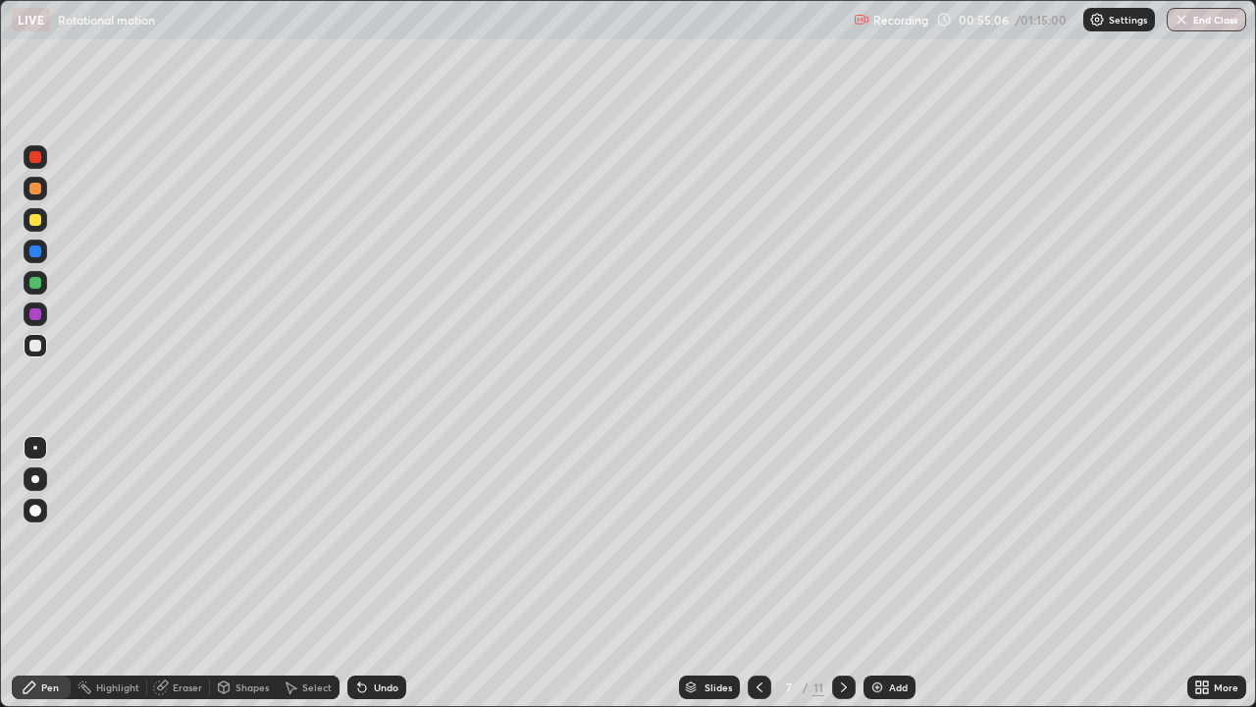
click at [843, 573] on icon at bounding box center [844, 687] width 16 height 16
click at [841, 573] on icon at bounding box center [844, 687] width 16 height 16
click at [181, 573] on div "Eraser" at bounding box center [187, 687] width 29 height 10
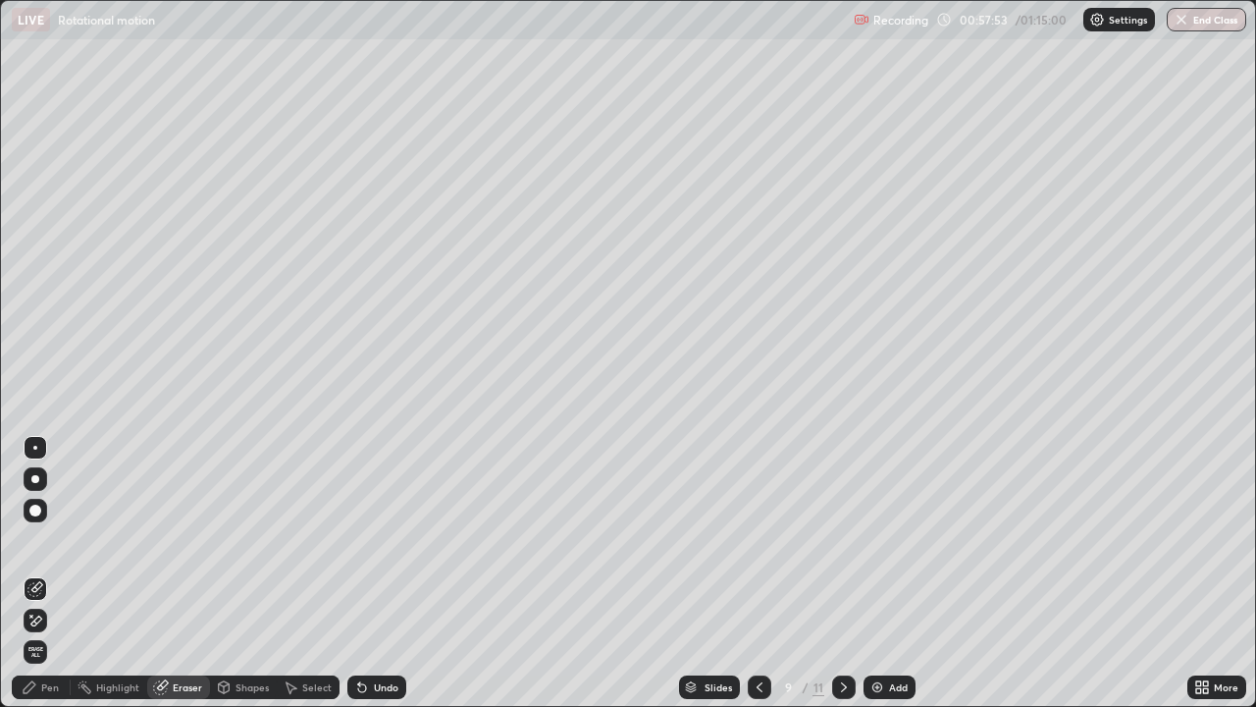
click at [40, 573] on div "Pen" at bounding box center [41, 687] width 59 height 24
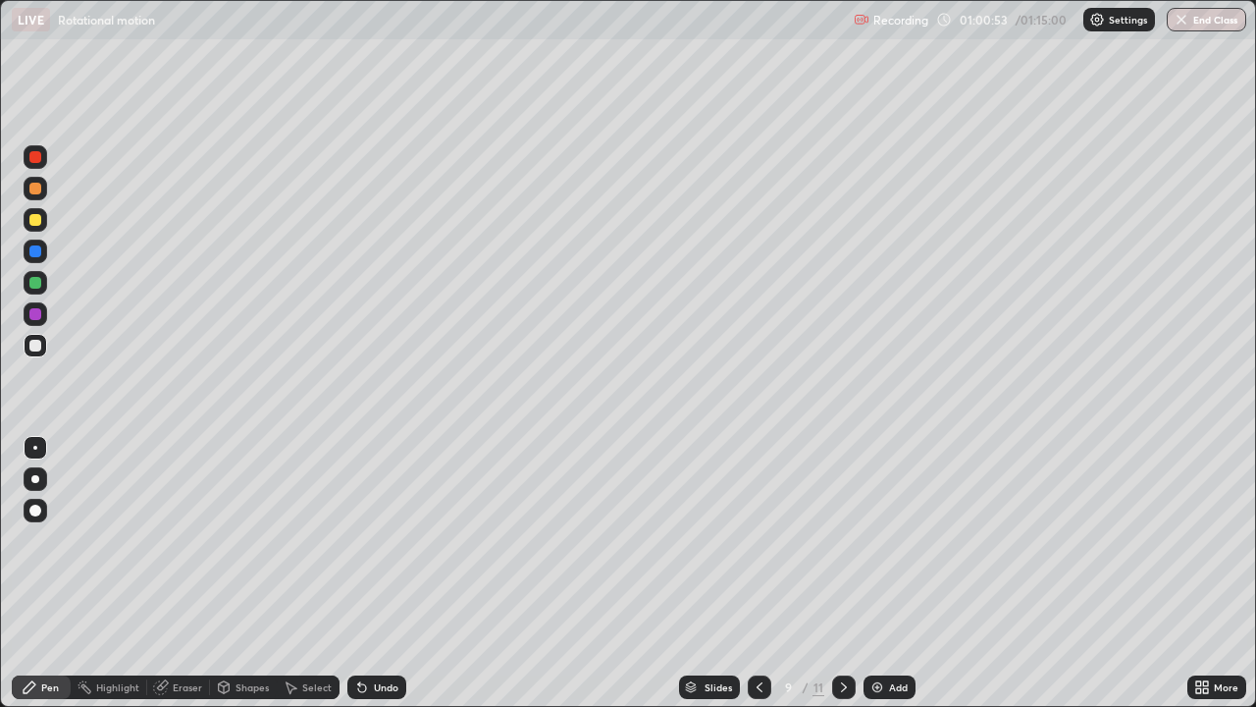
click at [896, 573] on div "Add" at bounding box center [898, 687] width 19 height 10
click at [250, 573] on div "Shapes" at bounding box center [252, 687] width 33 height 10
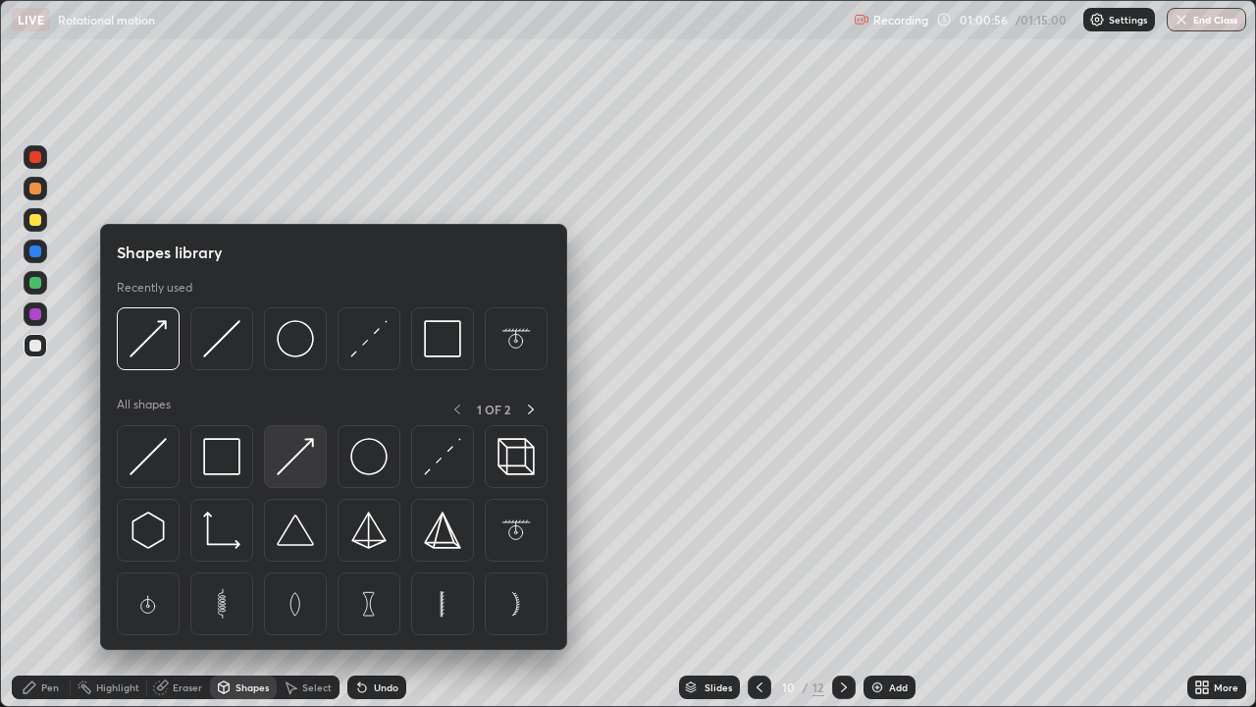
click at [288, 466] on img at bounding box center [295, 456] width 37 height 37
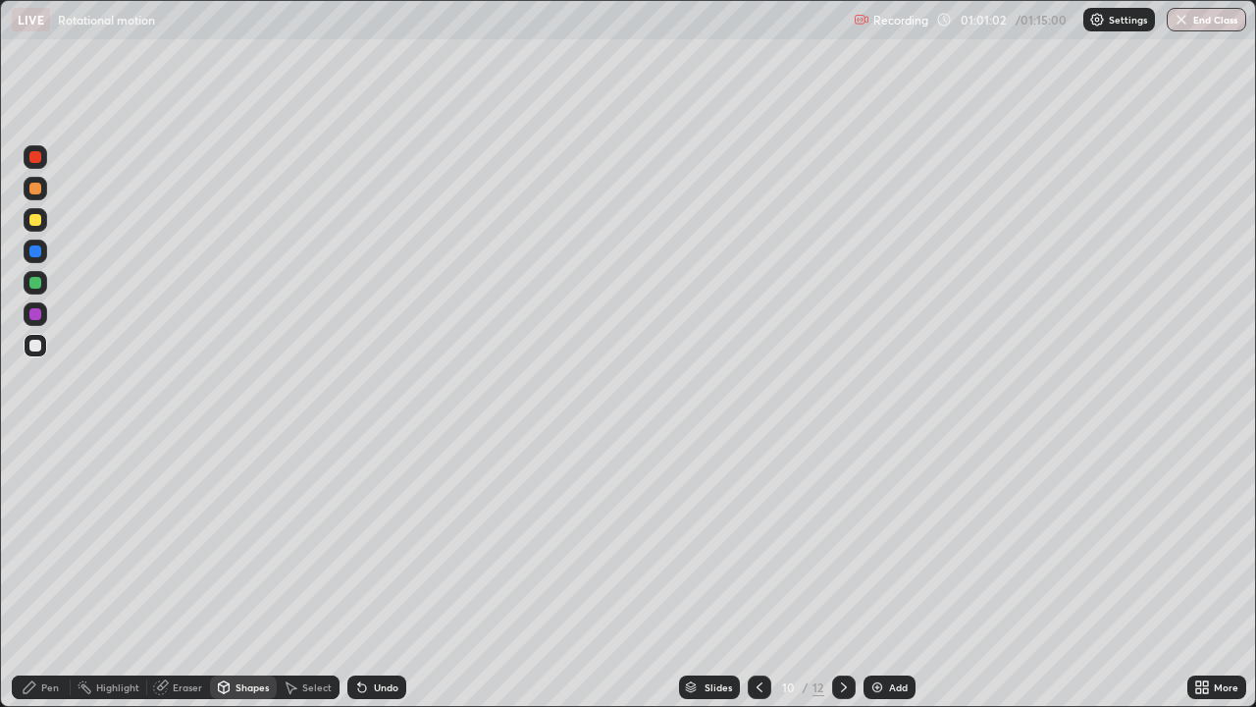
click at [56, 573] on div "Pen" at bounding box center [50, 687] width 18 height 10
click at [241, 573] on div "Shapes" at bounding box center [252, 687] width 33 height 10
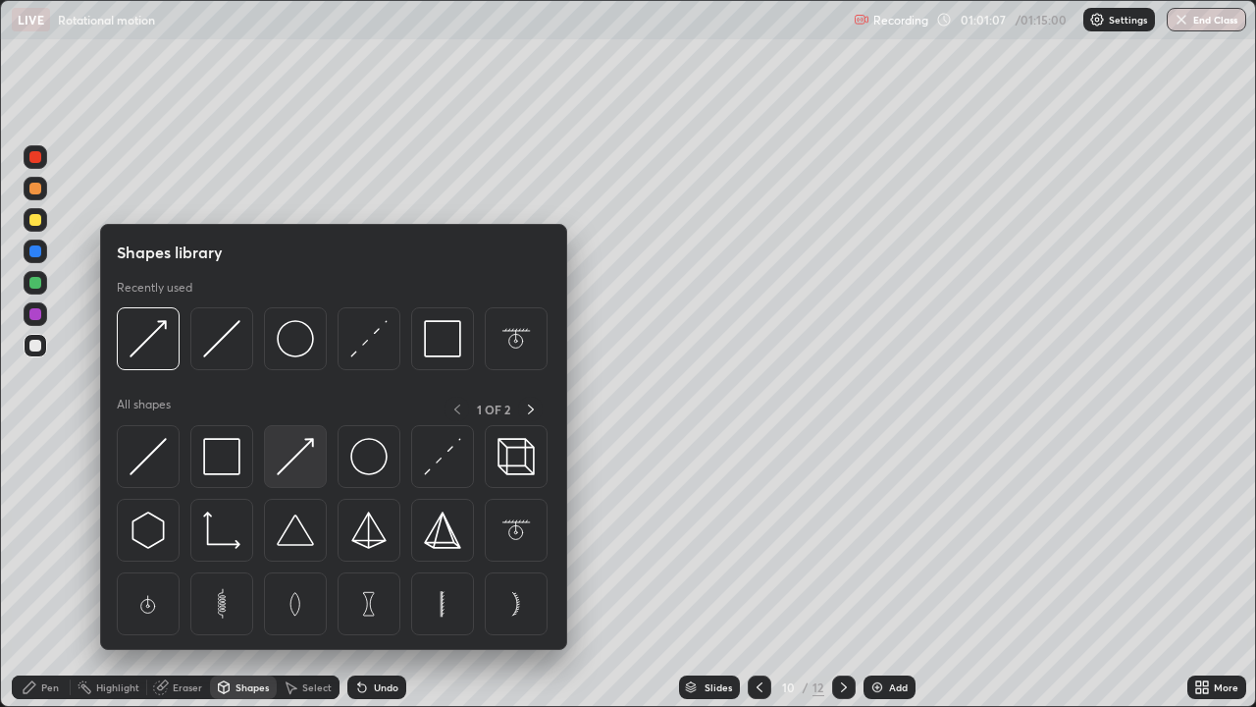
click at [291, 450] on img at bounding box center [295, 456] width 37 height 37
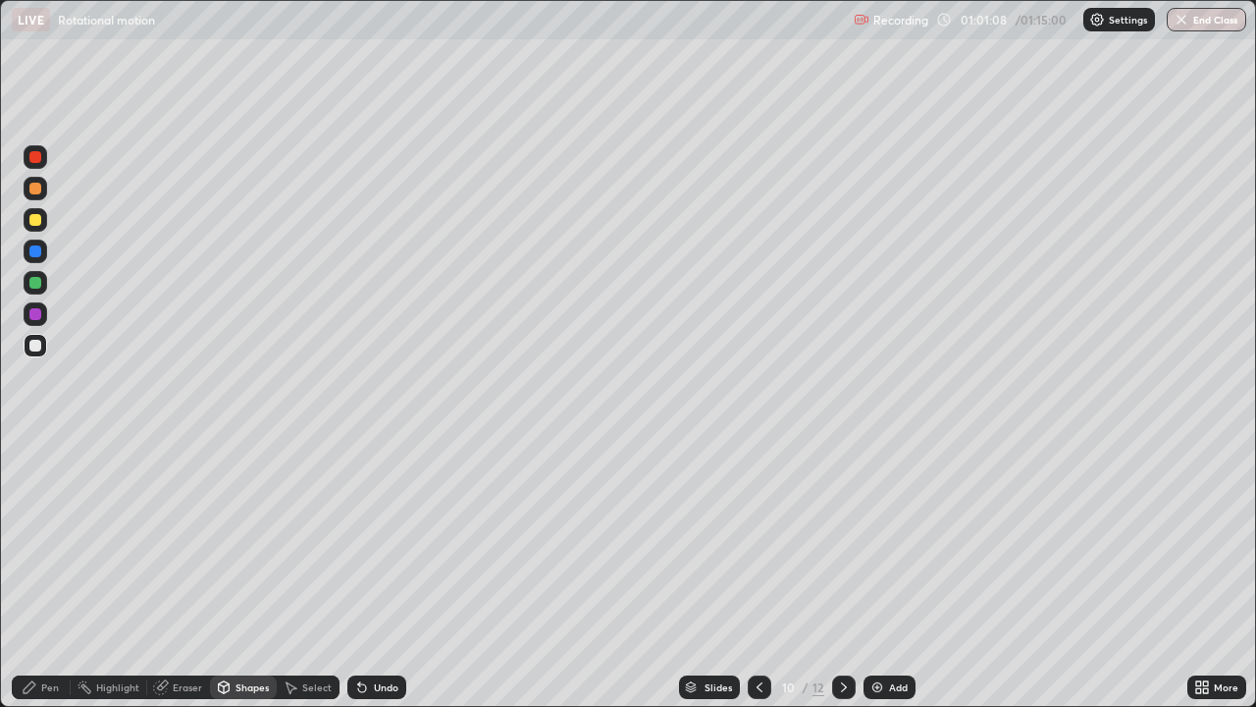
click at [34, 225] on div at bounding box center [35, 220] width 12 height 12
click at [52, 573] on div "Pen" at bounding box center [50, 687] width 18 height 10
click at [882, 573] on img at bounding box center [878, 687] width 16 height 16
click at [250, 573] on div "Shapes" at bounding box center [252, 687] width 33 height 10
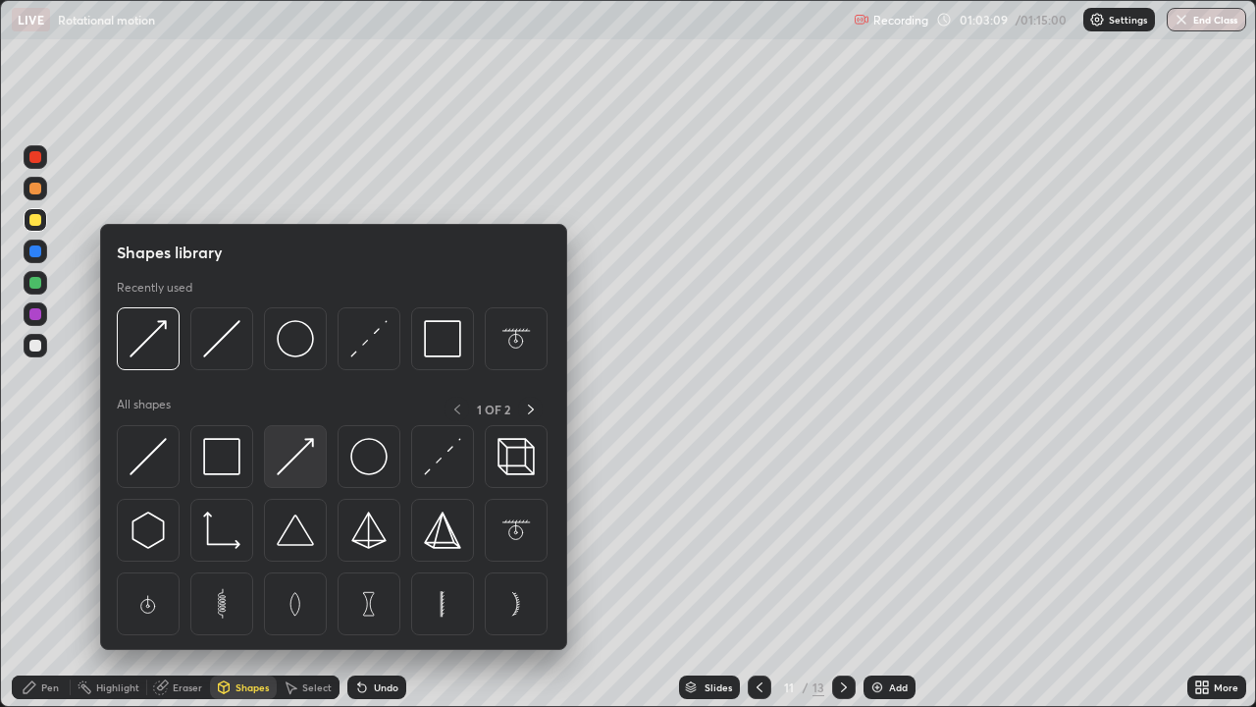
click at [293, 467] on img at bounding box center [295, 456] width 37 height 37
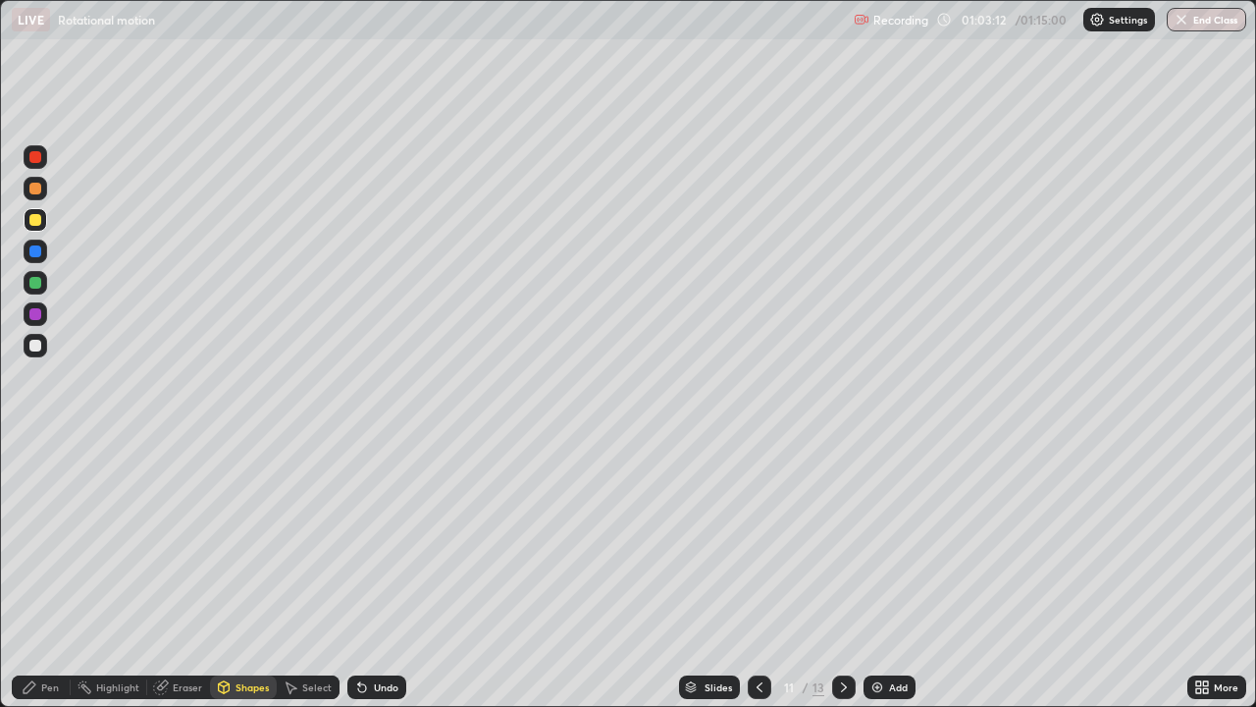
click at [250, 573] on div "Shapes" at bounding box center [252, 687] width 33 height 10
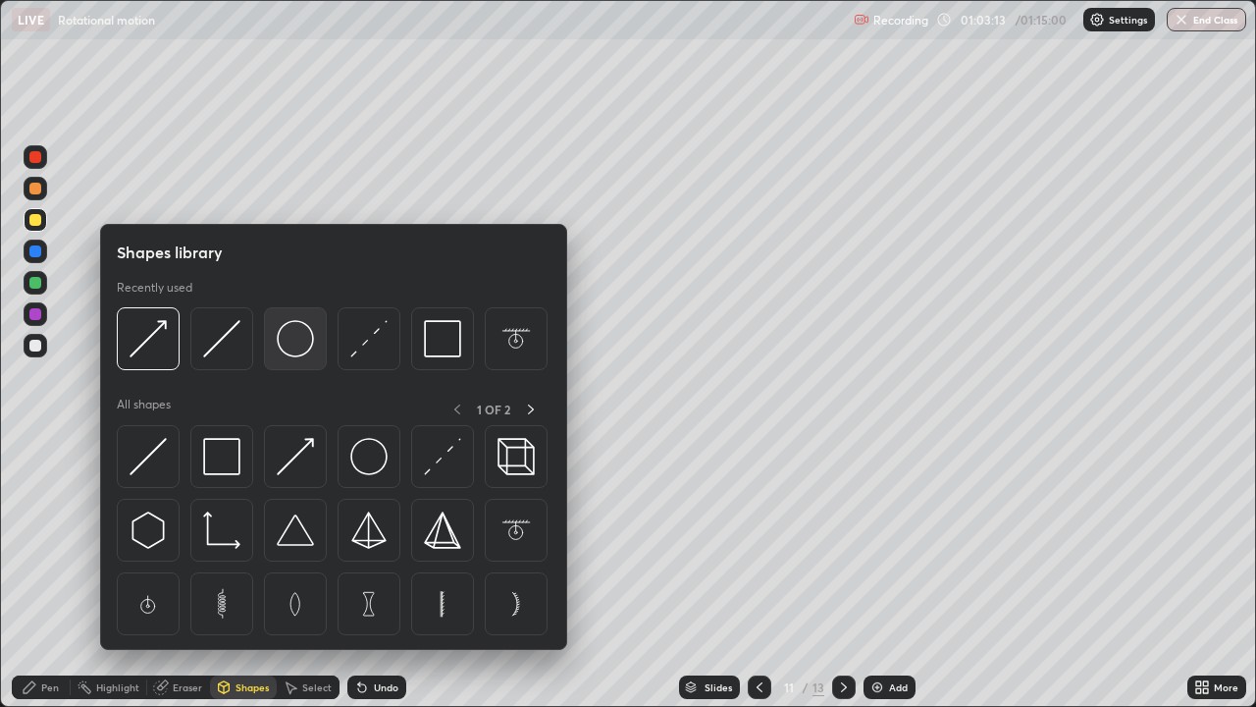
click at [296, 345] on img at bounding box center [295, 338] width 37 height 37
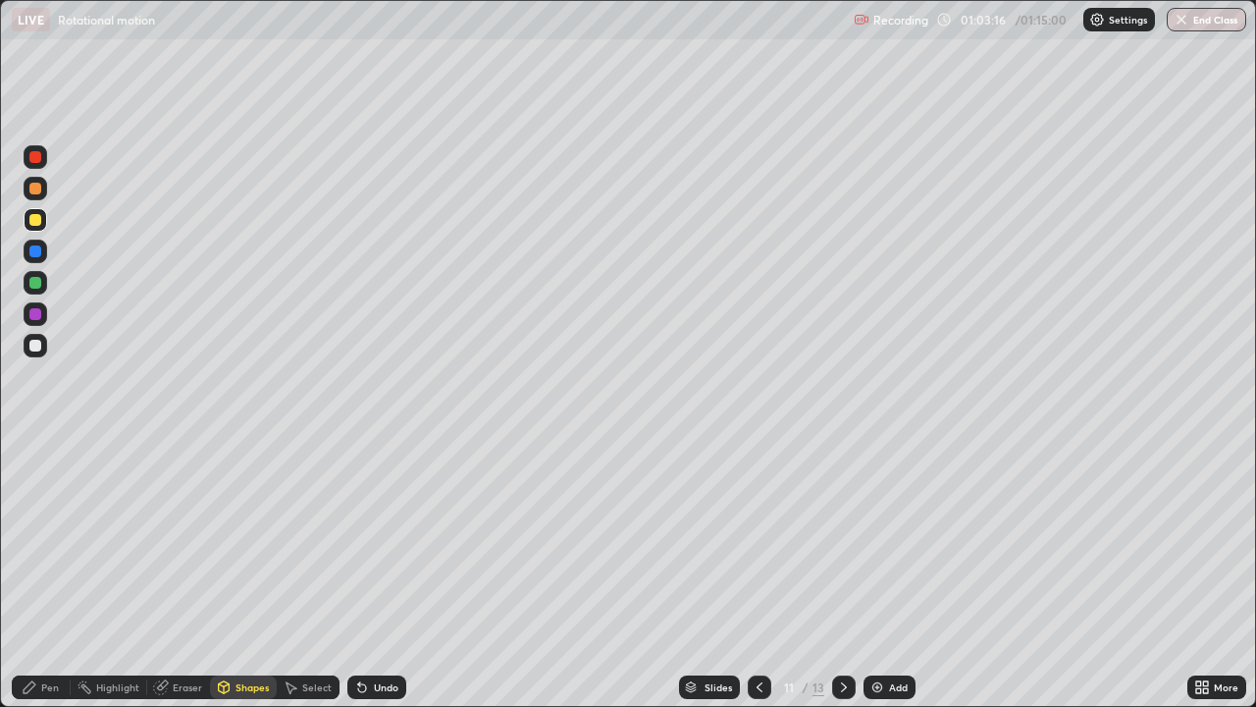
click at [38, 345] on div at bounding box center [35, 346] width 12 height 12
click at [374, 573] on div "Undo" at bounding box center [386, 687] width 25 height 10
click at [238, 573] on div "Shapes" at bounding box center [252, 687] width 33 height 10
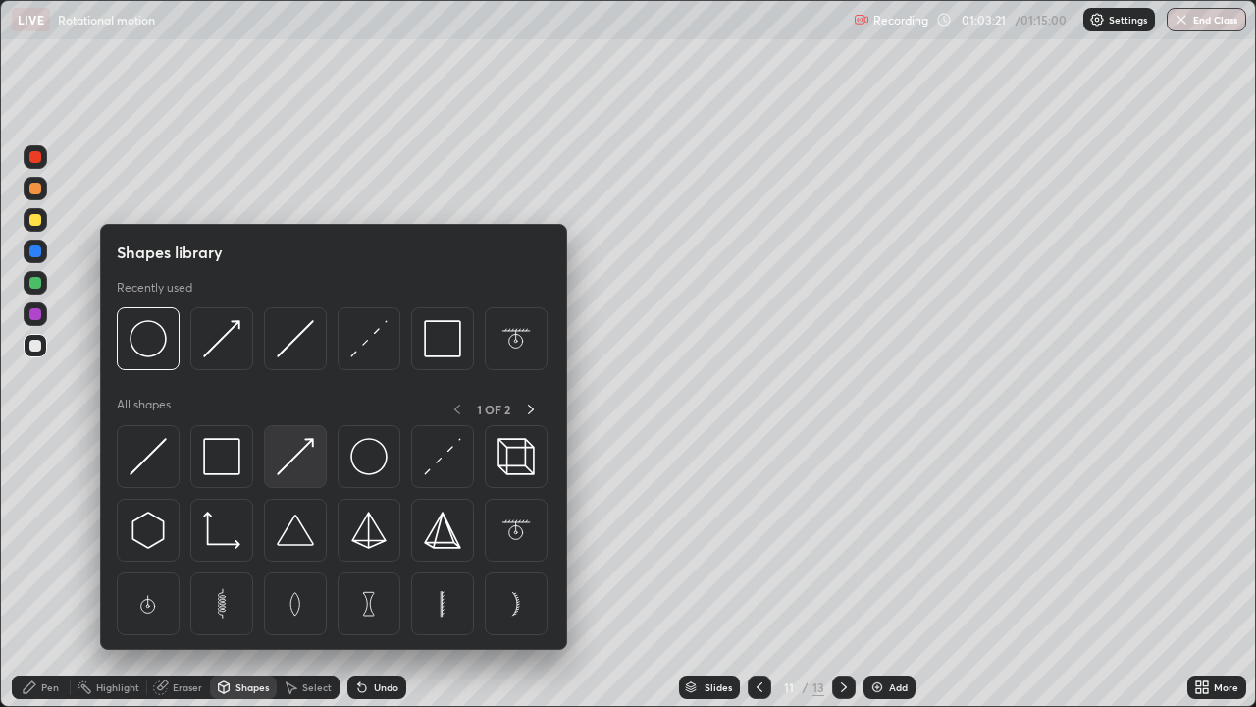
click at [291, 463] on img at bounding box center [295, 456] width 37 height 37
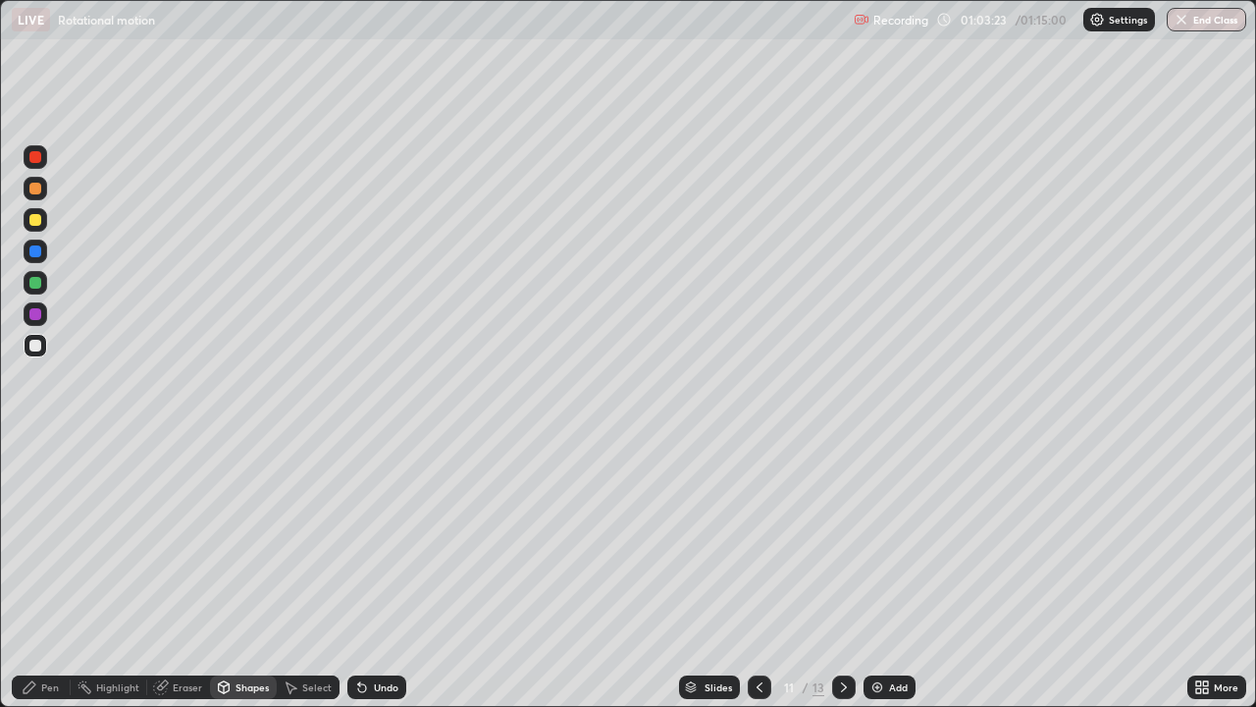
click at [49, 573] on div "Pen" at bounding box center [41, 687] width 59 height 24
click at [250, 573] on div "Shapes" at bounding box center [252, 687] width 33 height 10
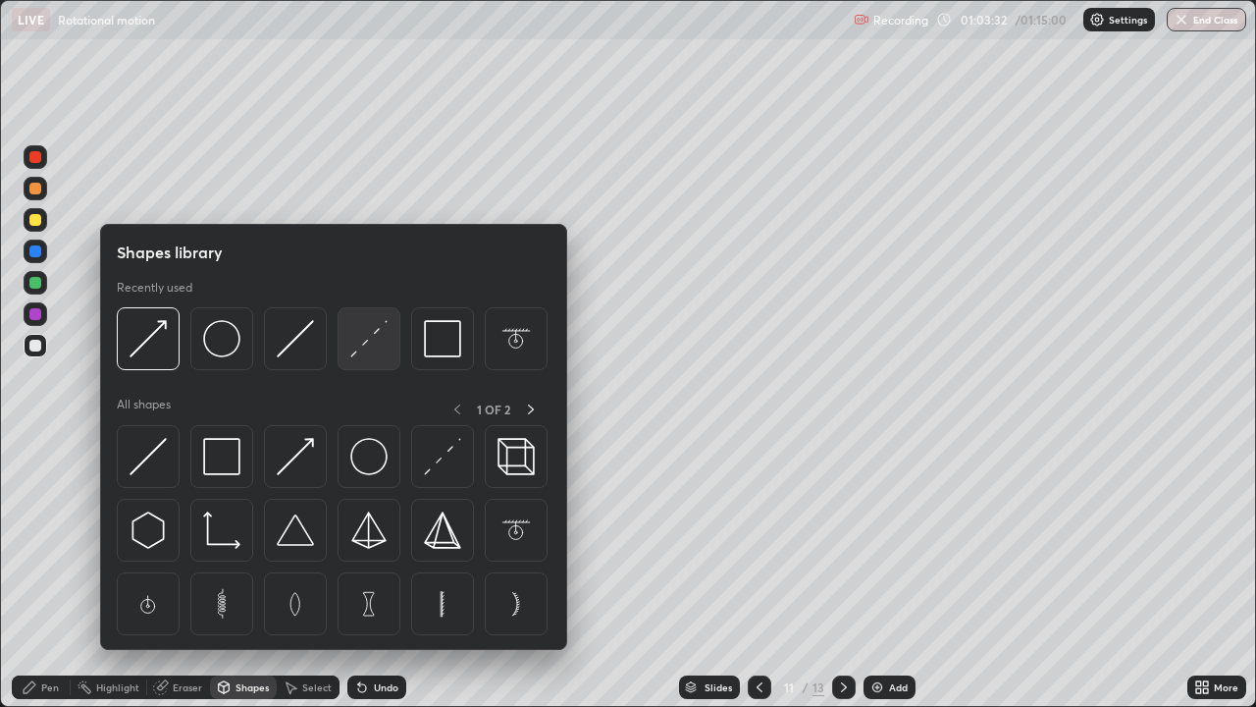
click at [359, 358] on div at bounding box center [369, 338] width 63 height 63
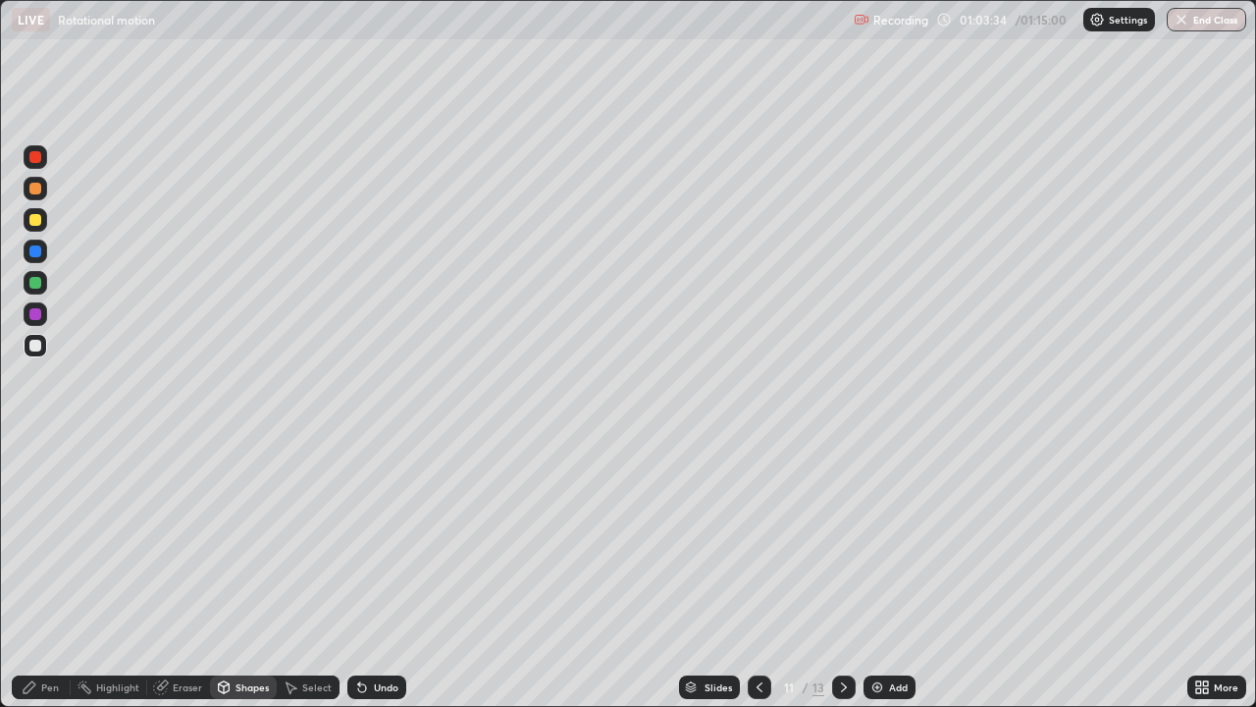
click at [39, 222] on div at bounding box center [35, 220] width 12 height 12
click at [50, 573] on div "Pen" at bounding box center [50, 687] width 18 height 10
click at [755, 573] on icon at bounding box center [760, 687] width 16 height 16
click at [250, 573] on div "Shapes" at bounding box center [252, 687] width 33 height 10
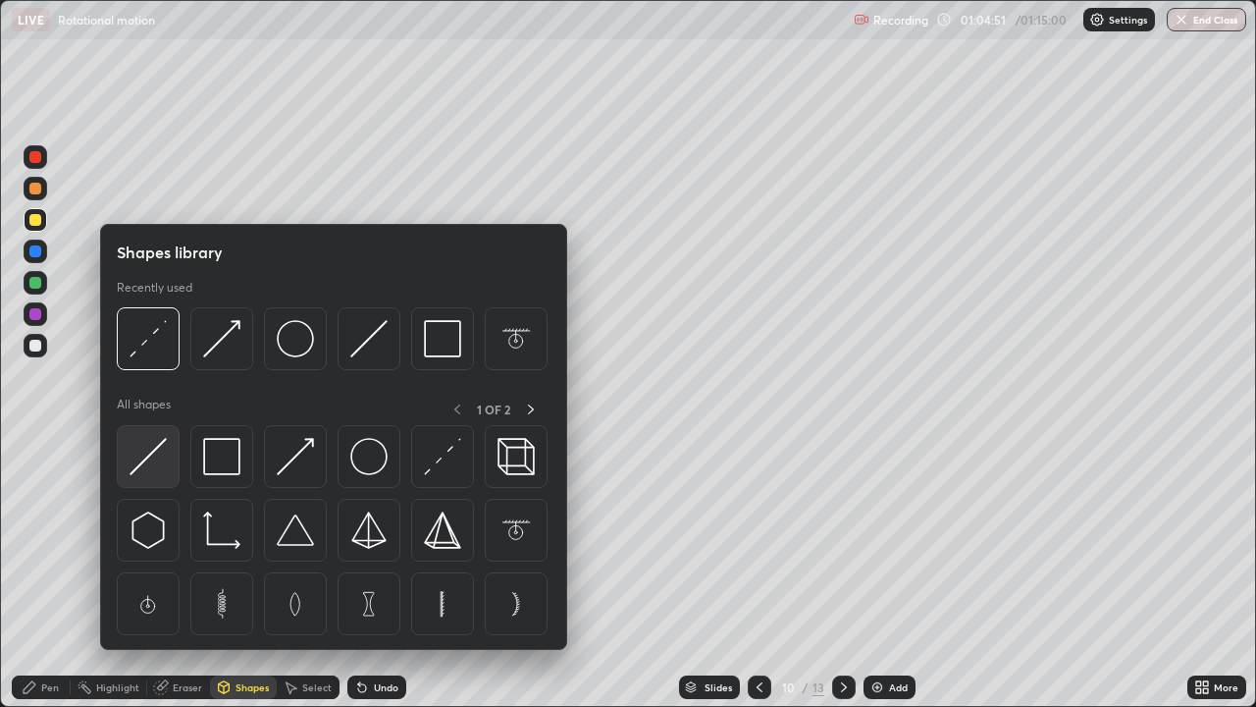
click at [152, 453] on img at bounding box center [148, 456] width 37 height 37
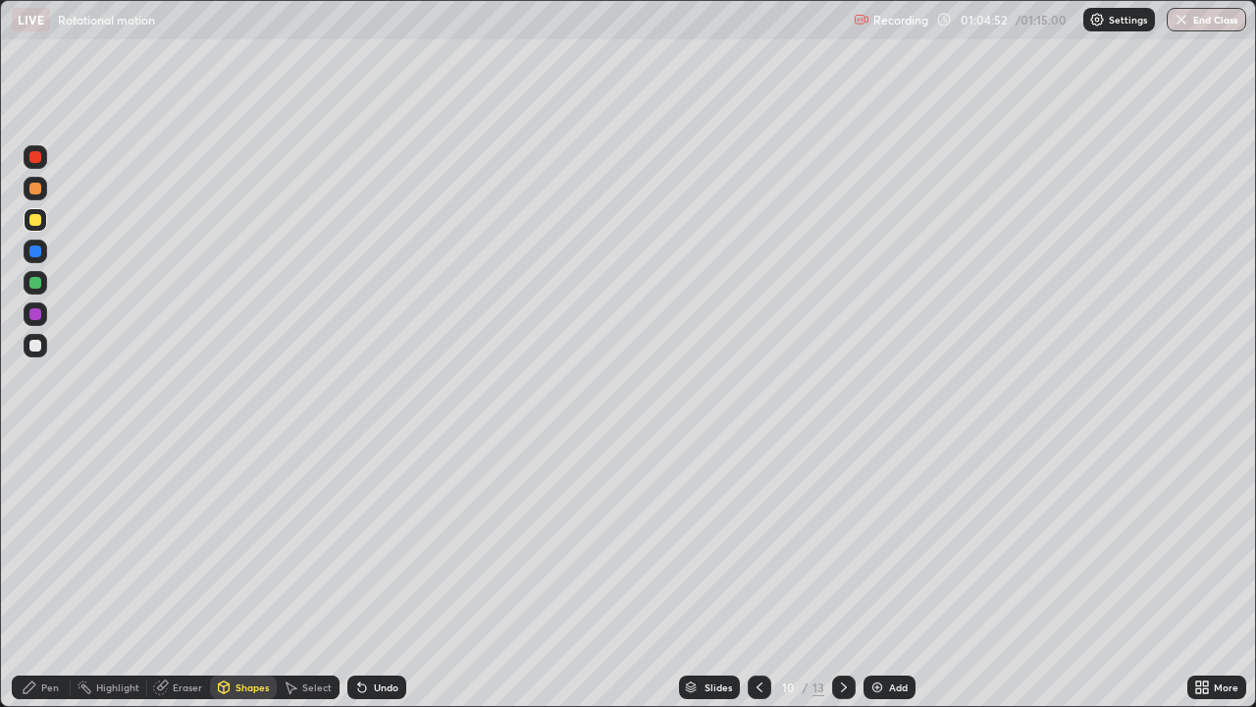
click at [33, 344] on div at bounding box center [35, 346] width 12 height 12
click at [46, 573] on div "Pen" at bounding box center [50, 687] width 18 height 10
click at [186, 573] on div "Eraser" at bounding box center [187, 687] width 29 height 10
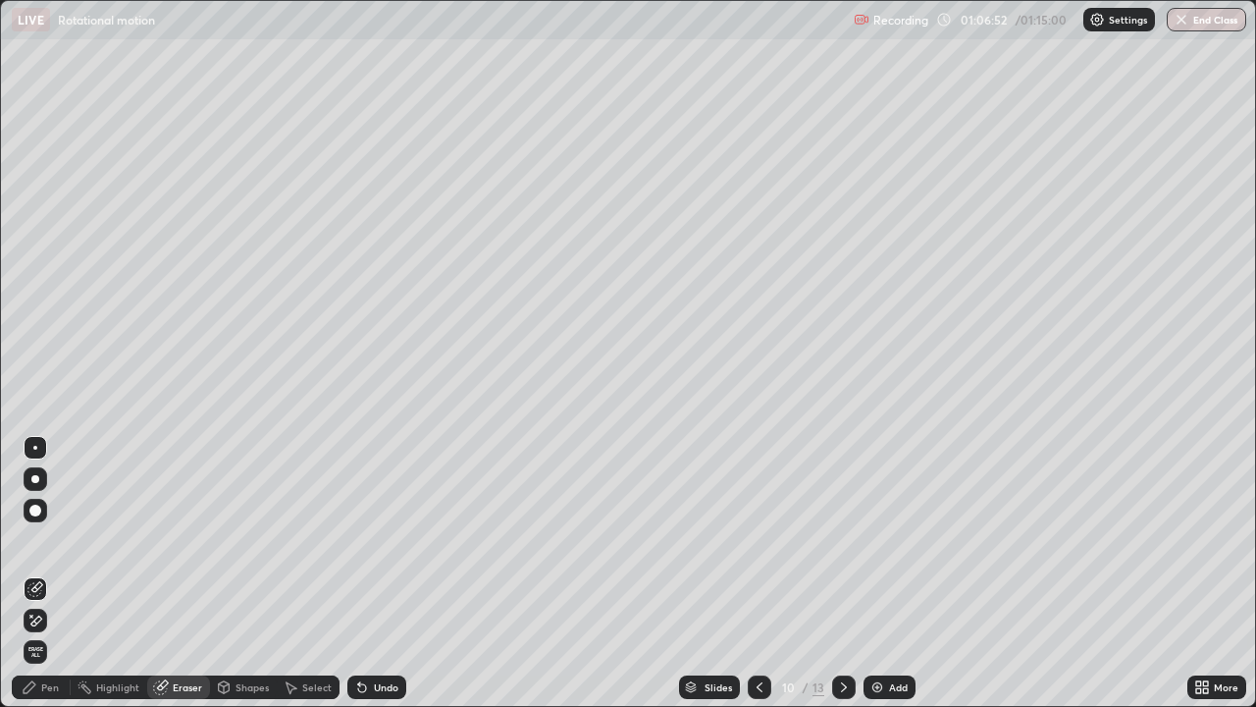
click at [55, 573] on div "Pen" at bounding box center [50, 687] width 18 height 10
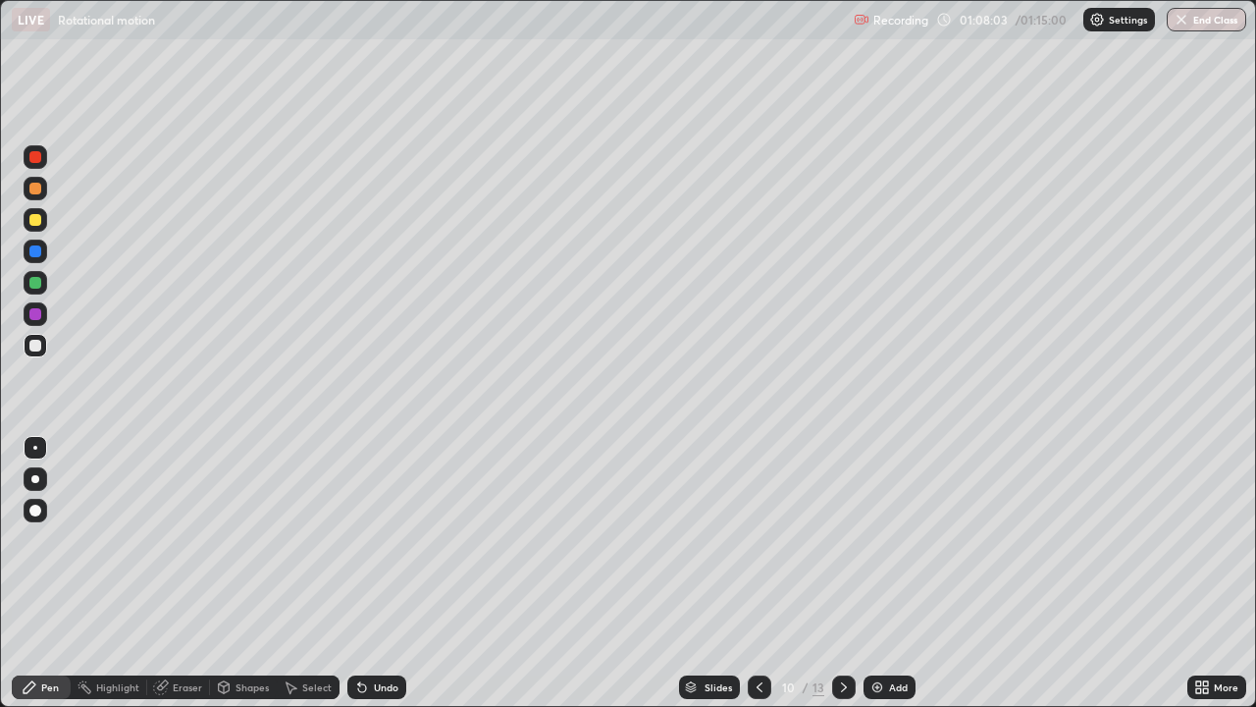
click at [251, 573] on div "Shapes" at bounding box center [252, 687] width 33 height 10
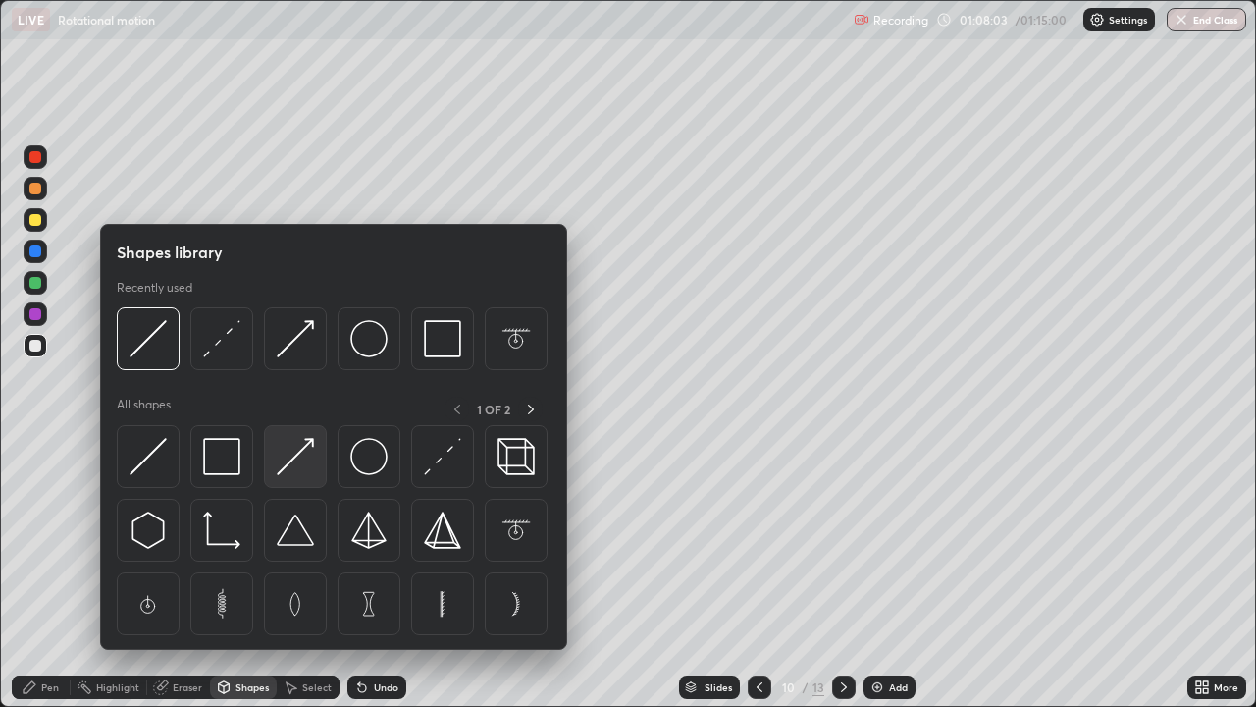
click at [280, 458] on img at bounding box center [295, 456] width 37 height 37
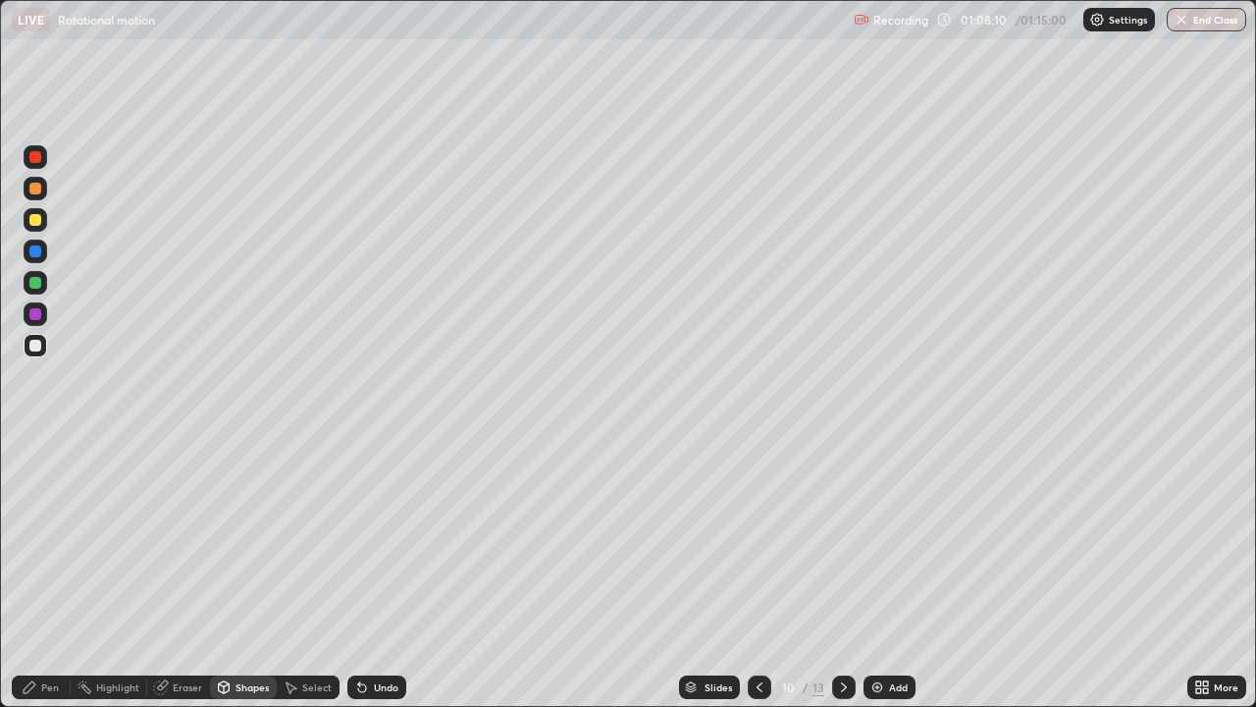
click at [61, 573] on div "Pen" at bounding box center [41, 687] width 59 height 24
click at [766, 573] on div at bounding box center [760, 687] width 24 height 24
click at [842, 573] on icon at bounding box center [844, 687] width 16 height 16
click at [889, 573] on div "Add" at bounding box center [898, 687] width 19 height 10
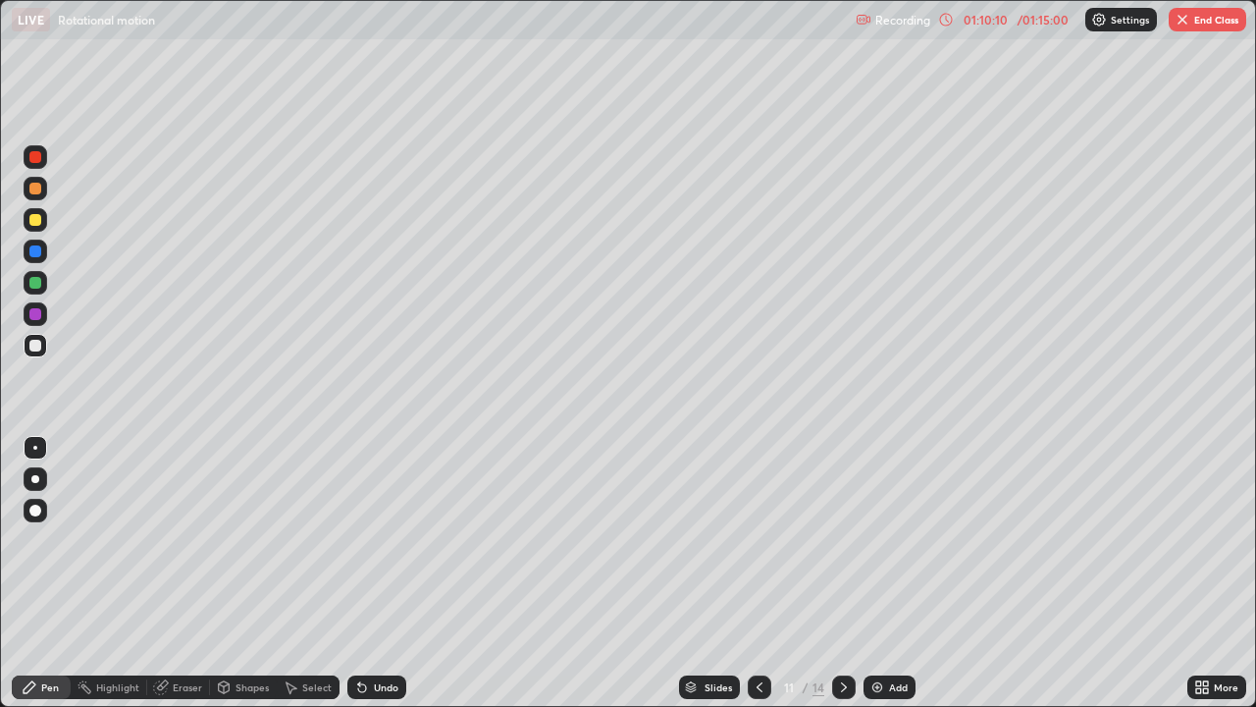
click at [748, 573] on div at bounding box center [760, 687] width 24 height 24
click at [758, 573] on icon at bounding box center [760, 687] width 16 height 16
click at [756, 573] on icon at bounding box center [760, 687] width 16 height 16
click at [842, 573] on icon at bounding box center [844, 687] width 16 height 16
click at [840, 573] on icon at bounding box center [844, 687] width 16 height 16
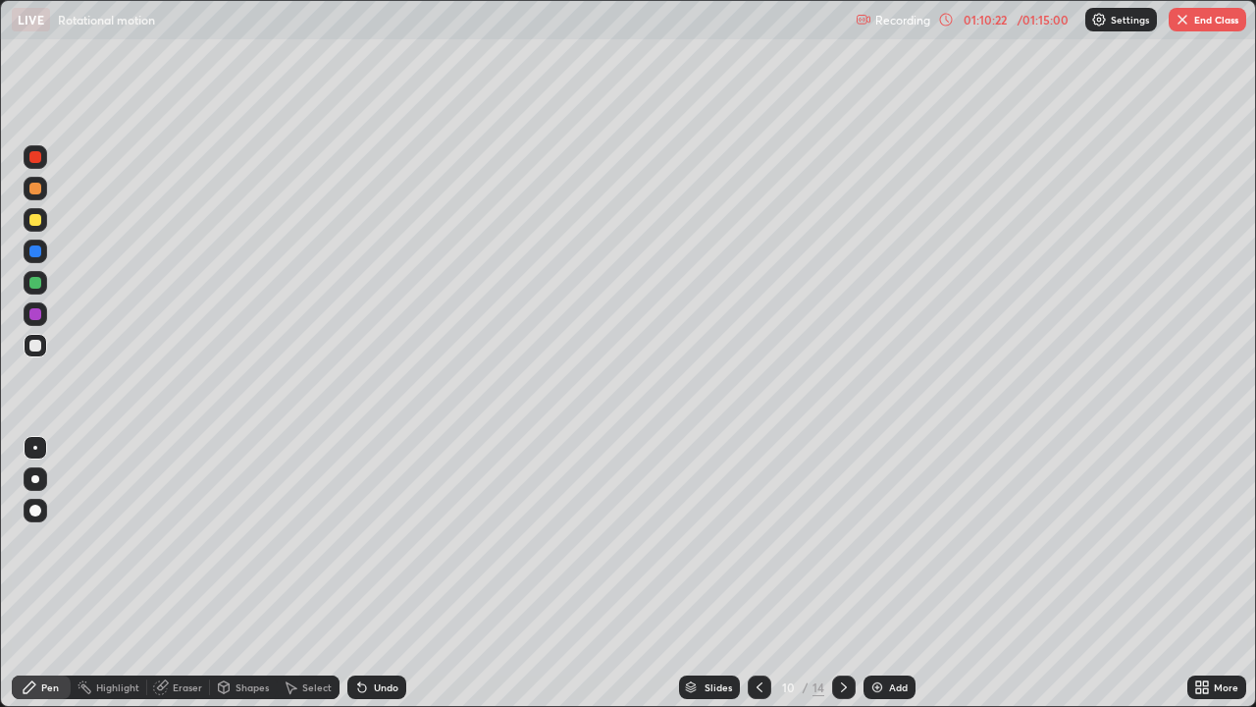
click at [843, 573] on icon at bounding box center [844, 687] width 16 height 16
click at [891, 573] on div "Add" at bounding box center [898, 687] width 19 height 10
click at [760, 573] on icon at bounding box center [760, 687] width 16 height 16
click at [381, 573] on div "Undo" at bounding box center [376, 687] width 59 height 24
click at [1199, 20] on button "End Class" at bounding box center [1208, 20] width 78 height 24
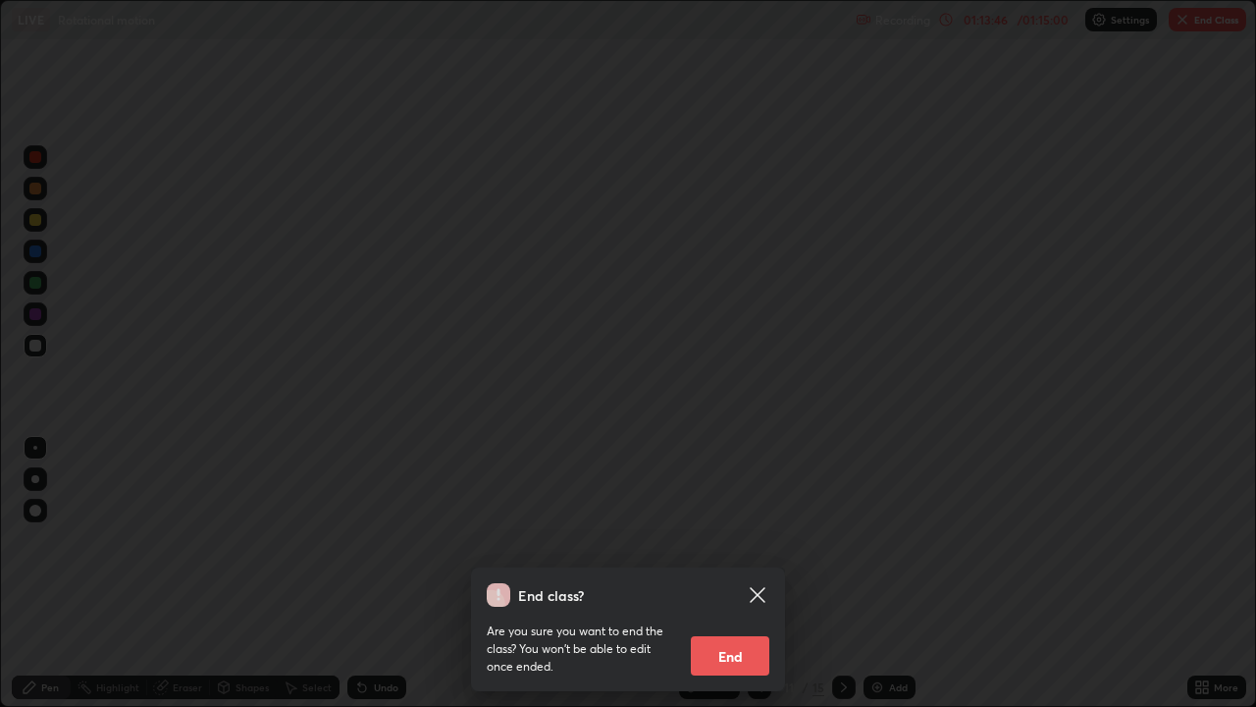
click at [748, 573] on button "End" at bounding box center [730, 655] width 79 height 39
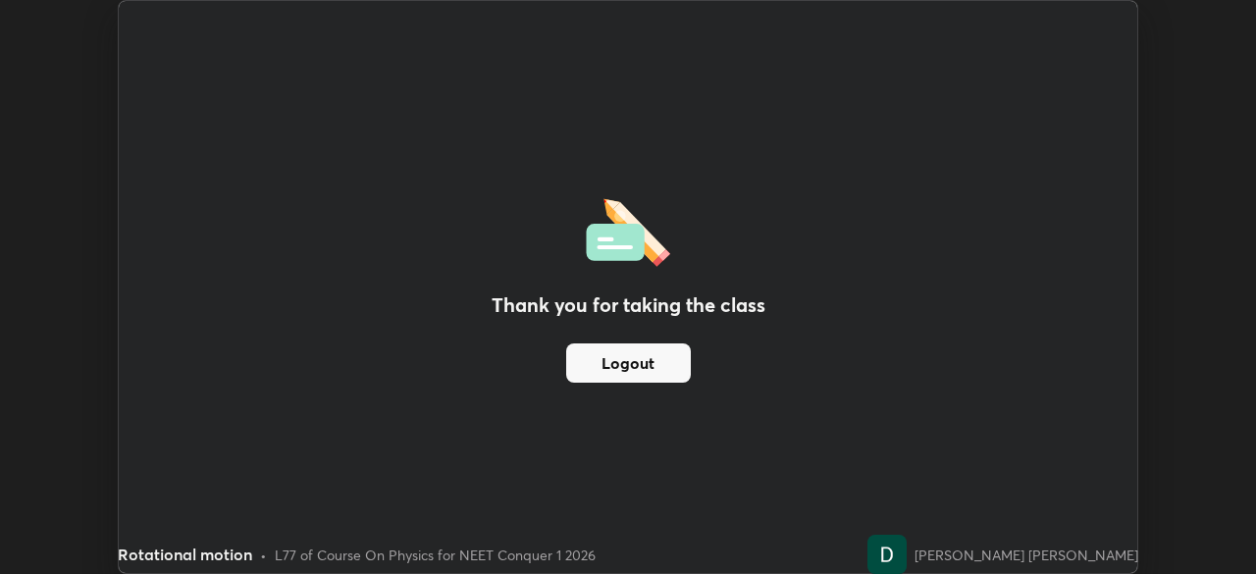
scroll to position [97569, 96886]
